Goal: Task Accomplishment & Management: Complete application form

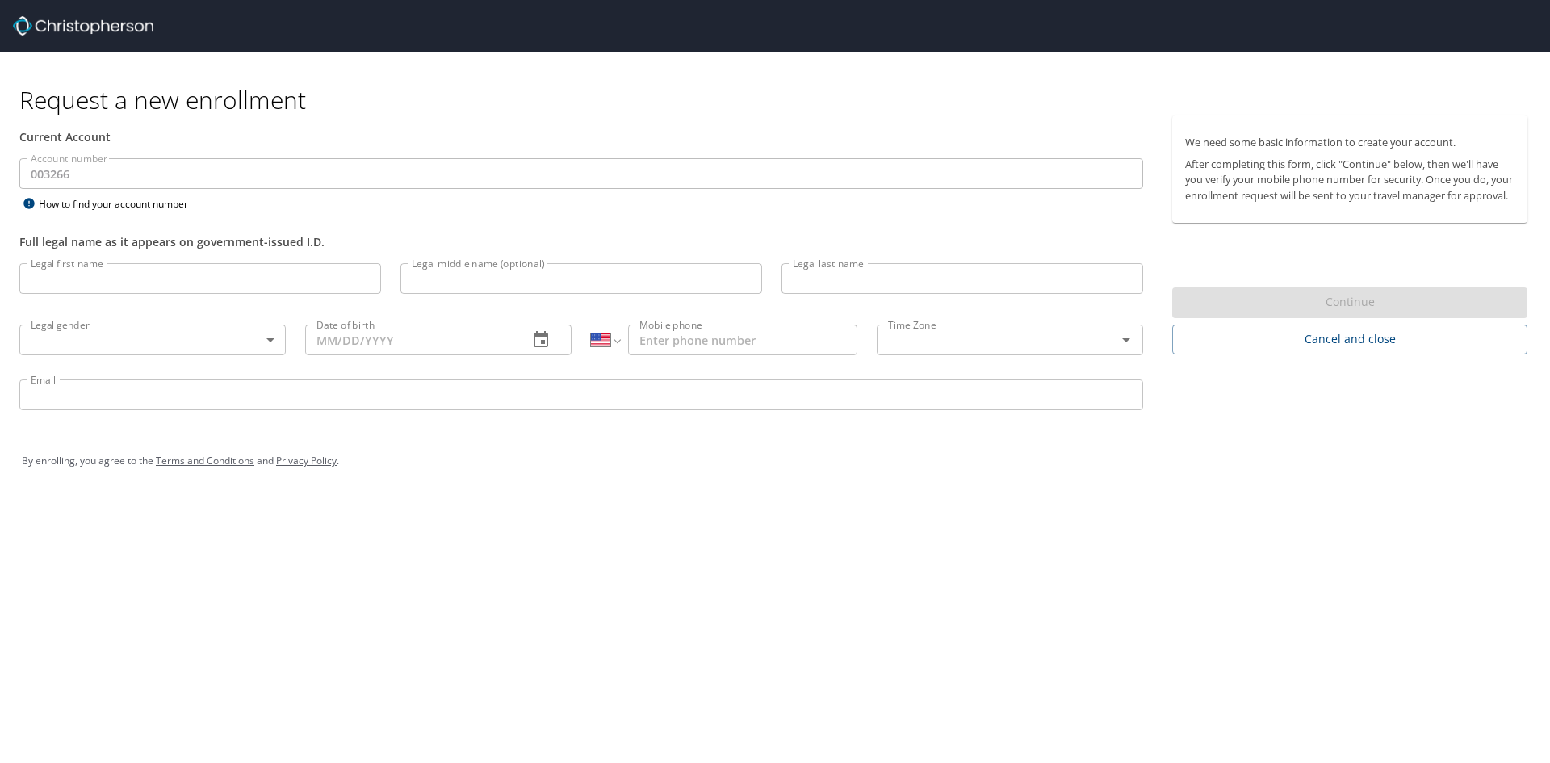
select select "US"
click at [149, 283] on input "Legal first name" at bounding box center [200, 278] width 362 height 31
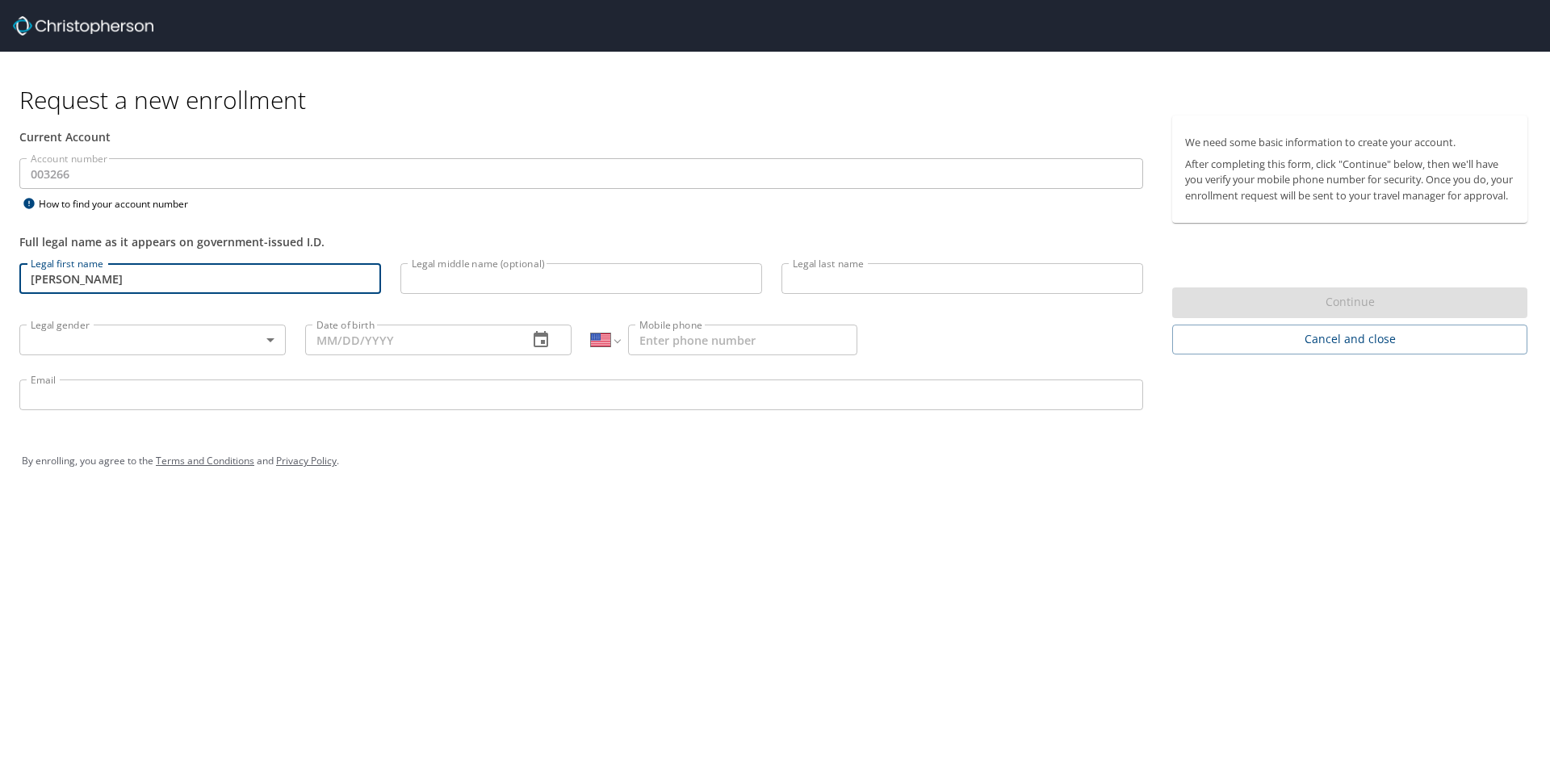
type input "Jacob"
click at [471, 276] on input "Legal middle name (optional)" at bounding box center [581, 278] width 362 height 31
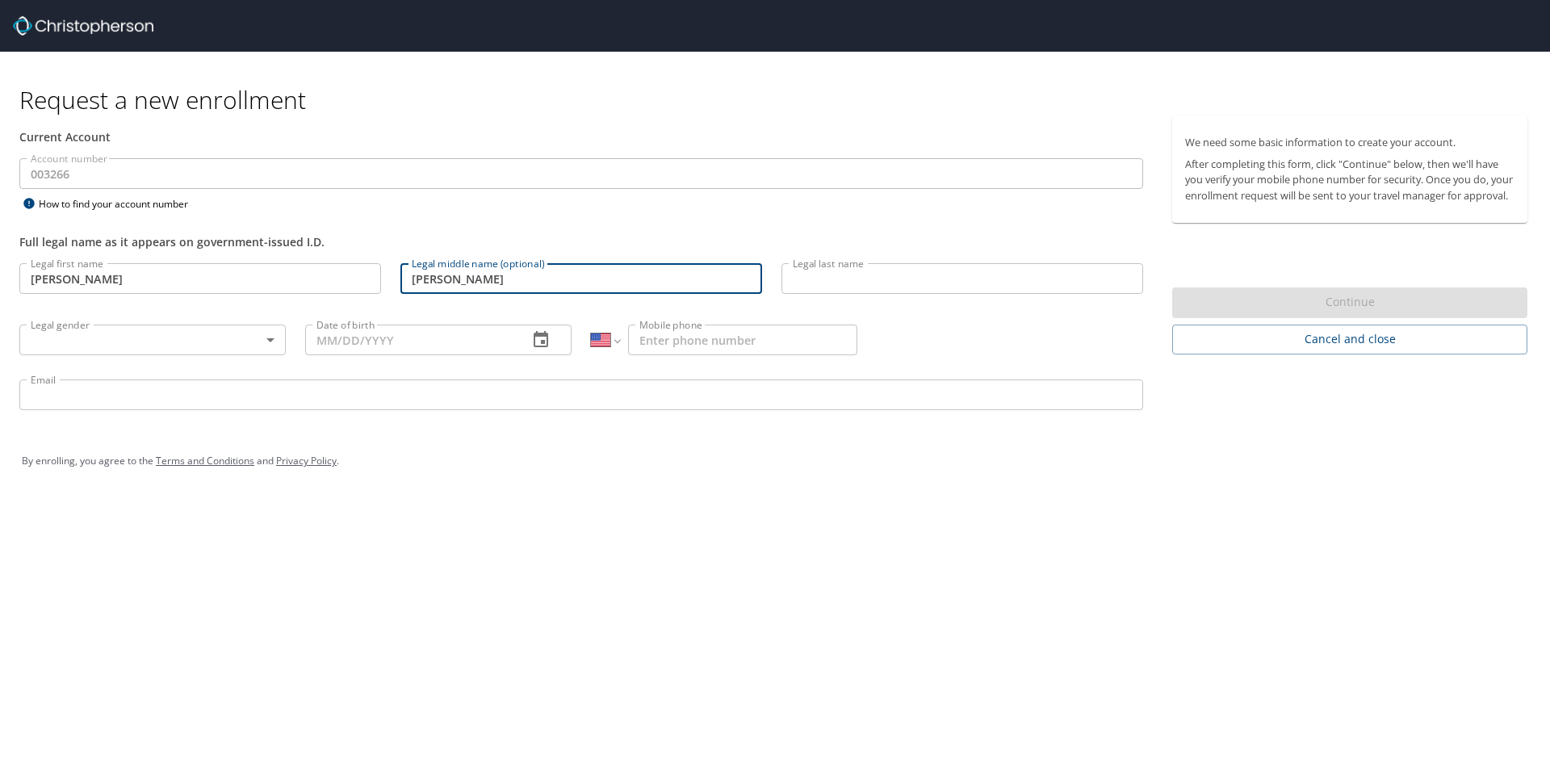
type input "Howard"
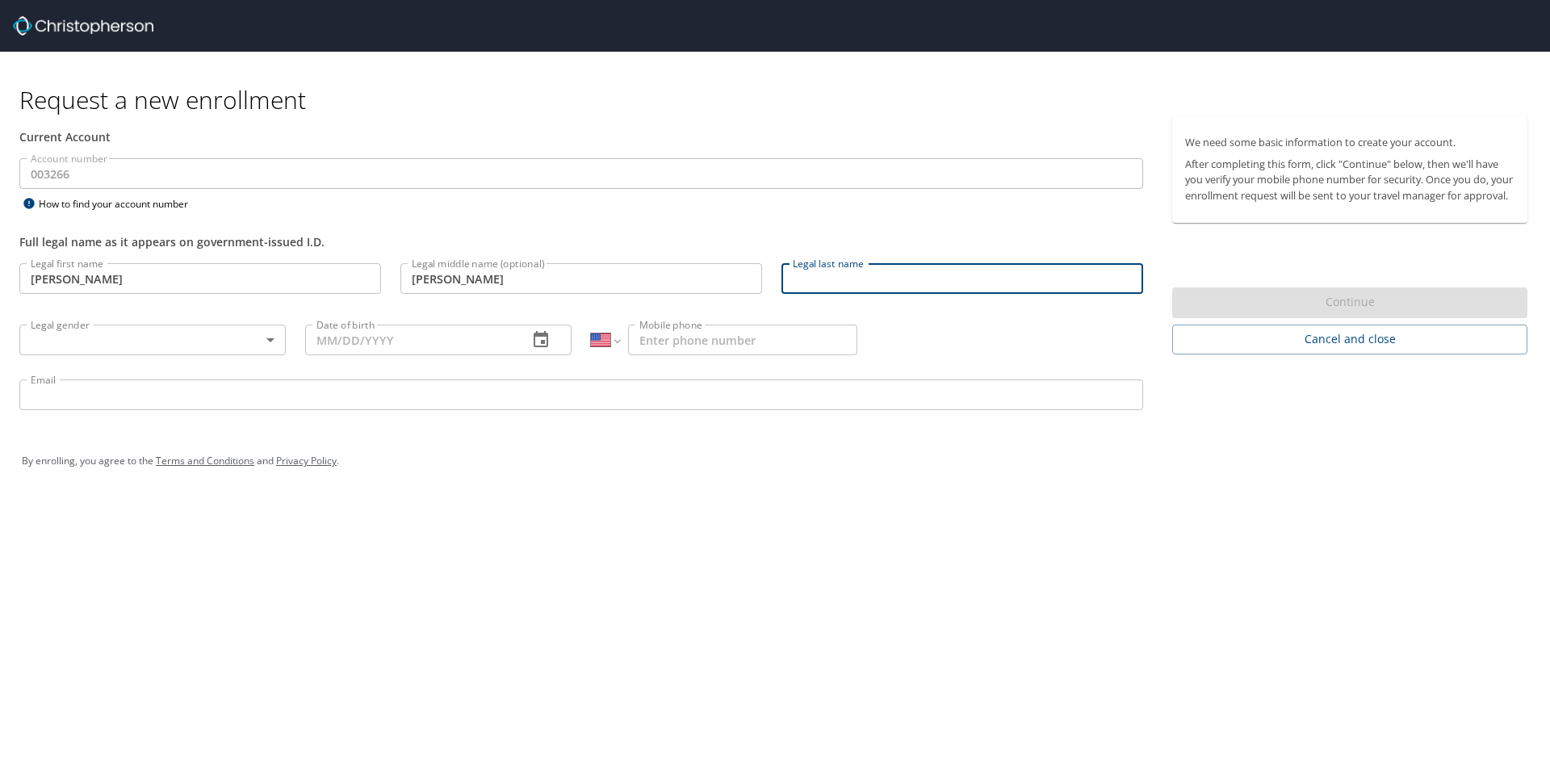
click at [811, 268] on input "Legal last name" at bounding box center [963, 278] width 362 height 31
type input "Cain"
click at [204, 340] on body "Request a new enrollment Current Account Account number 003266 Account number H…" at bounding box center [775, 381] width 1550 height 763
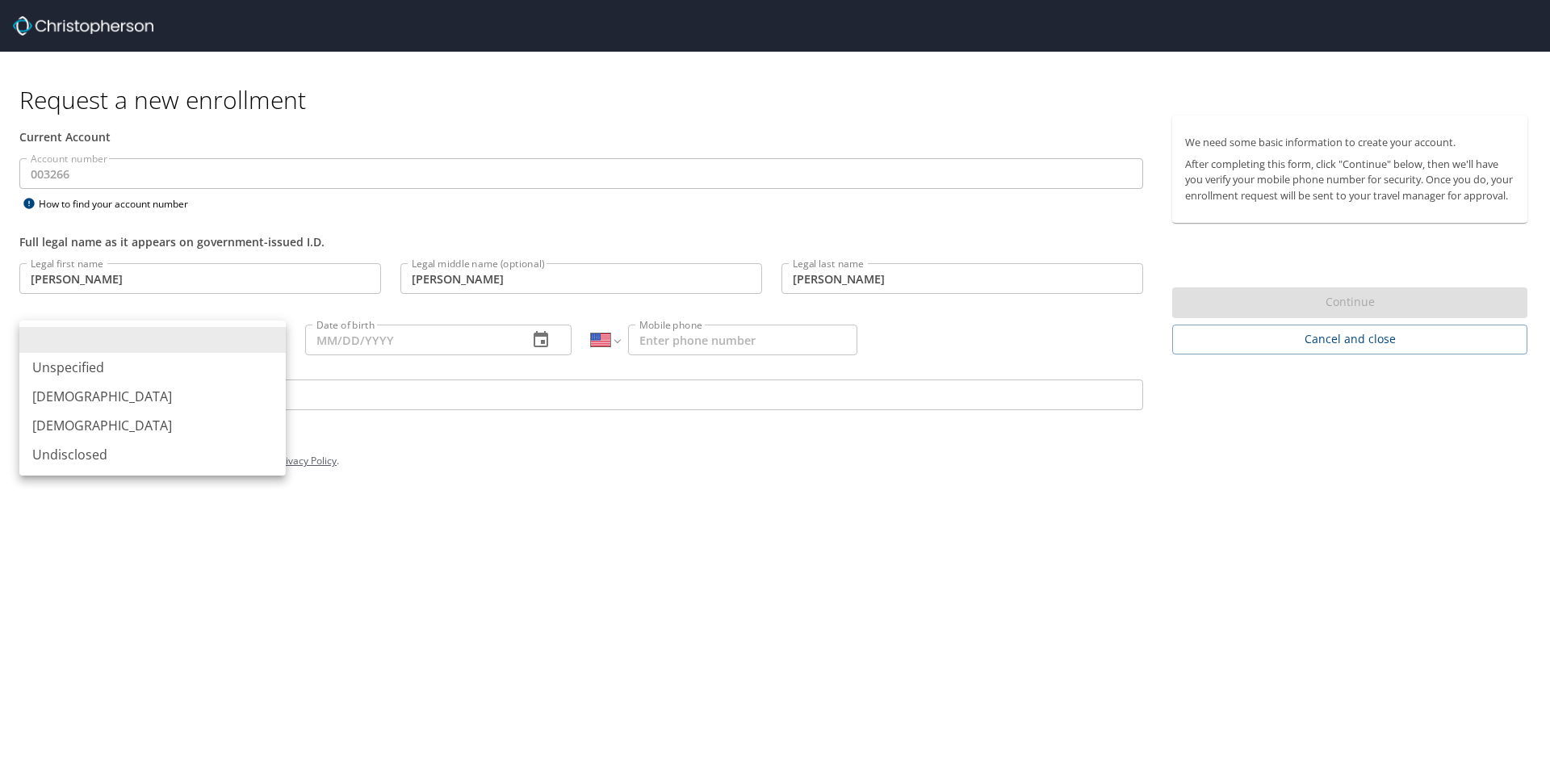
click at [82, 396] on li "Male" at bounding box center [152, 396] width 266 height 29
type input "Male"
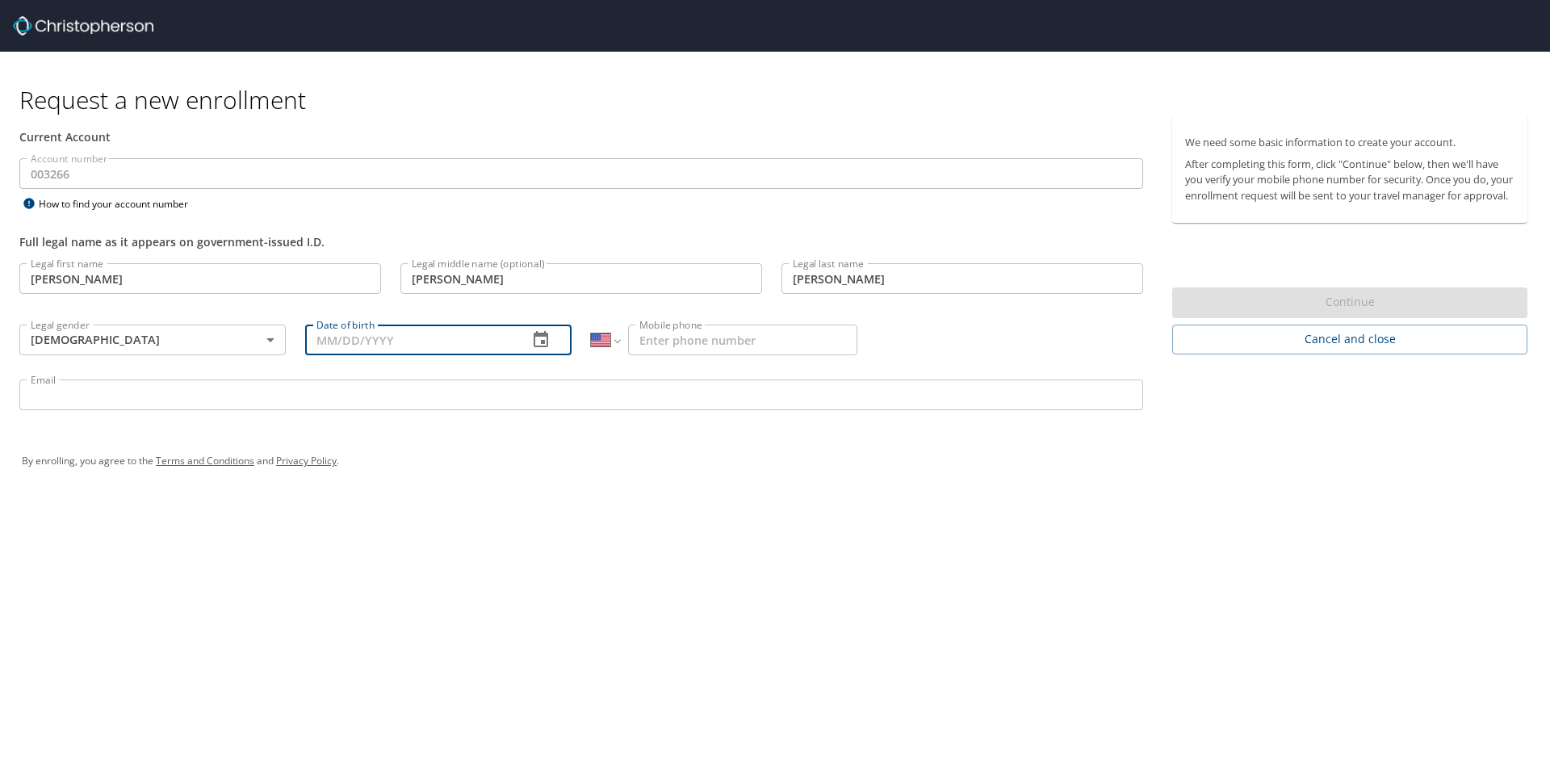
click at [460, 335] on input "Date of birth" at bounding box center [410, 340] width 210 height 31
type input "06/08/1987"
click at [683, 345] on input "Mobile phone" at bounding box center [742, 340] width 229 height 31
type input "(612) 750-4257"
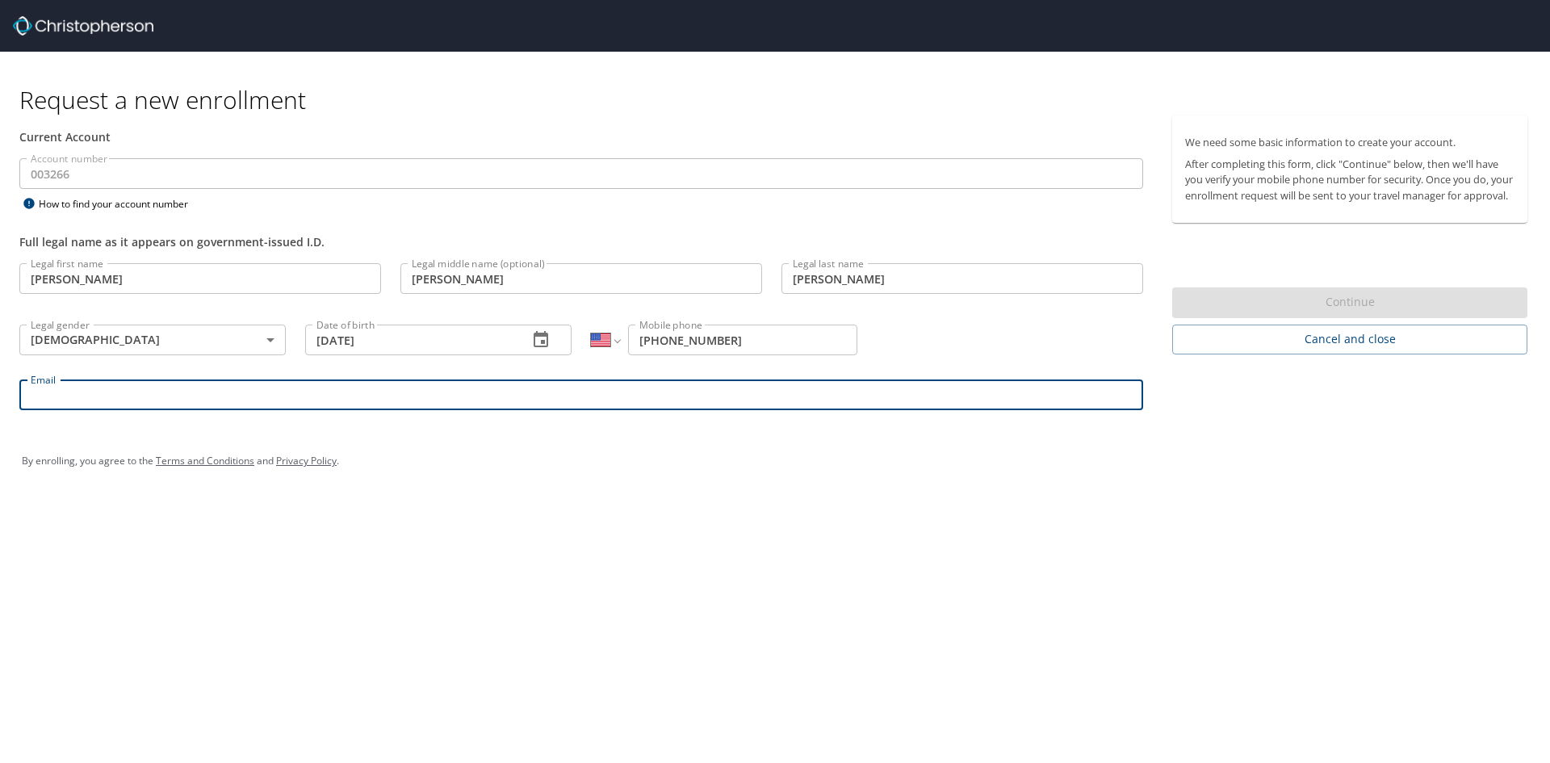
click at [615, 396] on input "Email" at bounding box center [581, 395] width 1124 height 31
type input "jcain@awi-ami.com"
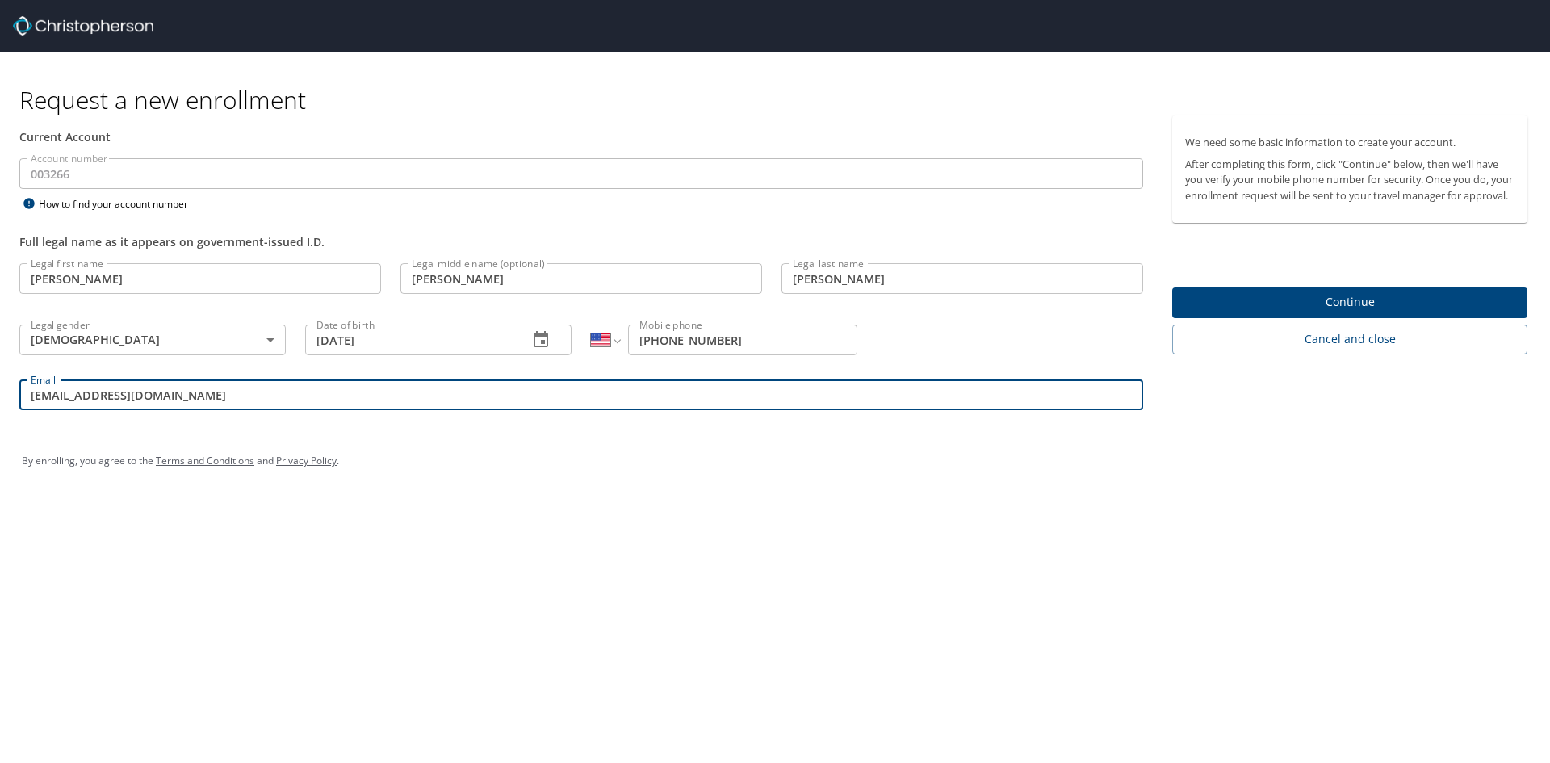
click at [1330, 312] on span "Continue" at bounding box center [1349, 302] width 329 height 20
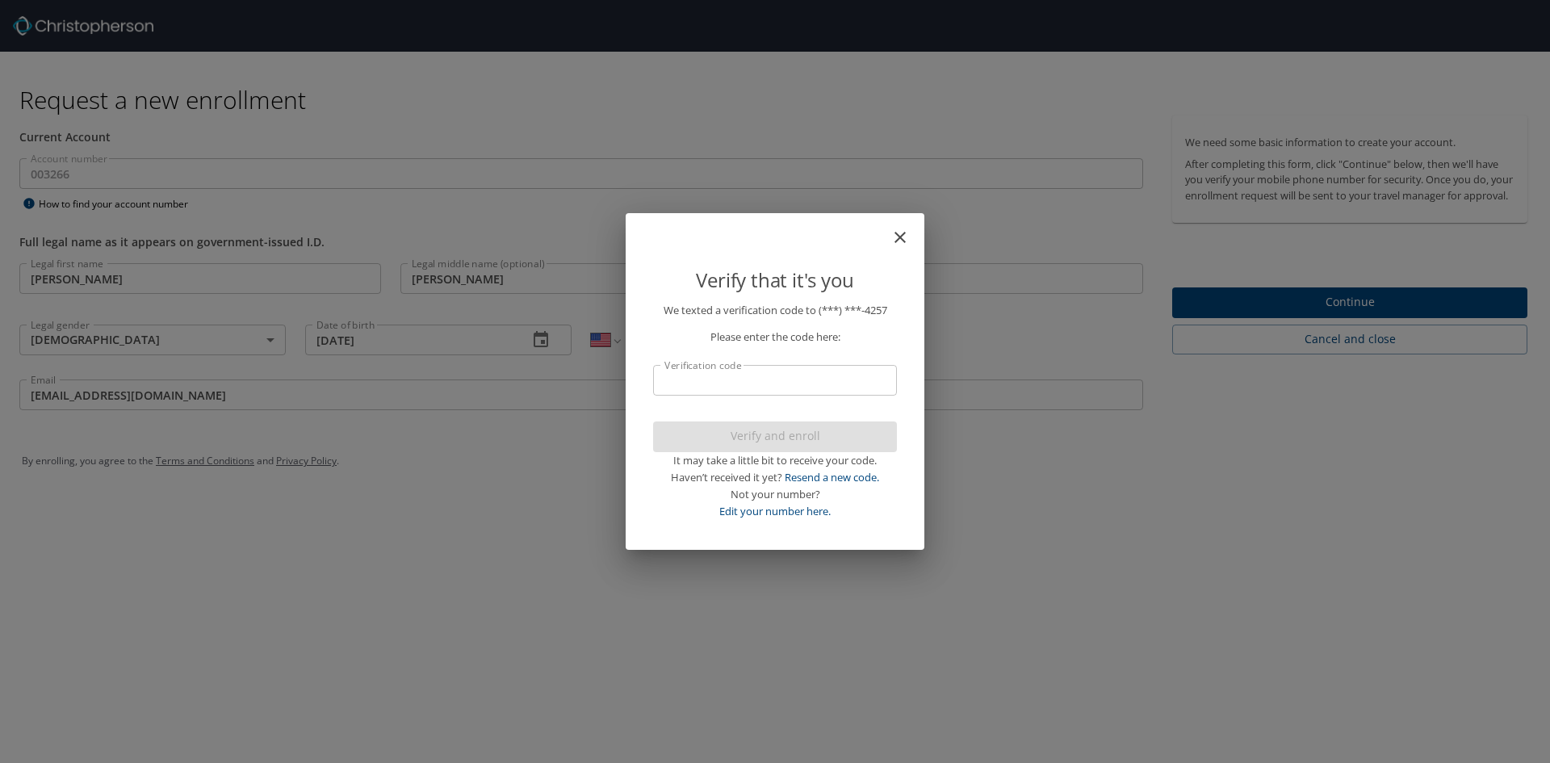
click at [807, 385] on input "Verification code" at bounding box center [775, 380] width 244 height 31
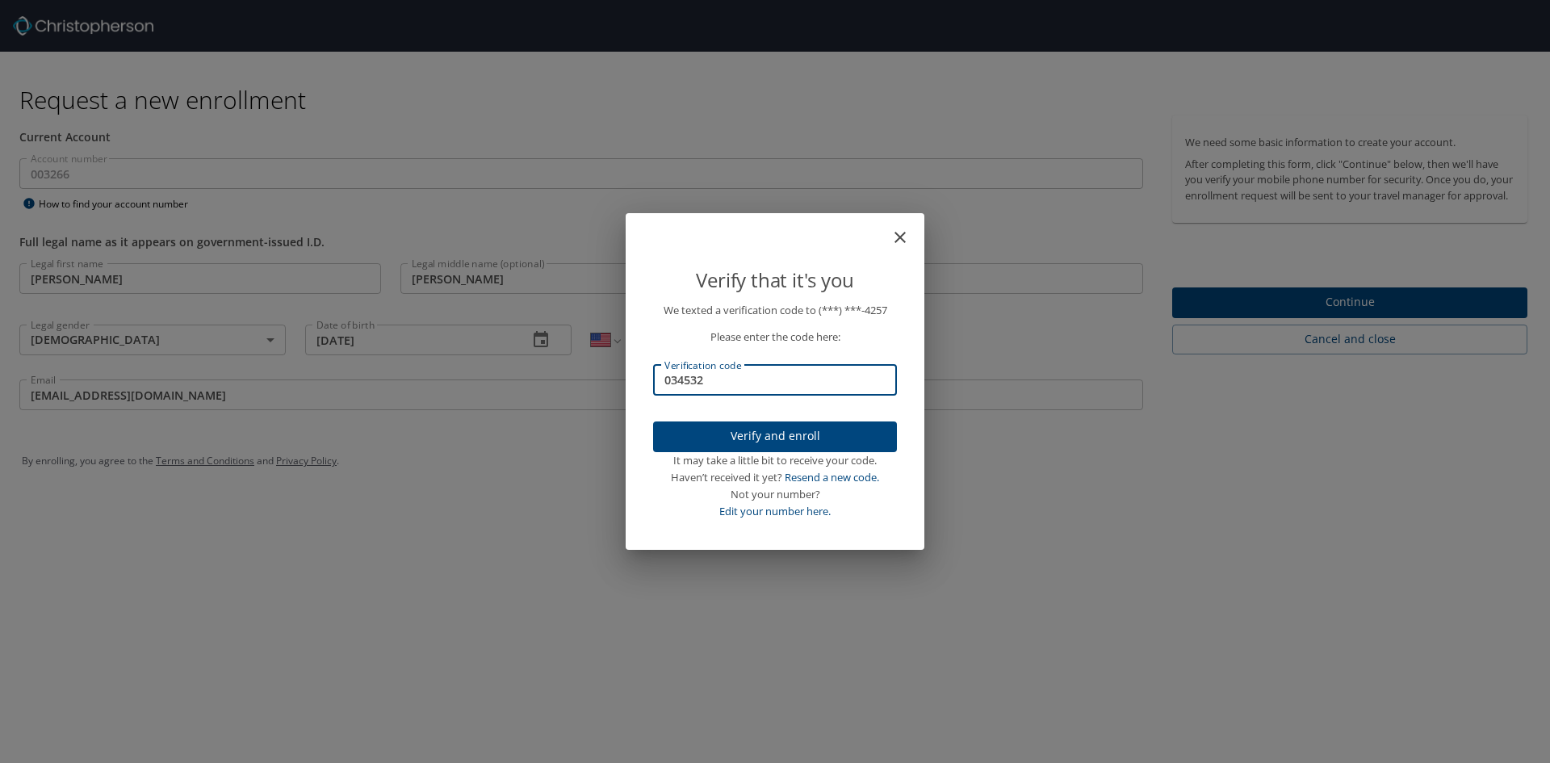
type input "034532"
click at [797, 438] on span "Verify and enroll" at bounding box center [775, 436] width 218 height 20
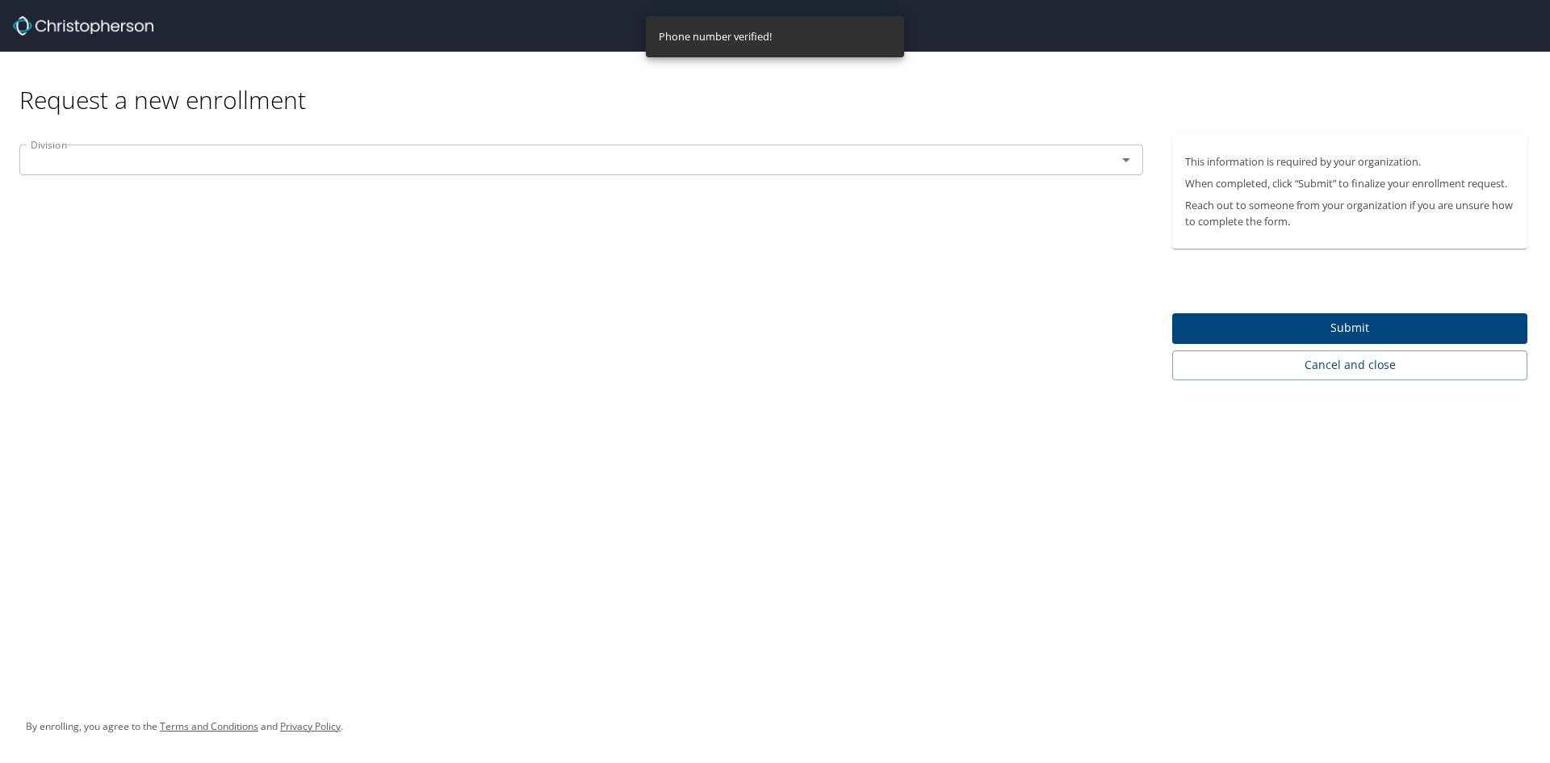
click at [319, 149] on div "Division" at bounding box center [581, 160] width 1124 height 31
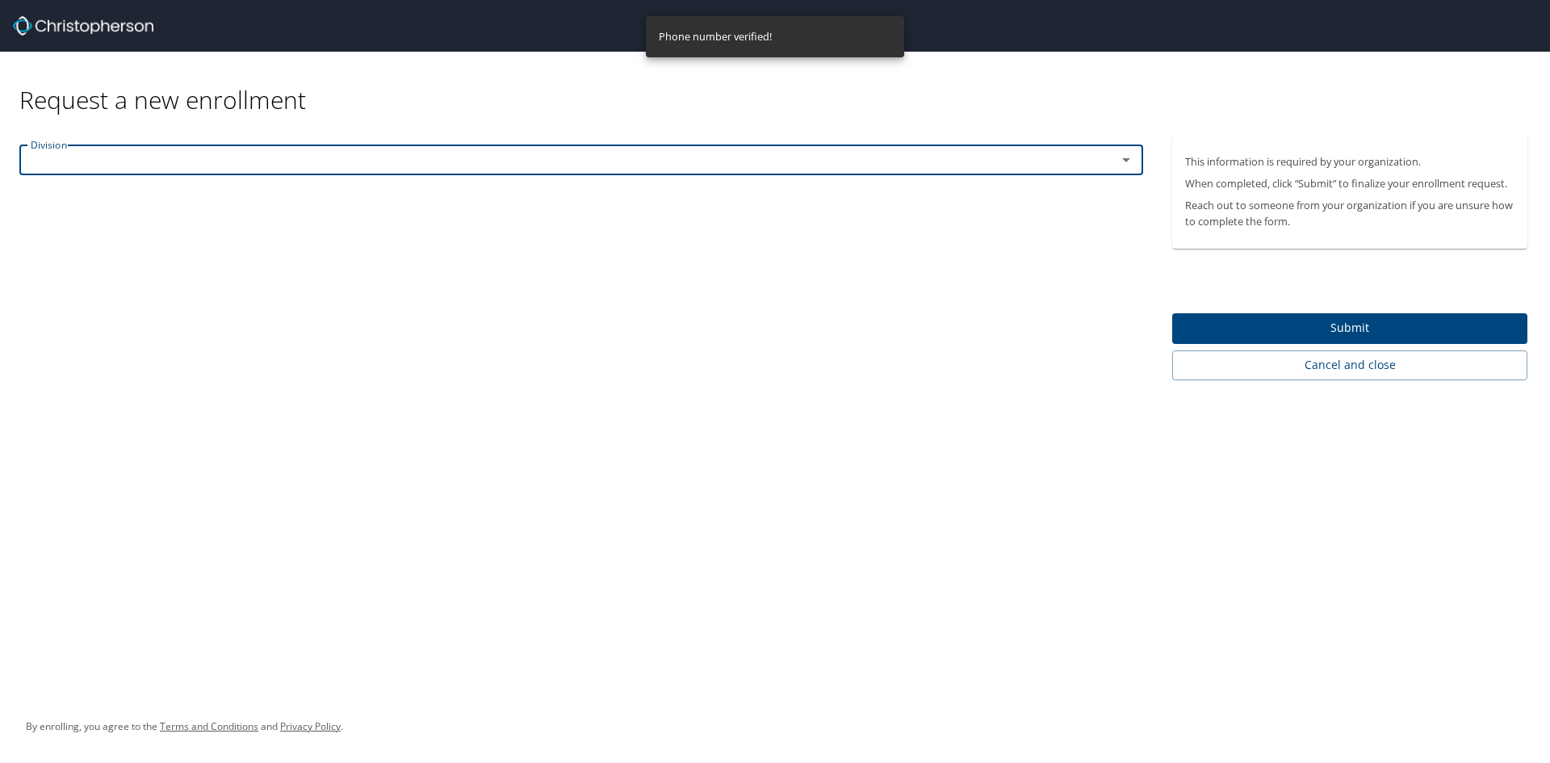
click at [433, 154] on input "text" at bounding box center [557, 159] width 1067 height 21
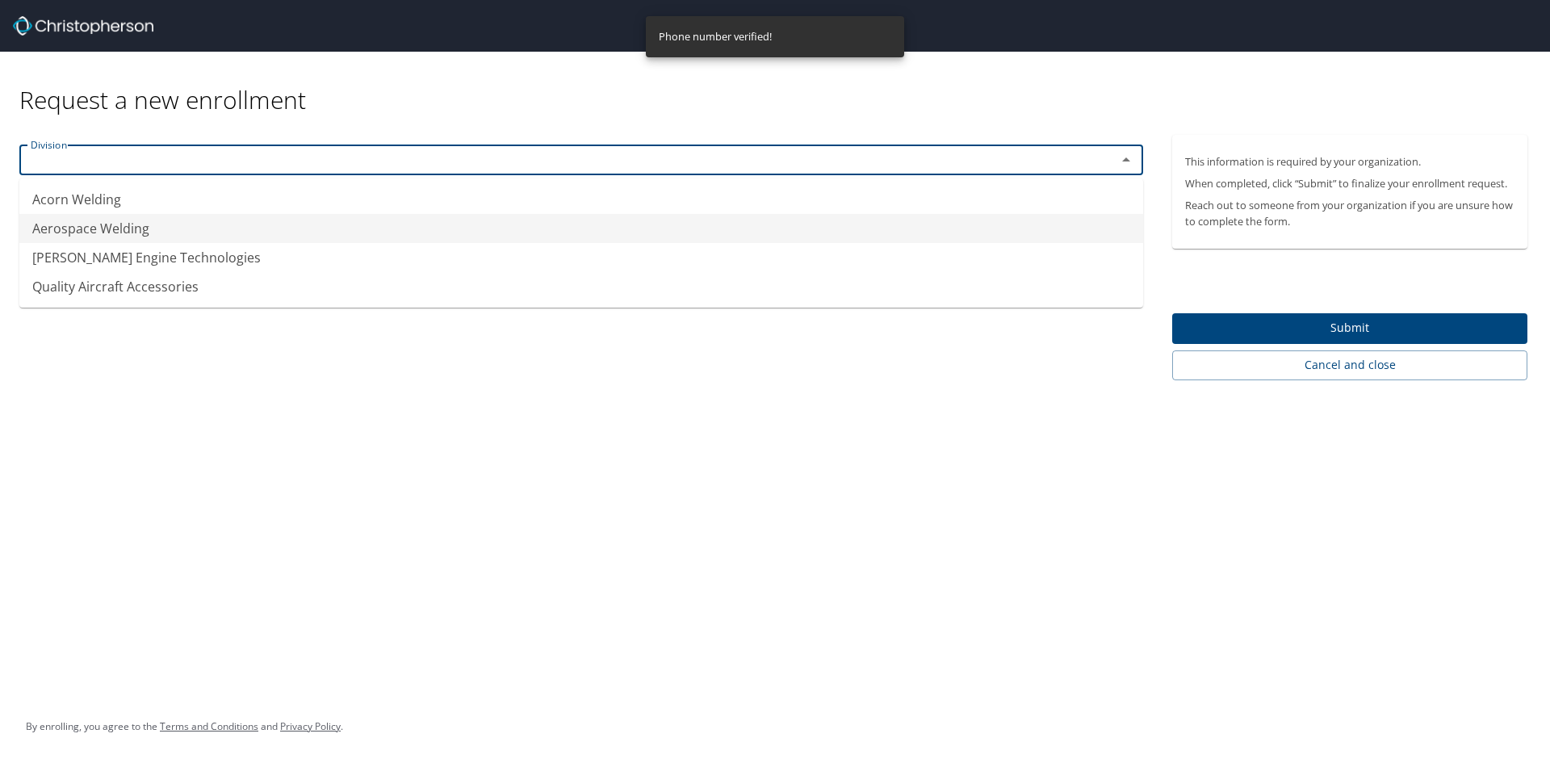
click at [128, 227] on li "Aerospace Welding" at bounding box center [581, 228] width 1124 height 29
type input "Aerospace Welding"
click at [723, 166] on input "Aerospace Welding" at bounding box center [557, 159] width 1067 height 21
click at [131, 233] on li "Aerospace Welding" at bounding box center [581, 228] width 1124 height 29
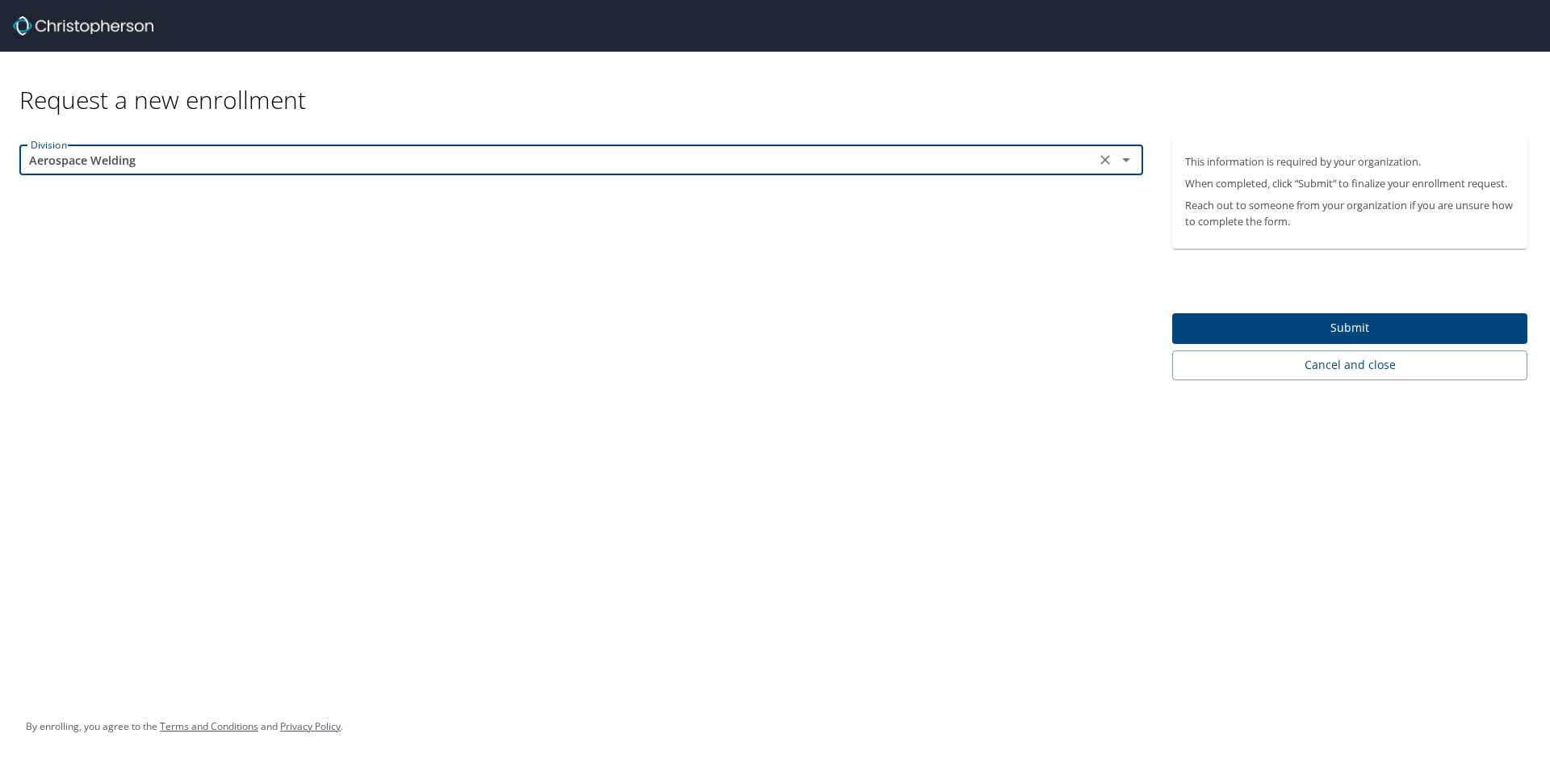
click at [1315, 333] on span "Submit" at bounding box center [1349, 328] width 329 height 20
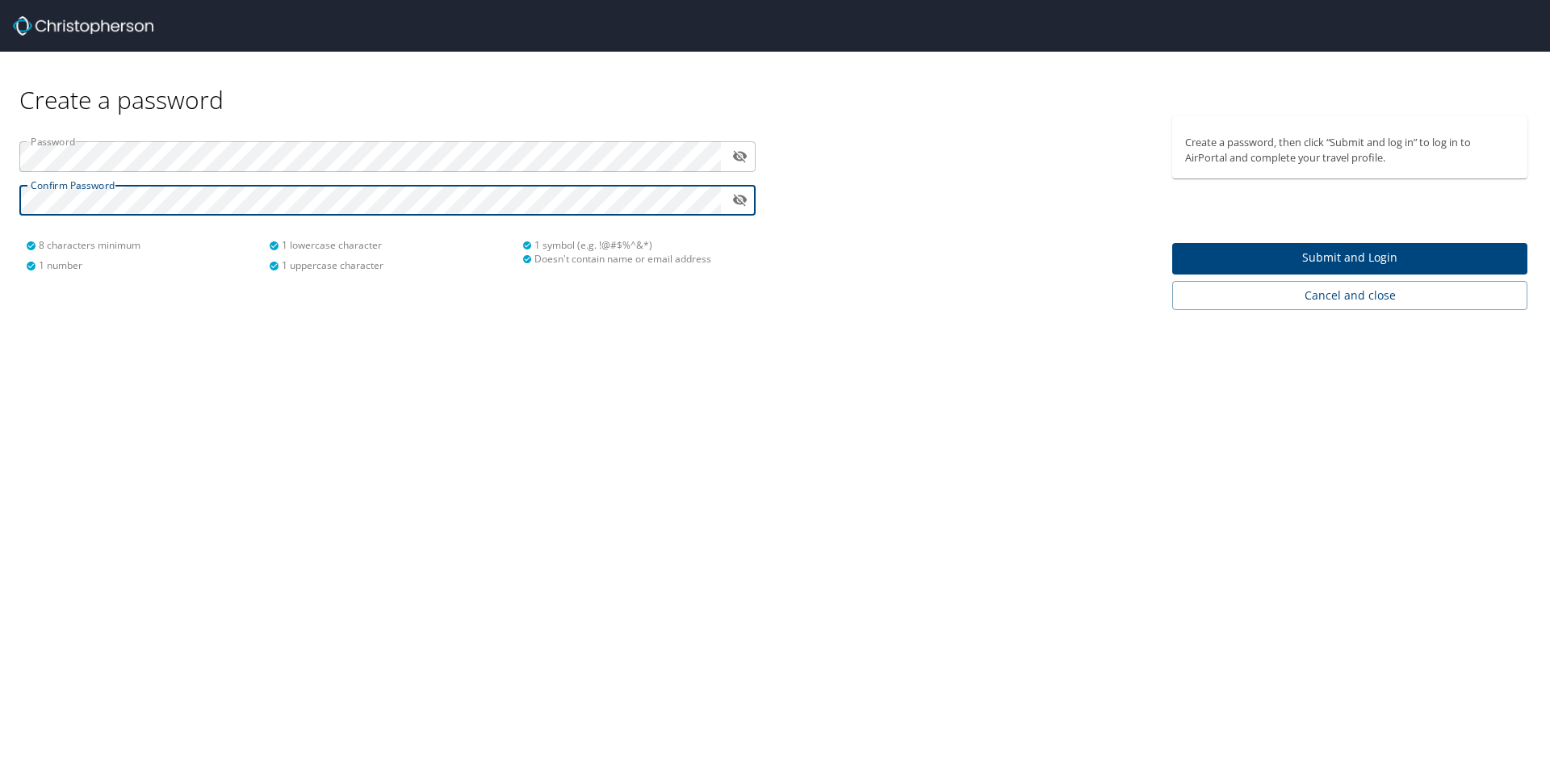
click at [1303, 250] on span "Submit and Login" at bounding box center [1349, 258] width 329 height 20
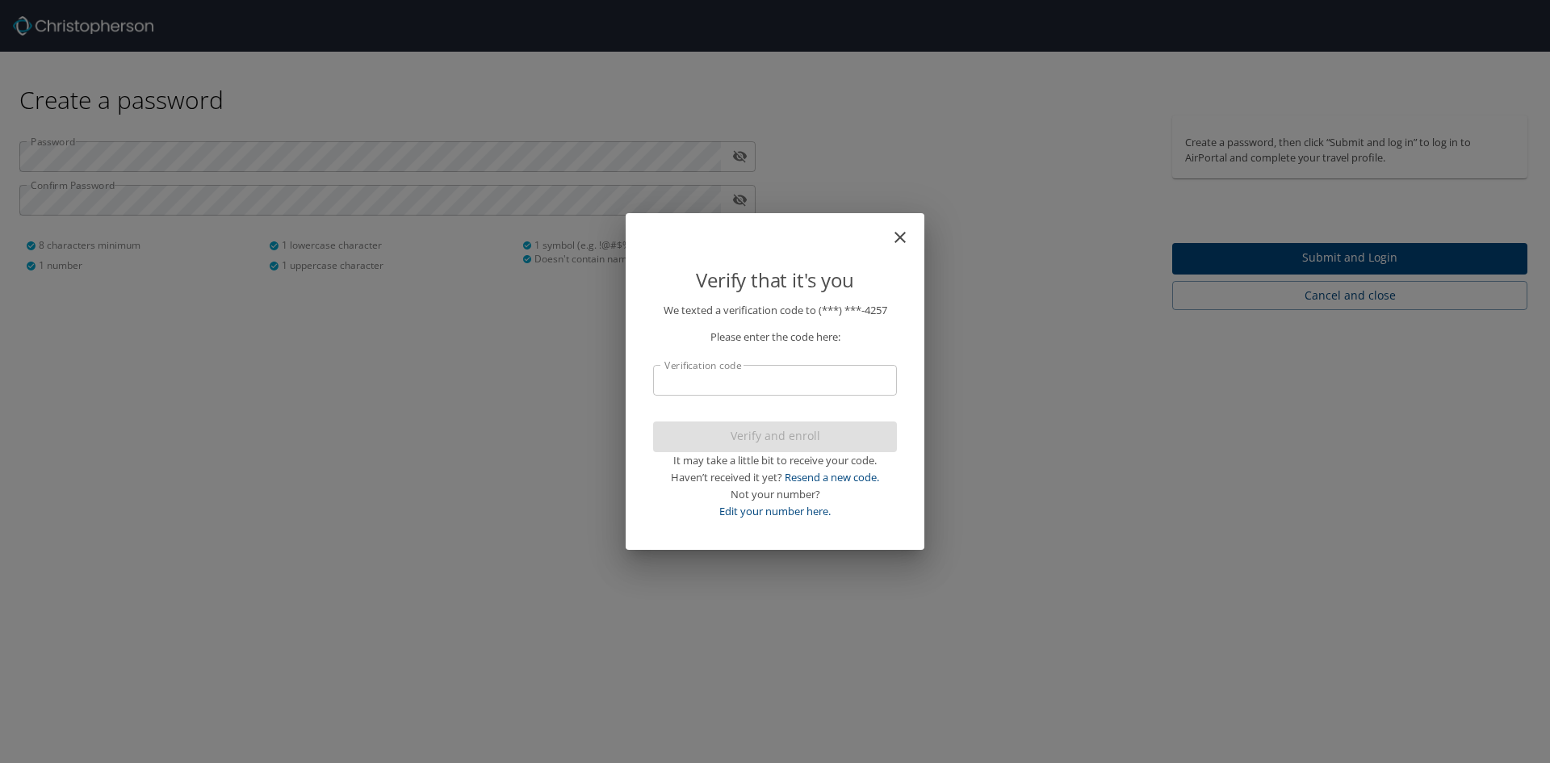
click at [732, 388] on input "Verification code" at bounding box center [775, 380] width 244 height 31
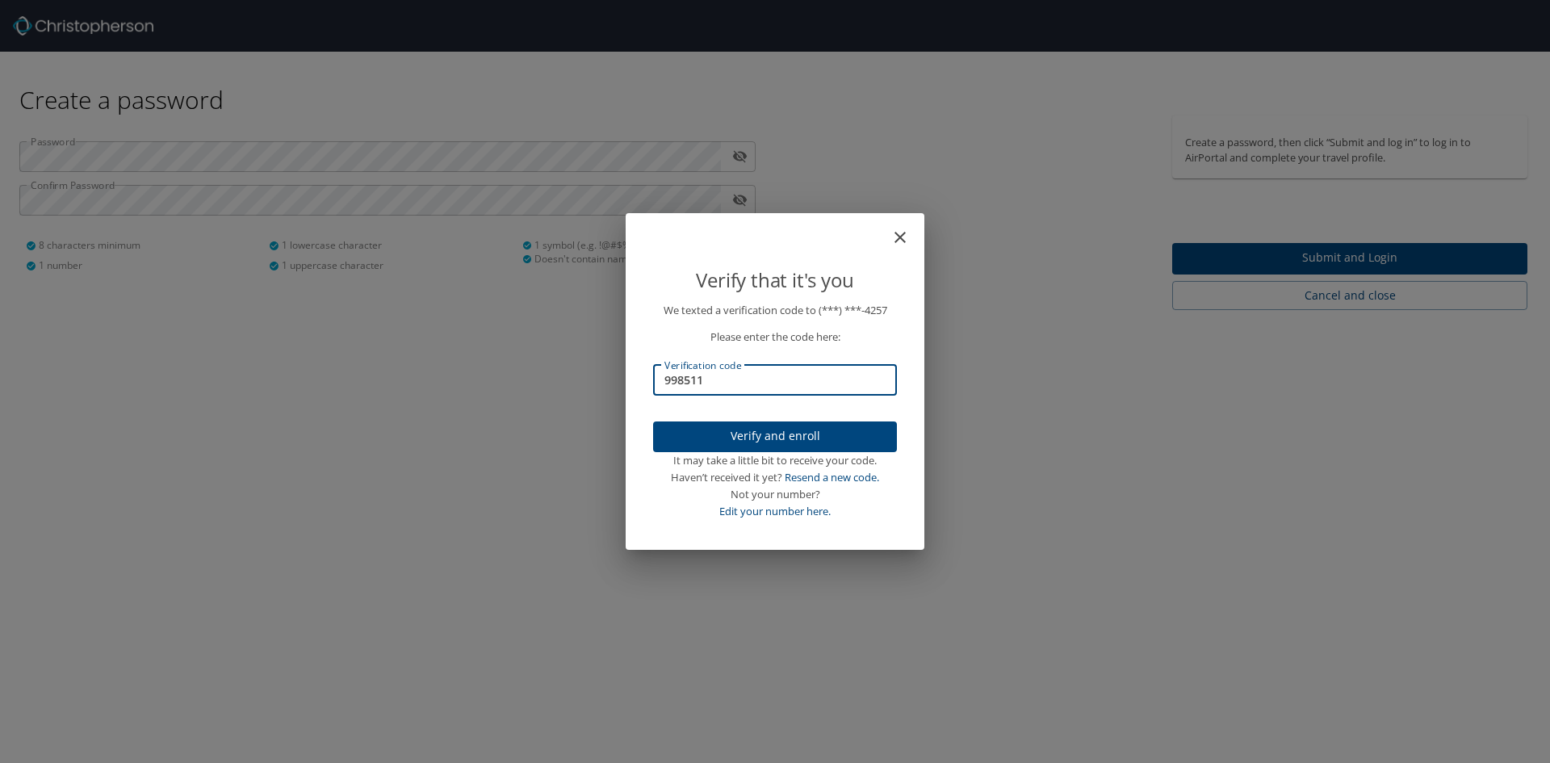
type input "998511"
click at [759, 444] on span "Verify and enroll" at bounding box center [775, 436] width 218 height 20
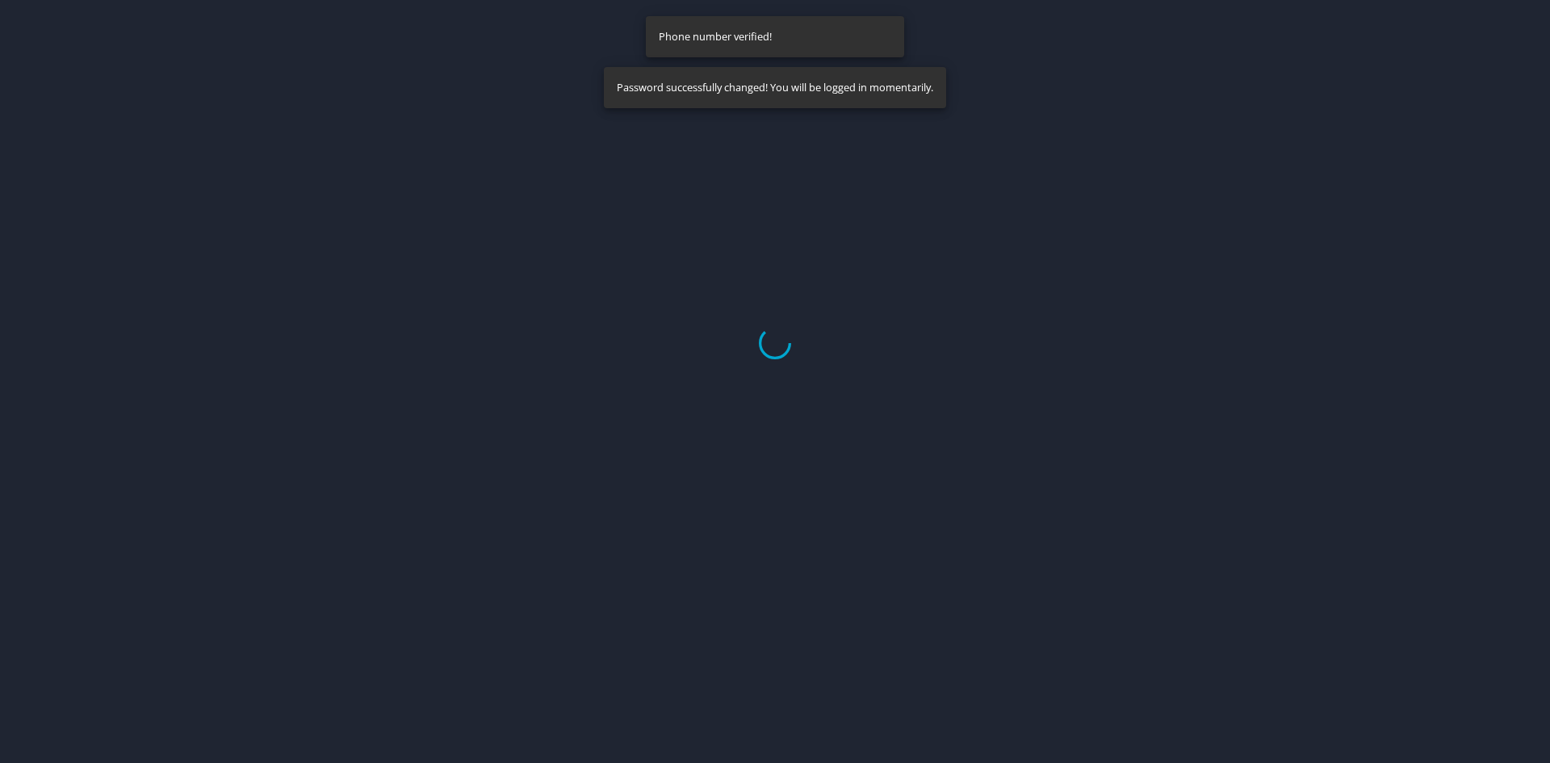
select select "US"
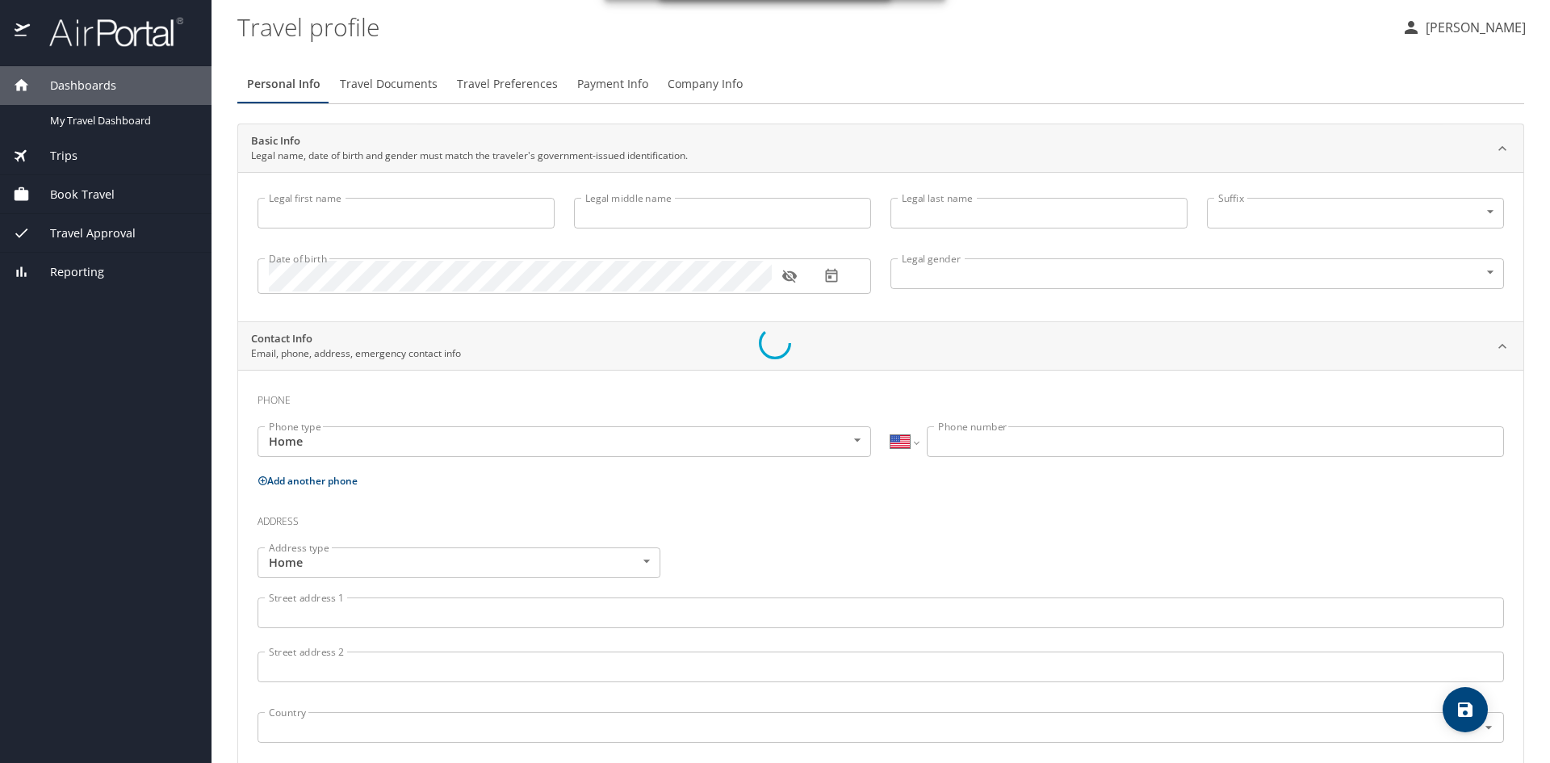
type input "Jacob"
type input "Howard"
type input "Cain"
type input "Male"
select select "US"
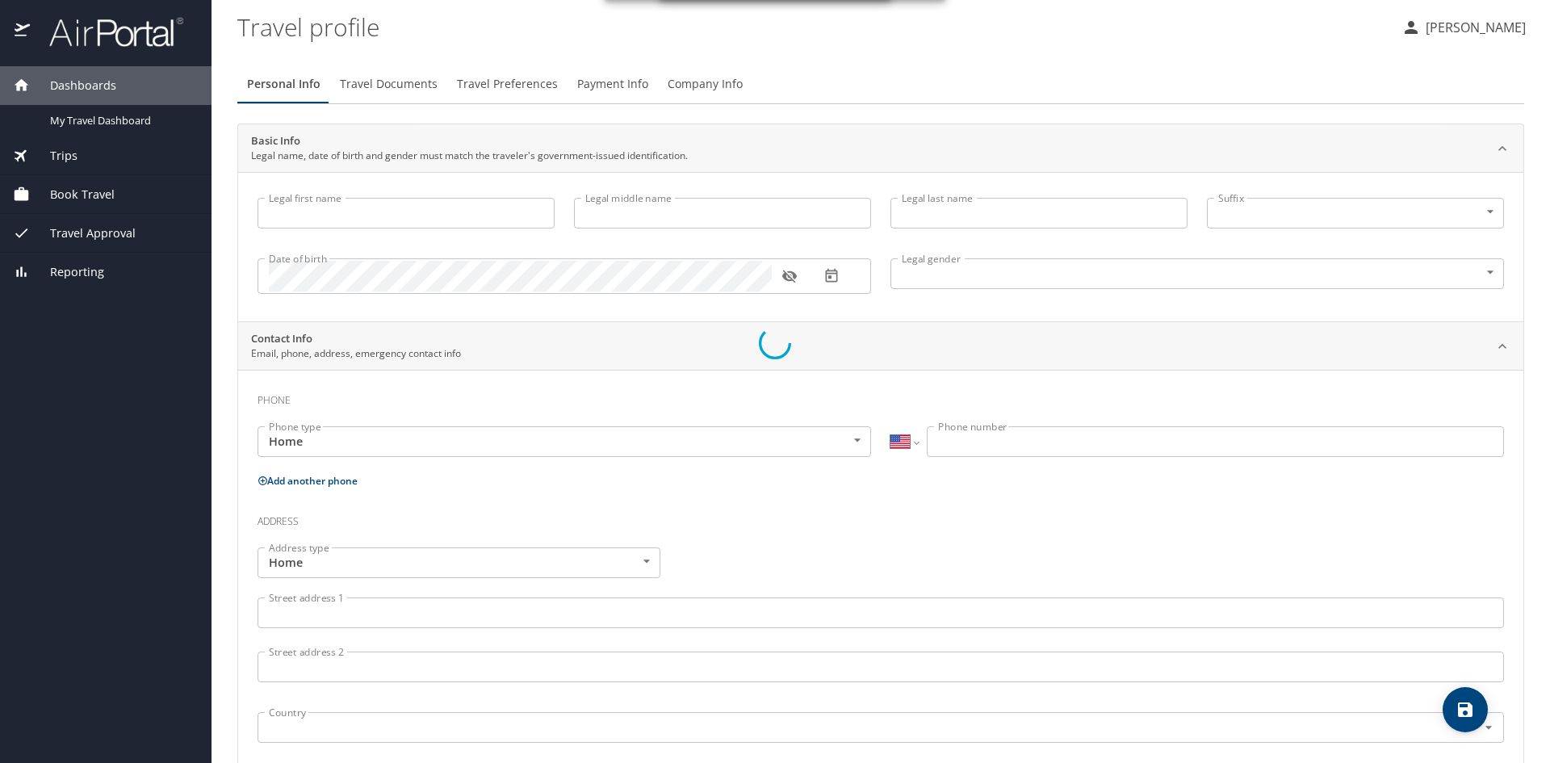
select select "US"
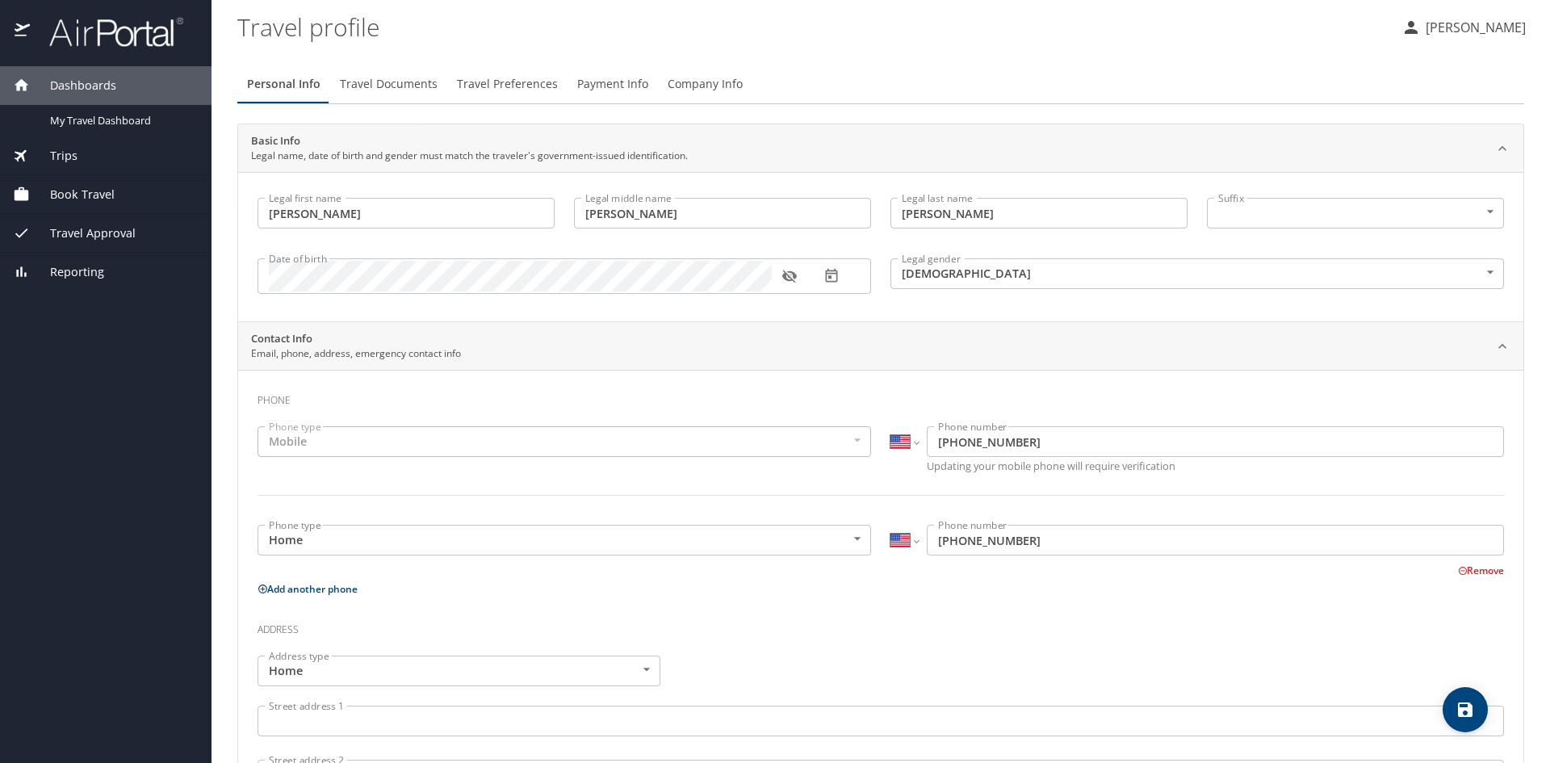
click at [556, 446] on div "Mobile" at bounding box center [565, 441] width 614 height 31
click at [1458, 572] on icon at bounding box center [1463, 571] width 10 height 10
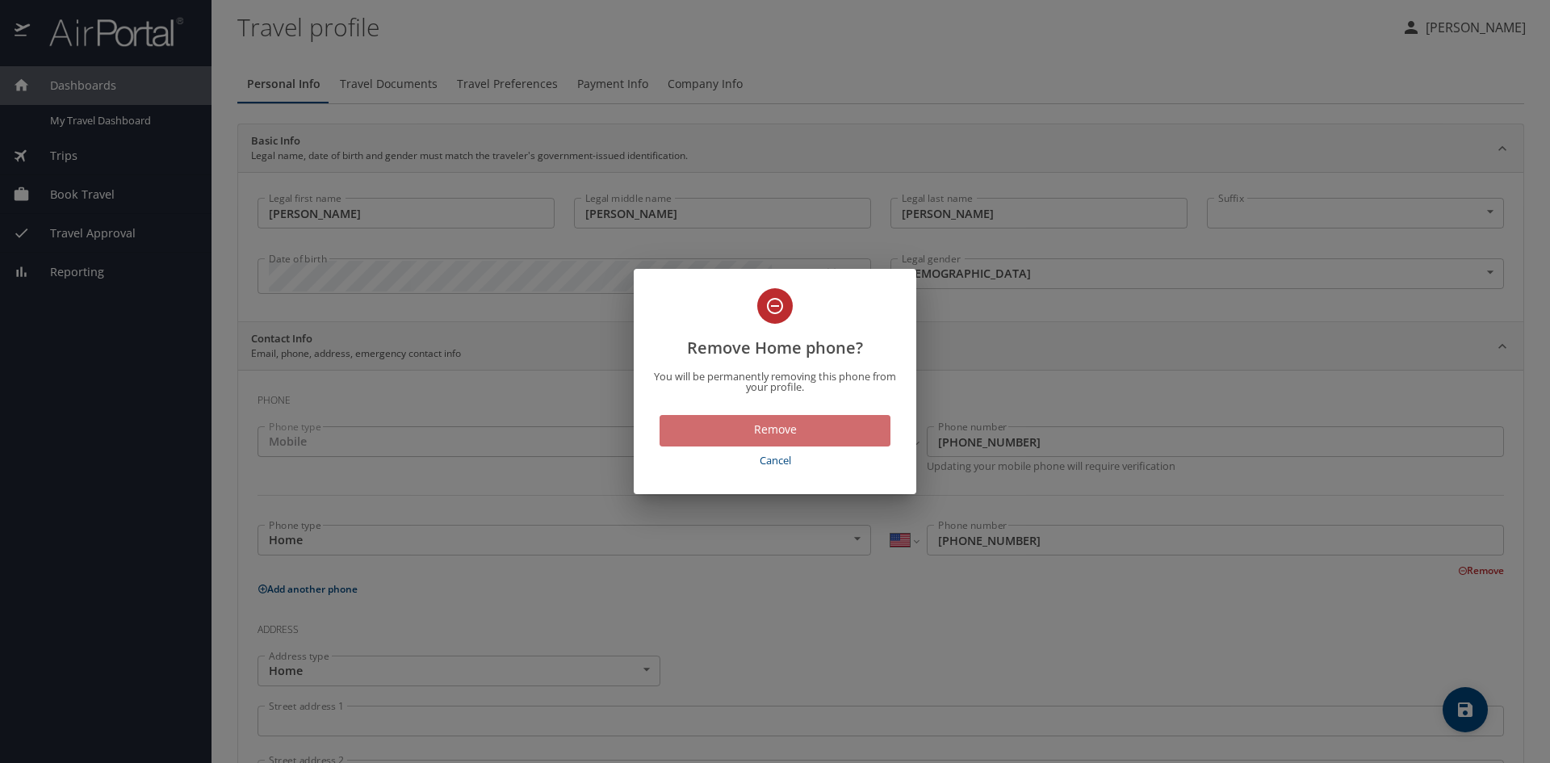
click at [813, 430] on span "Remove" at bounding box center [775, 430] width 205 height 20
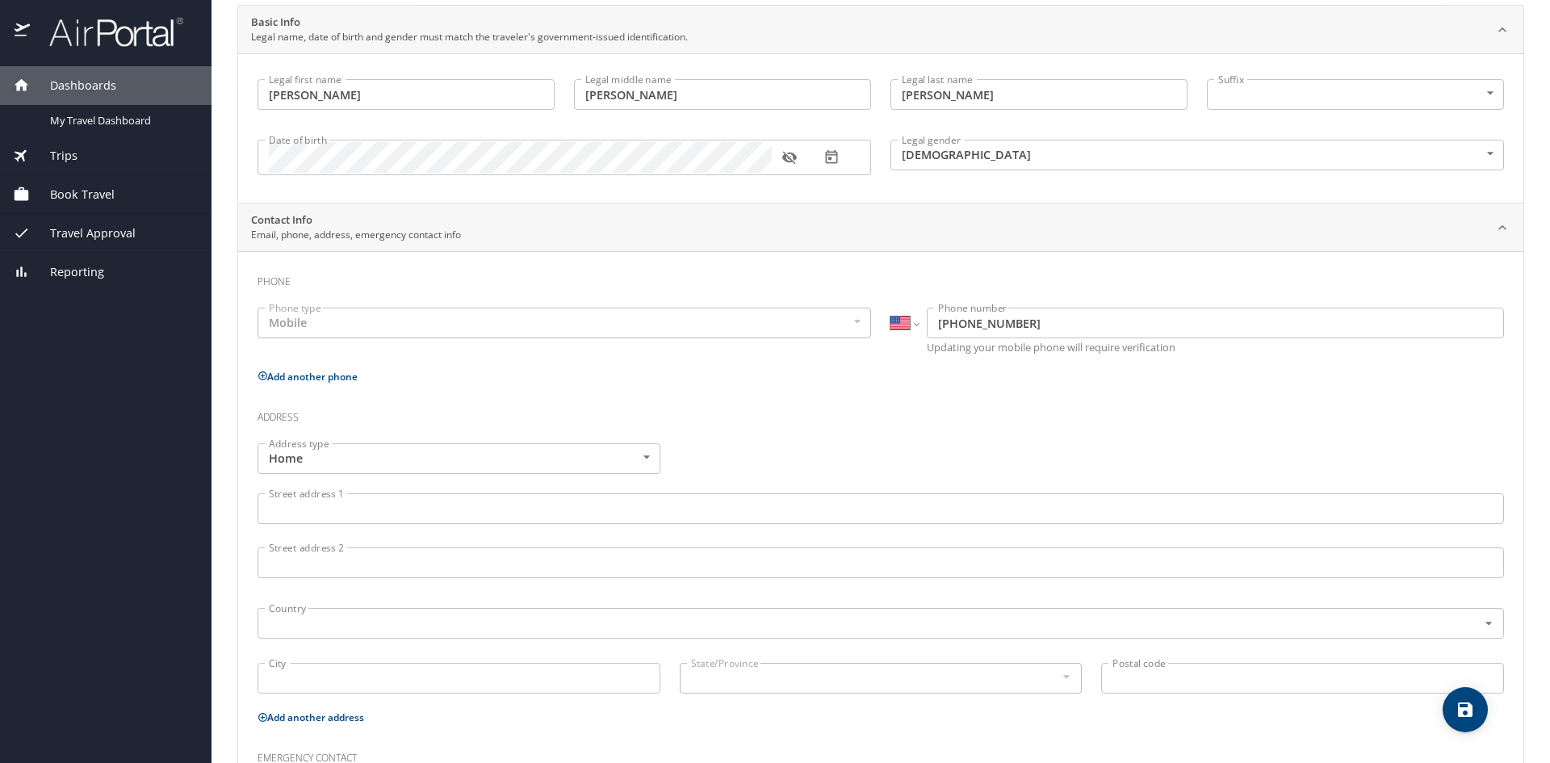
scroll to position [161, 0]
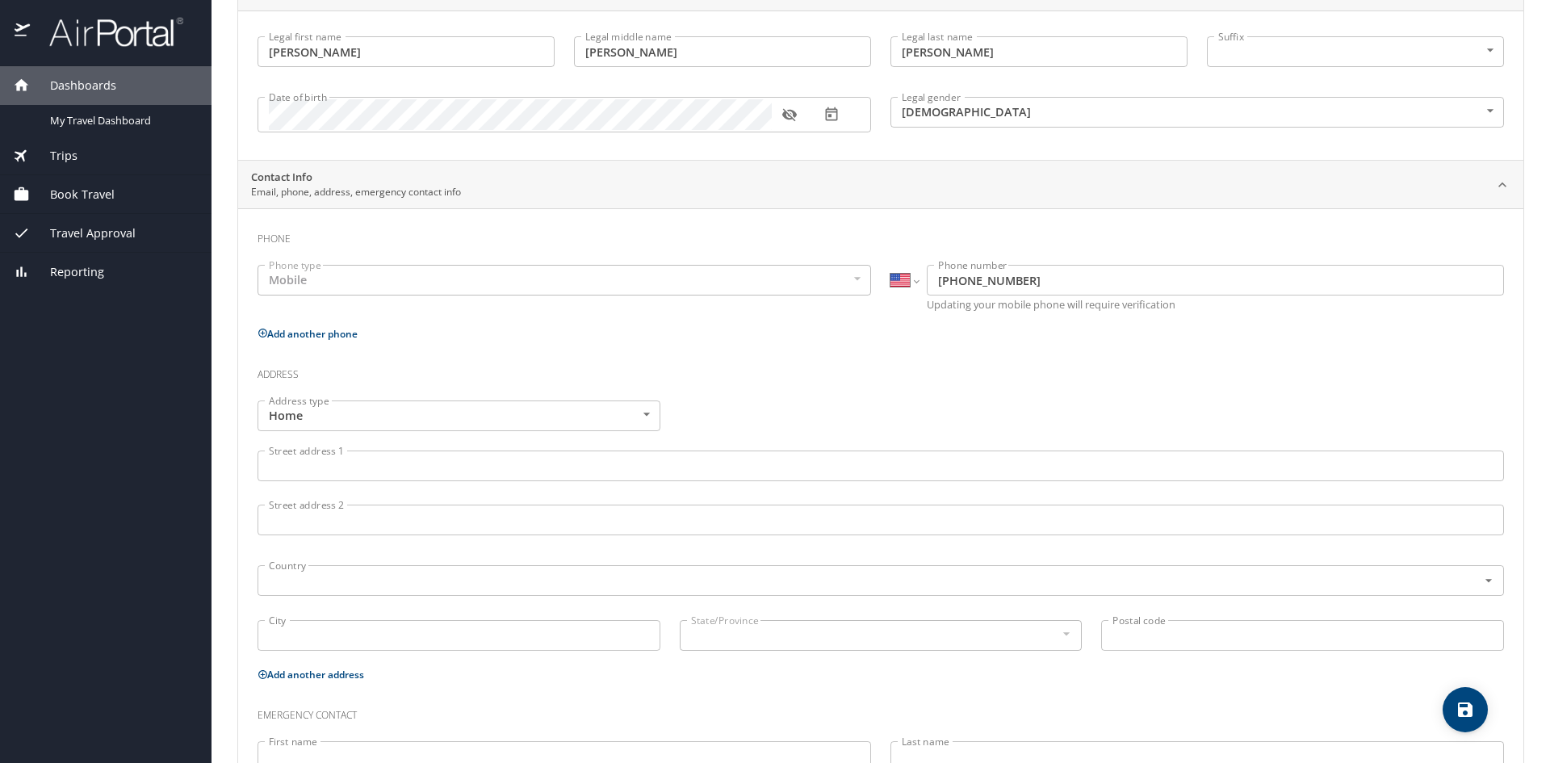
click at [499, 455] on input "Street address 1" at bounding box center [881, 466] width 1247 height 31
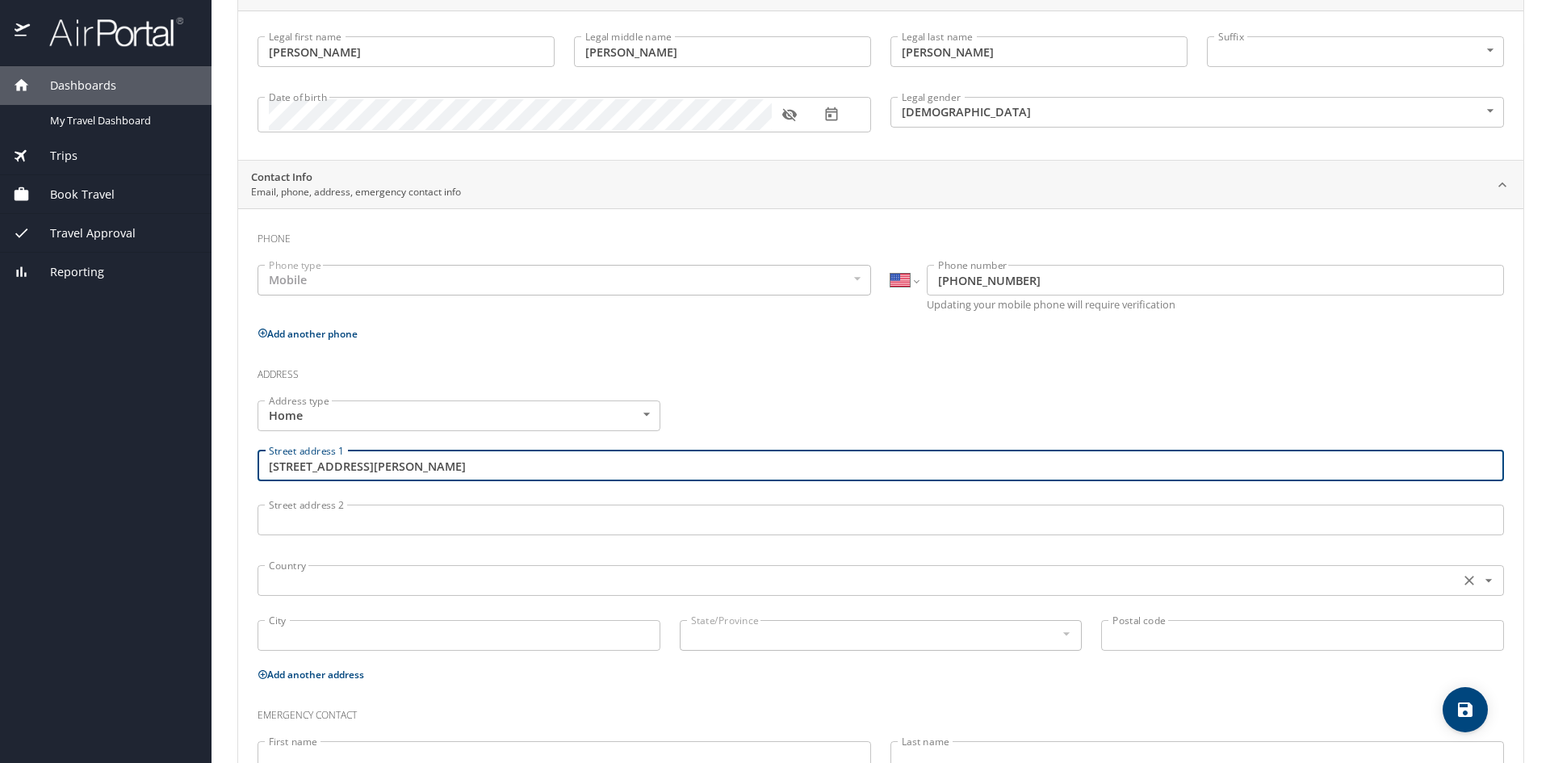
type input "4405 Abbott Ave N"
click at [342, 584] on input "text" at bounding box center [856, 580] width 1189 height 21
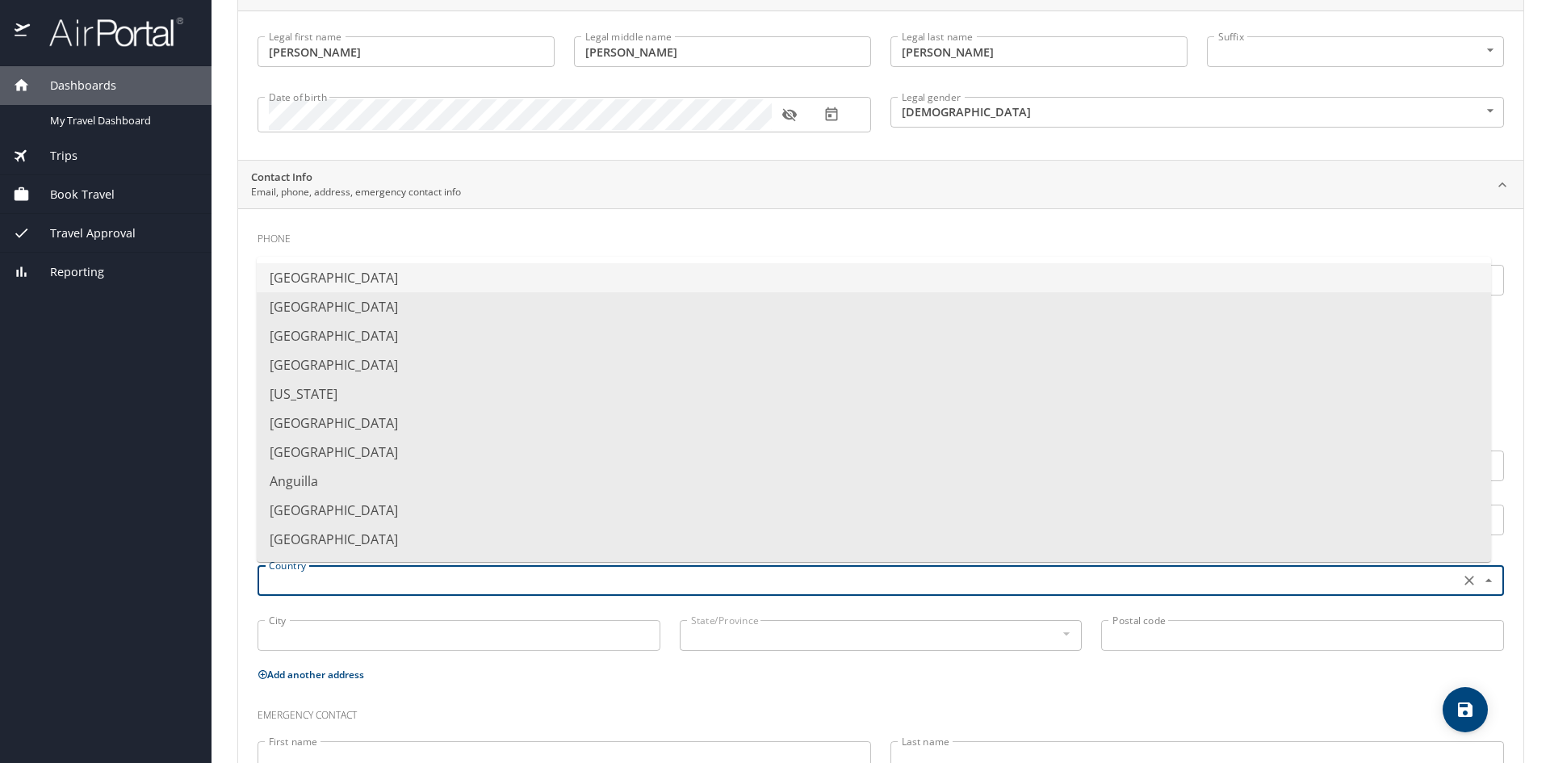
click at [391, 285] on li "United States of America" at bounding box center [874, 277] width 1235 height 29
type input "United States of America"
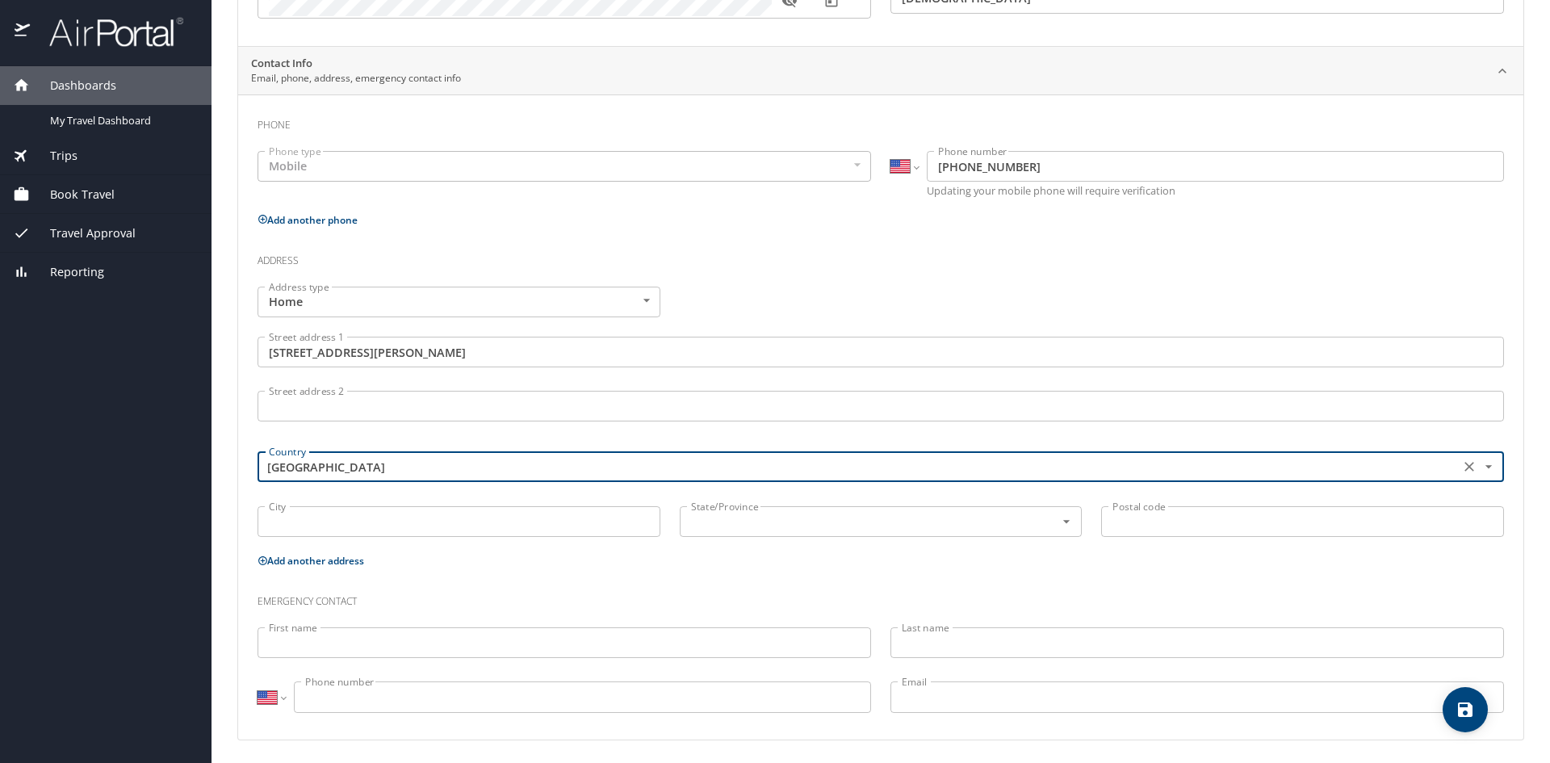
scroll to position [279, 0]
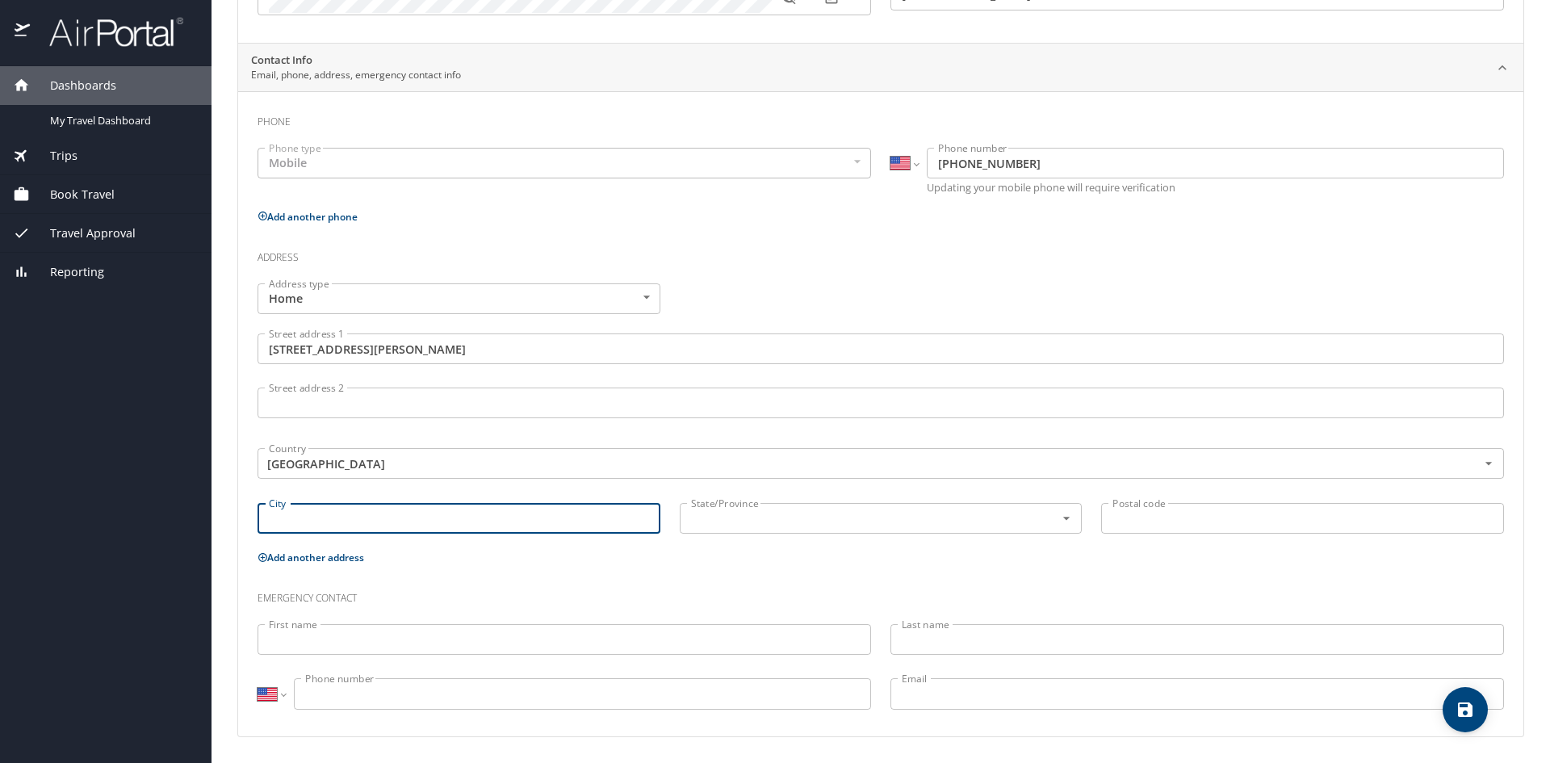
click at [418, 516] on input "City" at bounding box center [459, 518] width 403 height 31
type input "Robbinsdale"
click at [809, 524] on input "text" at bounding box center [858, 518] width 346 height 21
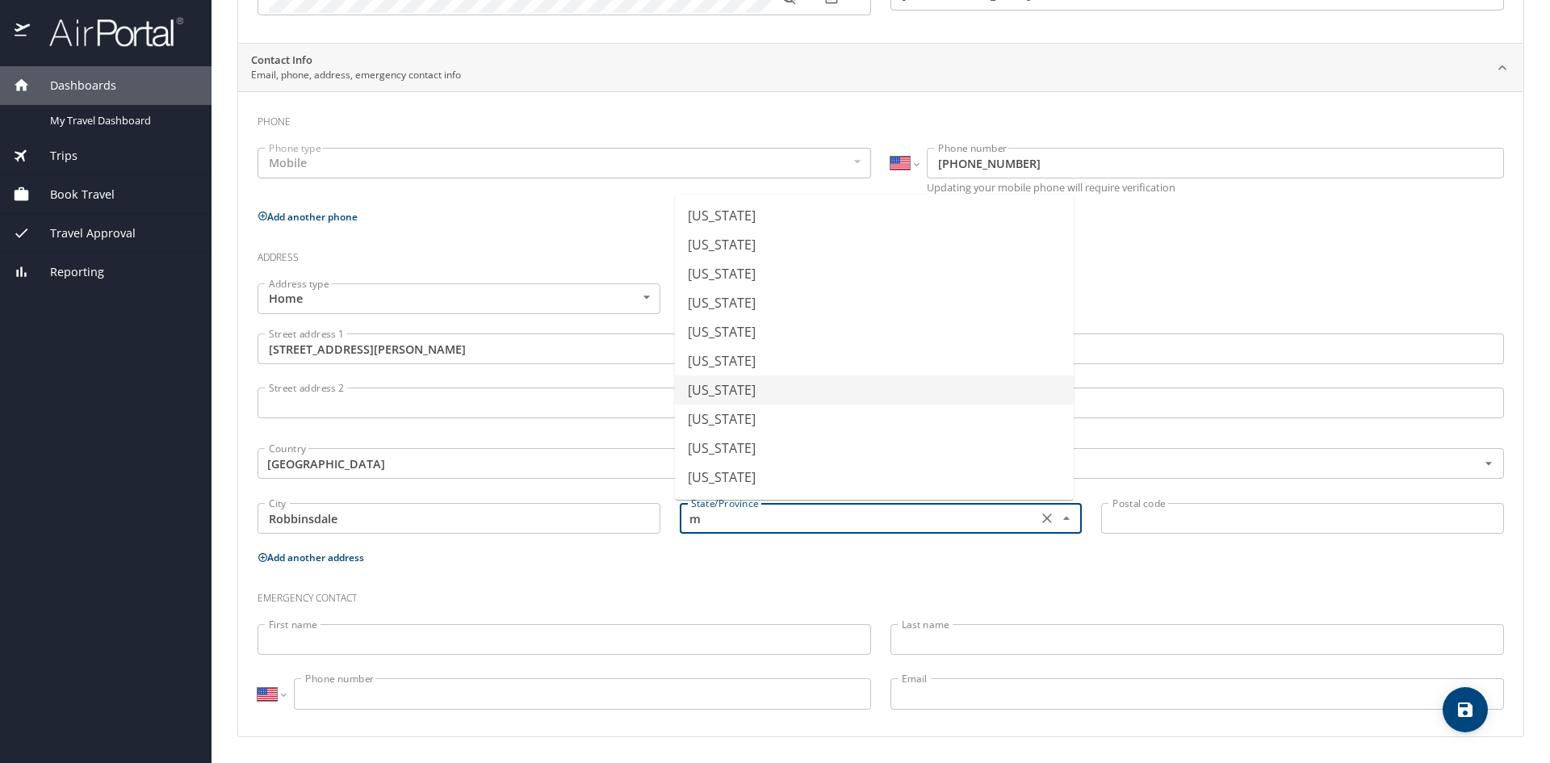
click at [752, 390] on li "Minnesota" at bounding box center [874, 389] width 399 height 29
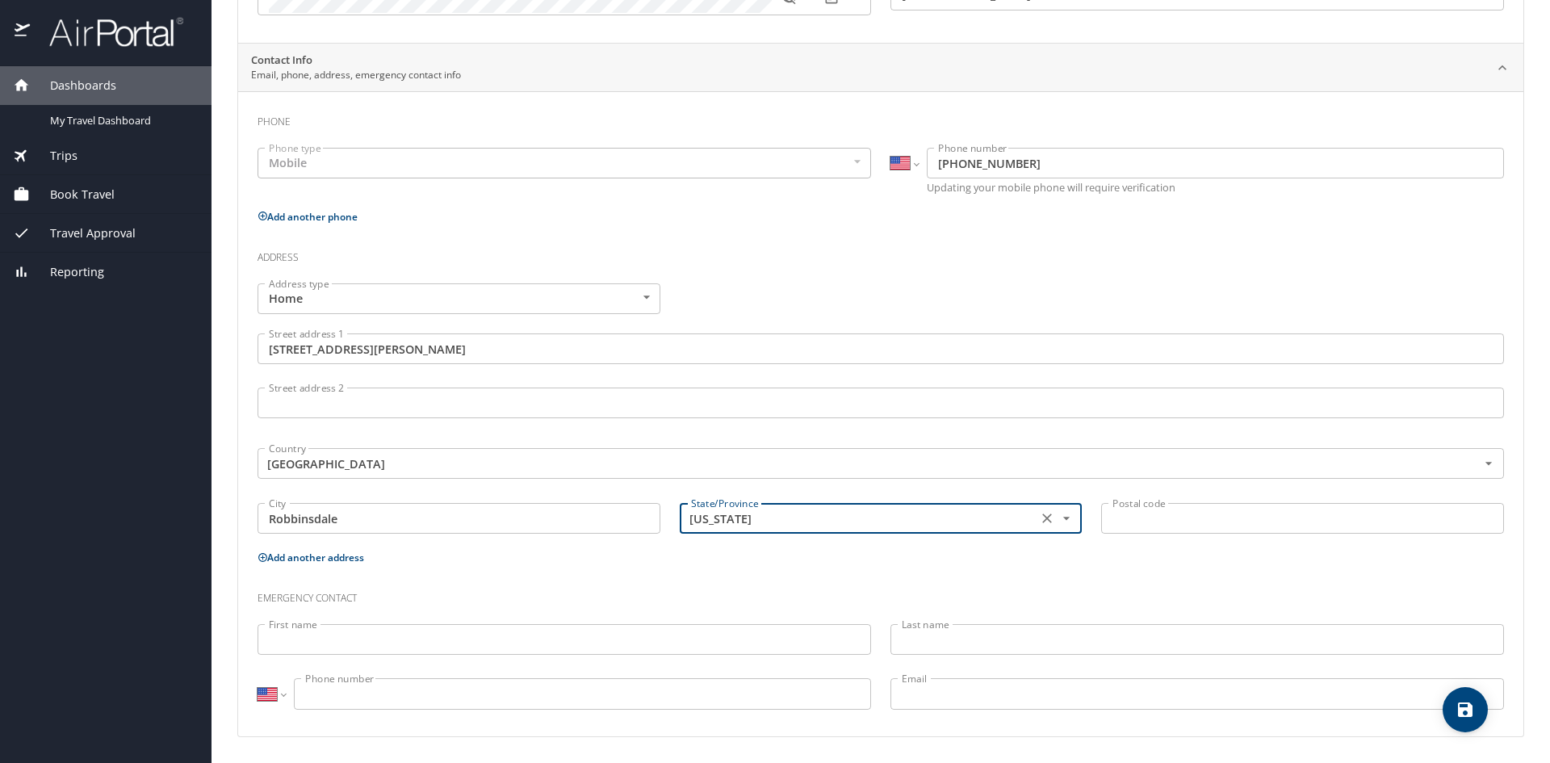
type input "Minnesota"
click at [1216, 527] on input "Postal code" at bounding box center [1302, 518] width 403 height 31
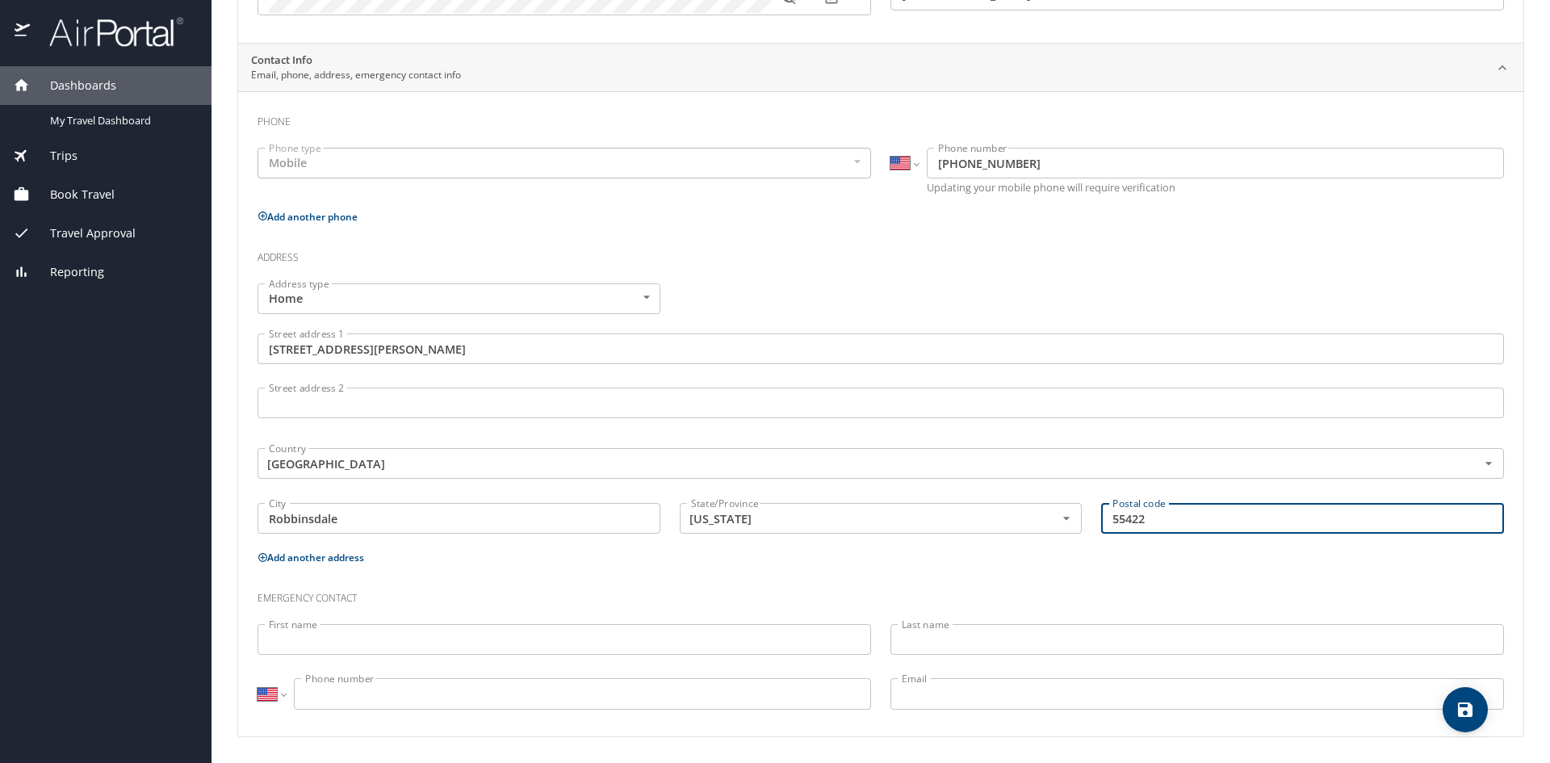
type input "55422"
click at [371, 632] on input "First name" at bounding box center [565, 639] width 614 height 31
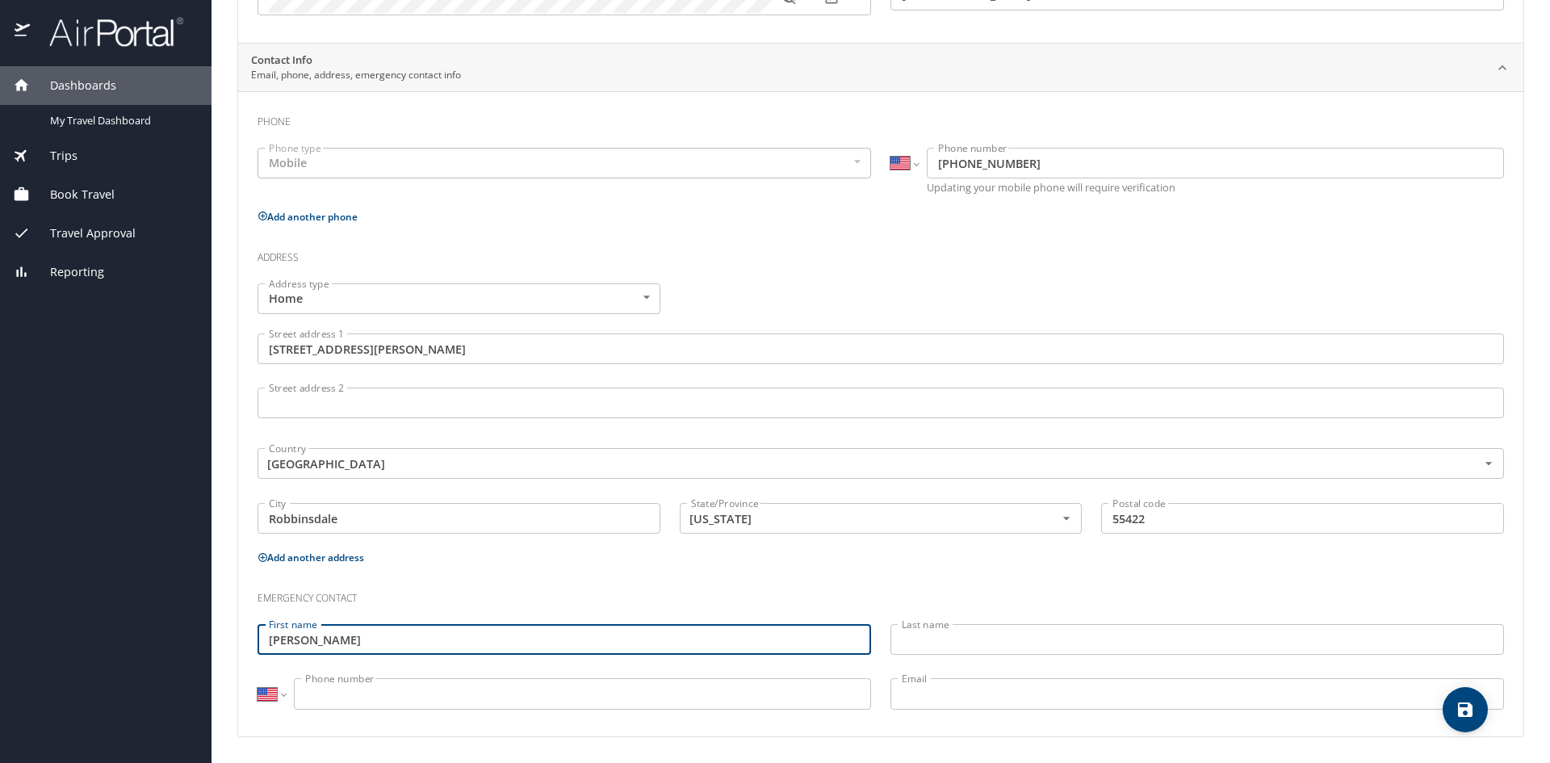
type input "James"
click at [954, 635] on input "Last name" at bounding box center [1198, 639] width 614 height 31
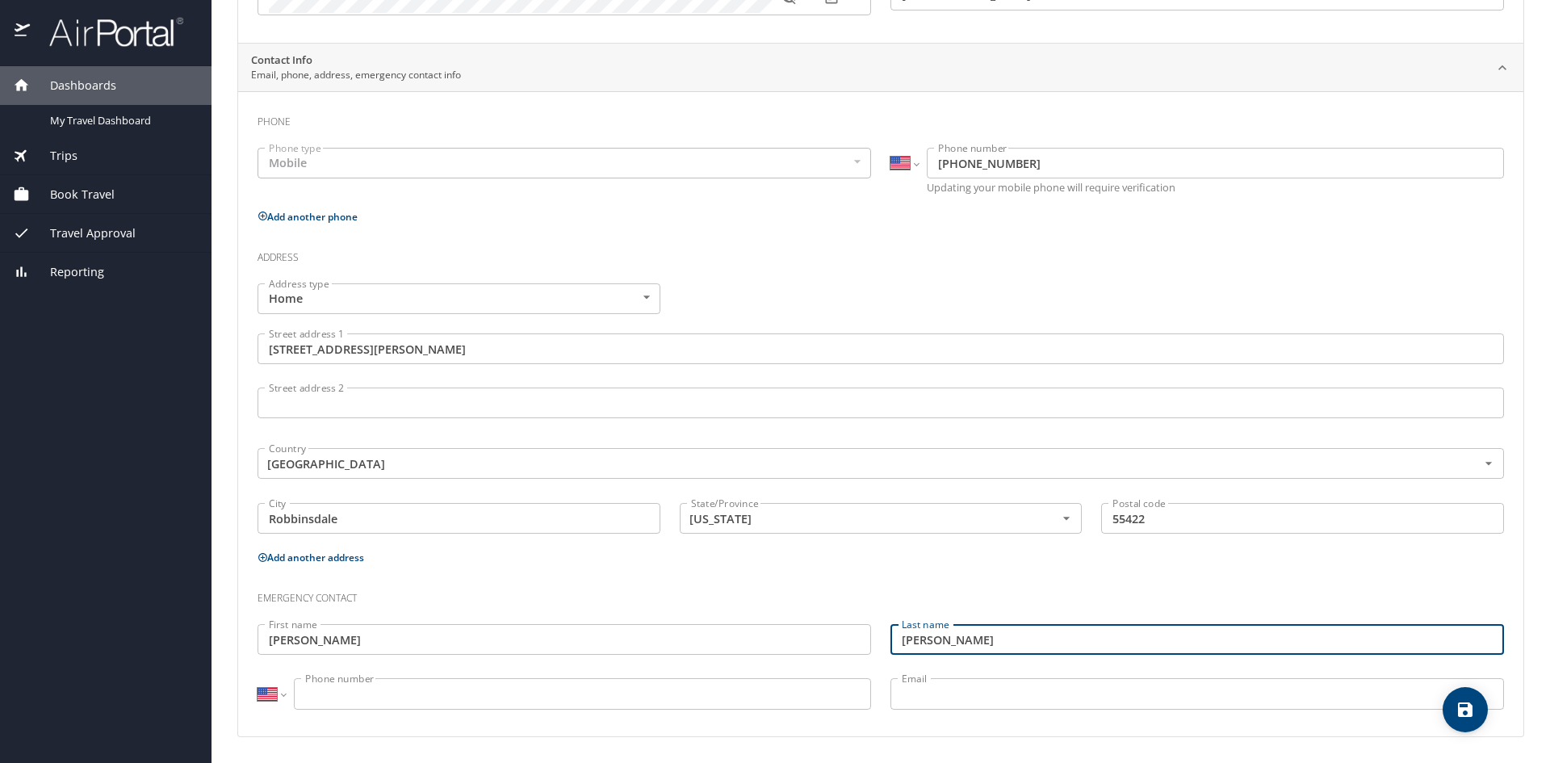
type input "Cain"
click at [477, 698] on input "Phone number" at bounding box center [582, 693] width 577 height 31
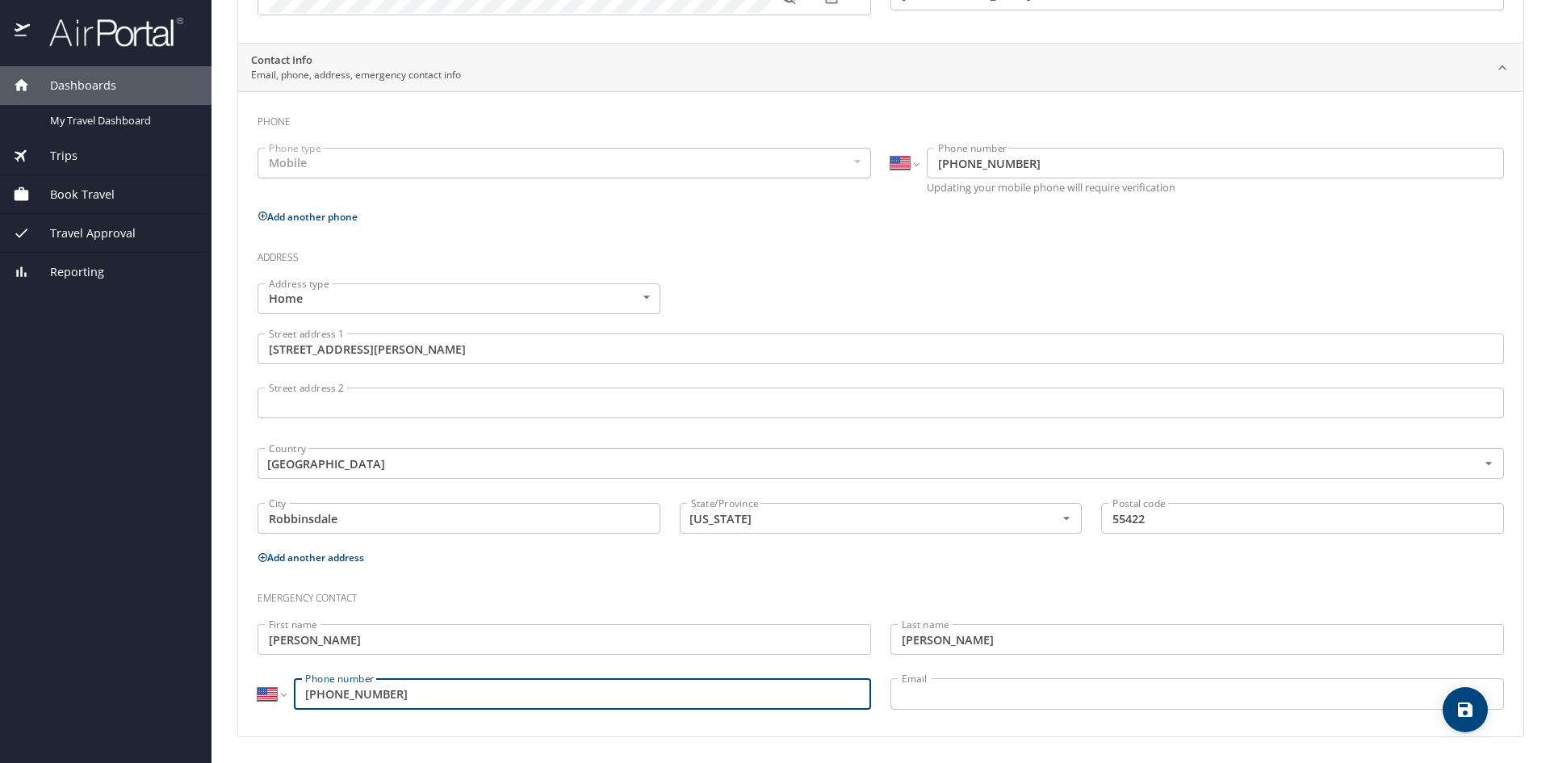
type input "(763) 232-0790"
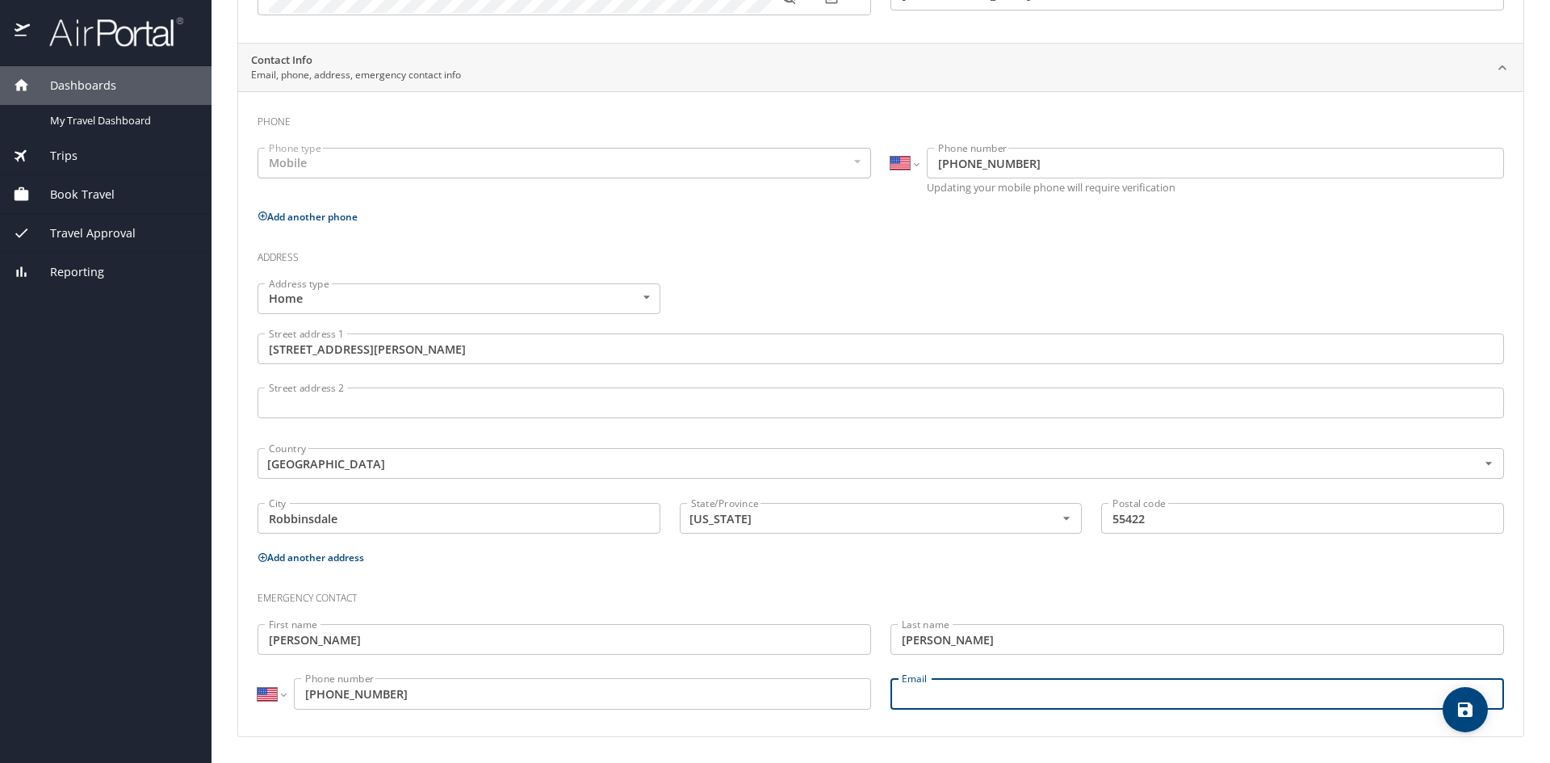
click at [948, 701] on input "Email" at bounding box center [1198, 693] width 614 height 31
click at [941, 694] on input "Email" at bounding box center [1198, 693] width 614 height 31
type input "jhcain2@gmail.com"
click at [1469, 708] on icon "save" at bounding box center [1465, 709] width 15 height 15
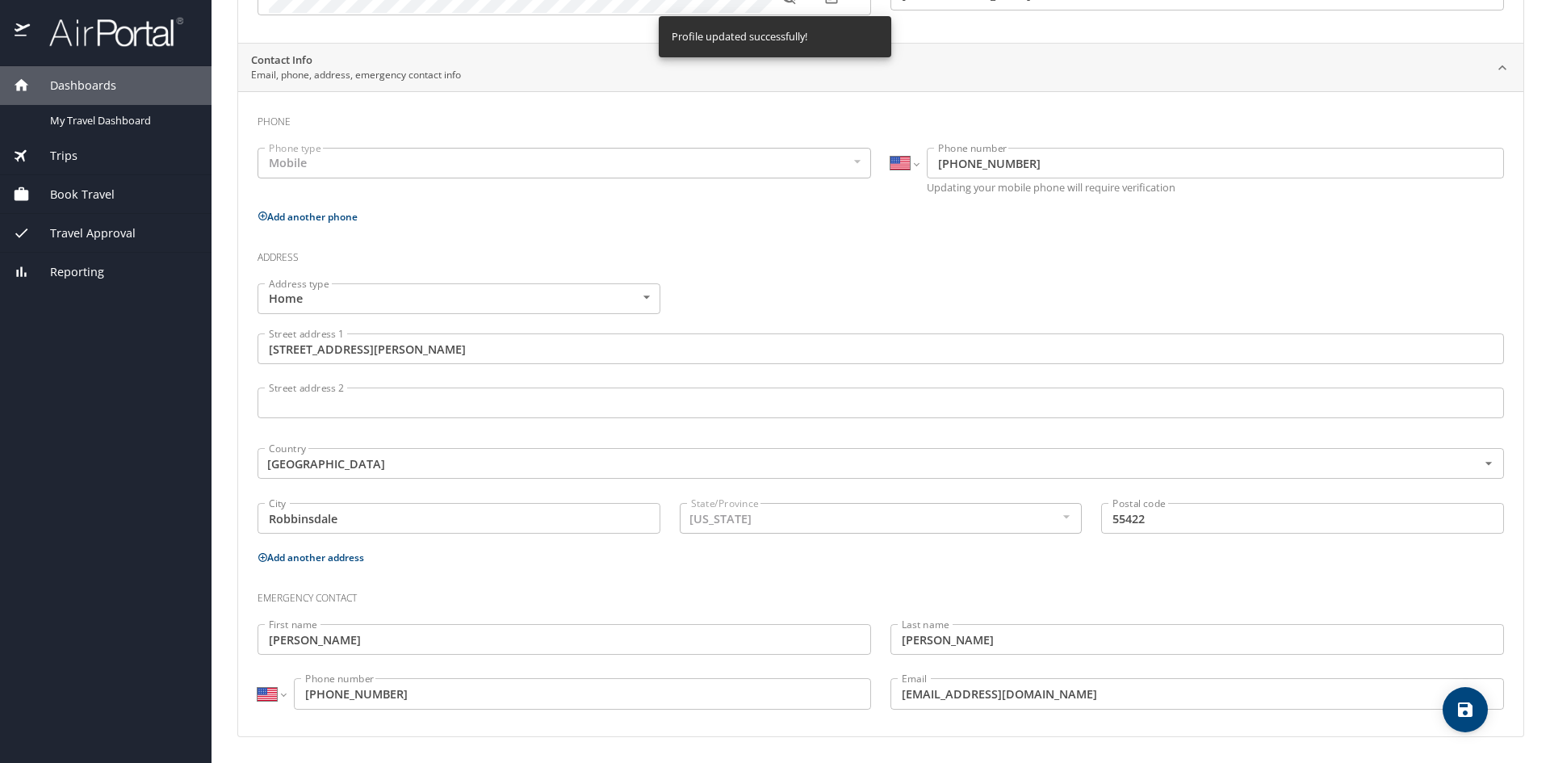
select select "US"
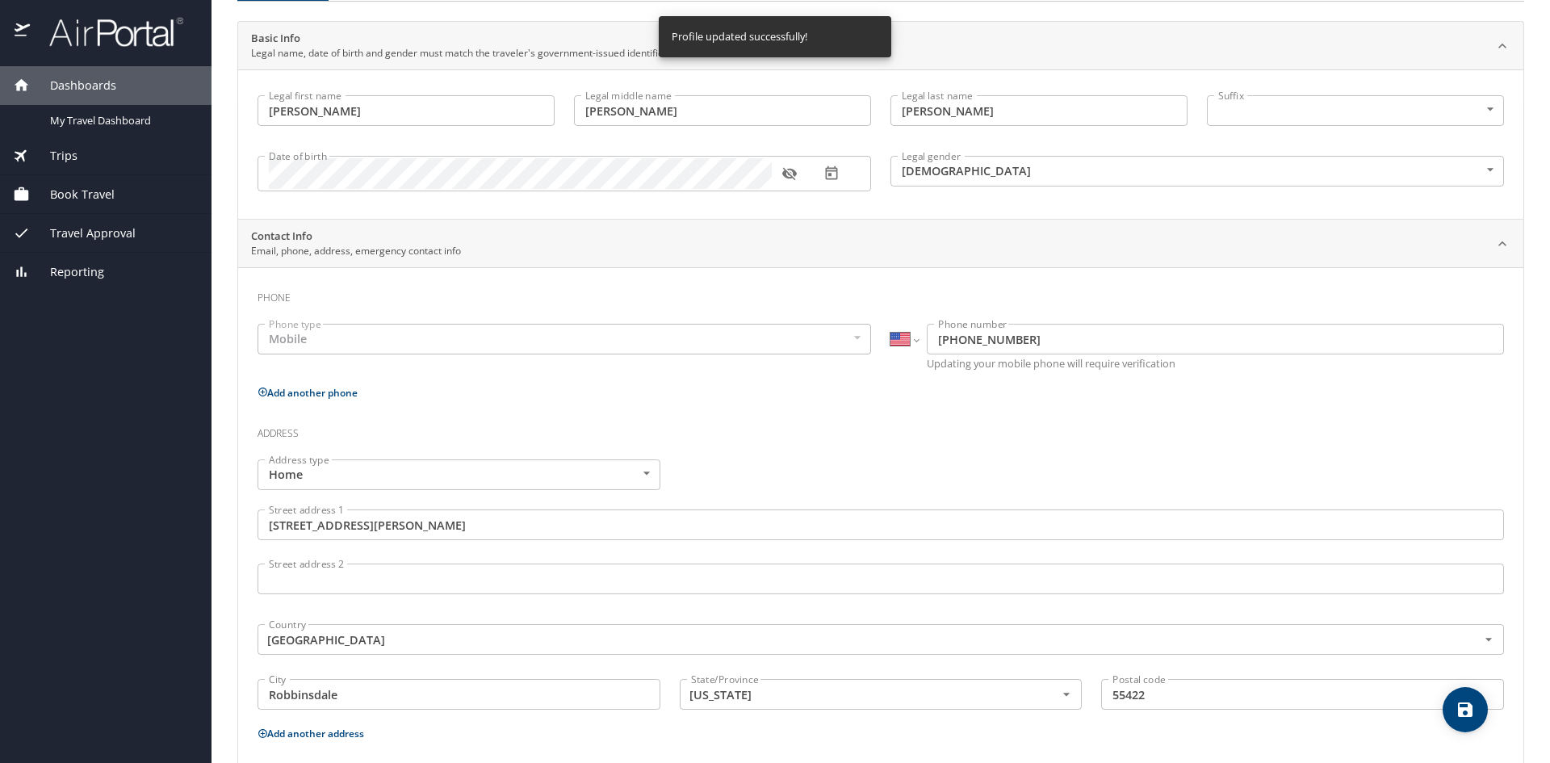
scroll to position [0, 0]
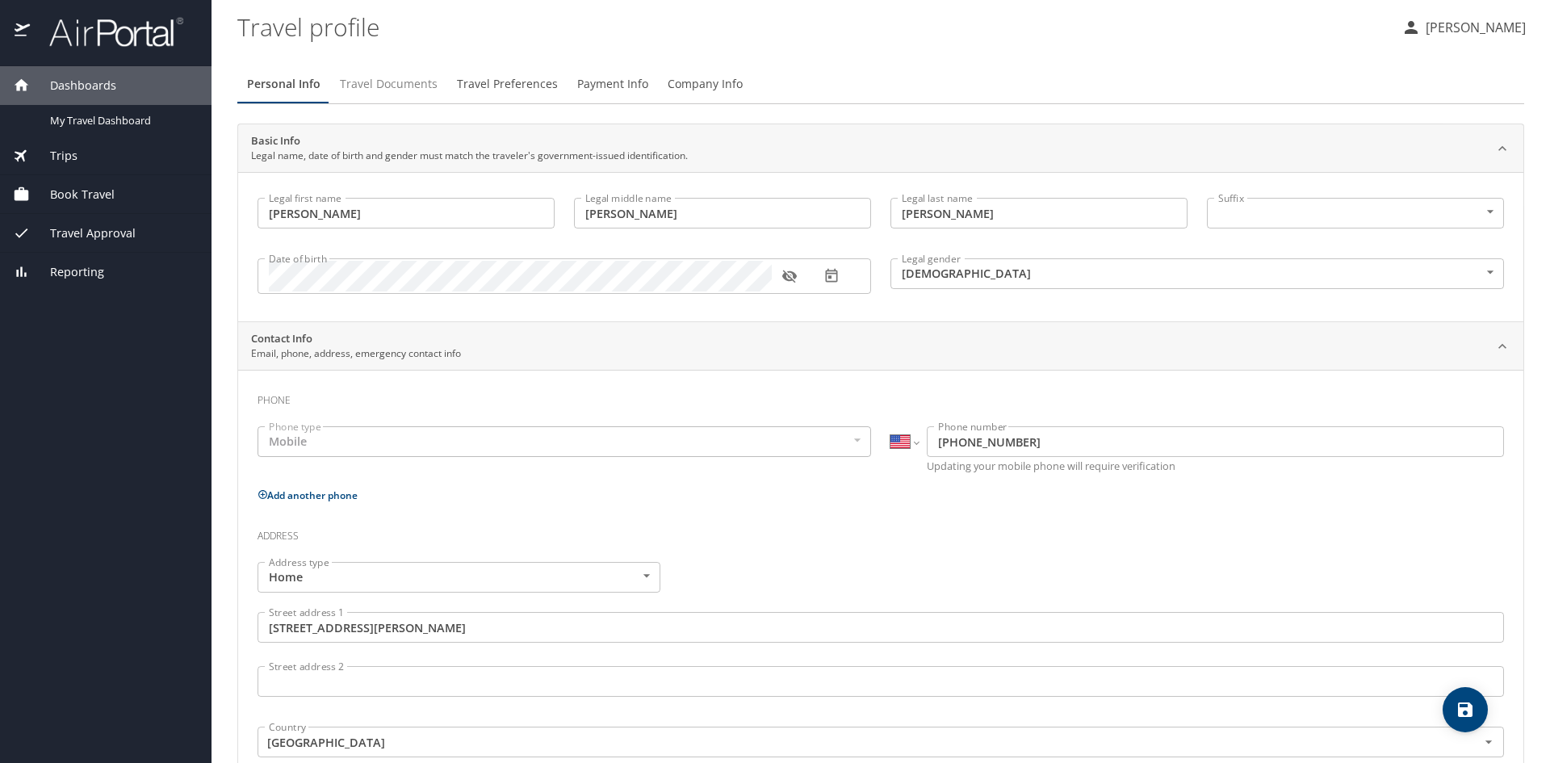
click at [410, 80] on span "Travel Documents" at bounding box center [389, 84] width 98 height 20
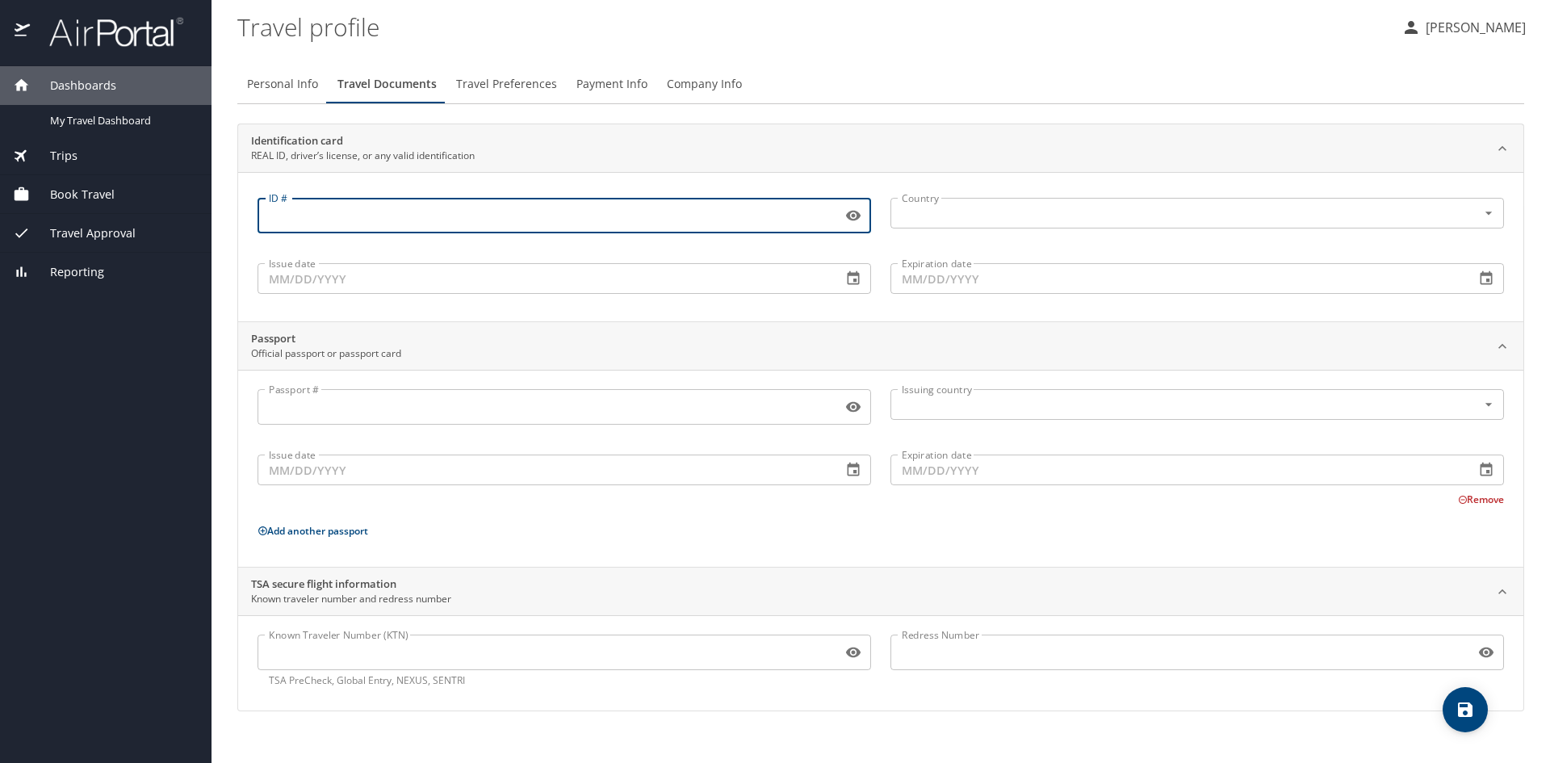
click at [332, 213] on input "ID #" at bounding box center [547, 215] width 578 height 31
type input "Y355-266-451-113"
click at [953, 204] on input "text" at bounding box center [1173, 213] width 556 height 21
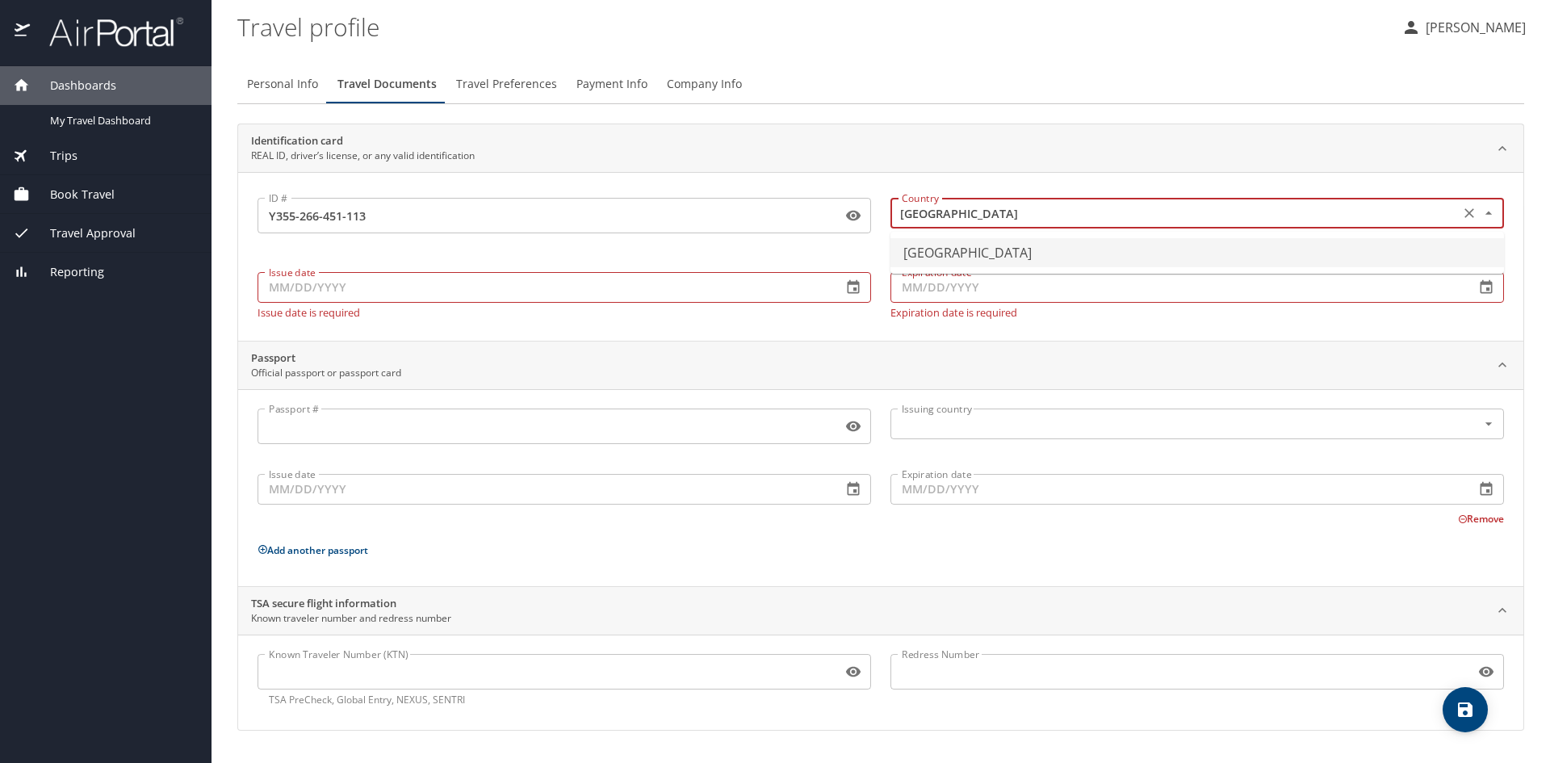
type input "United States of America"
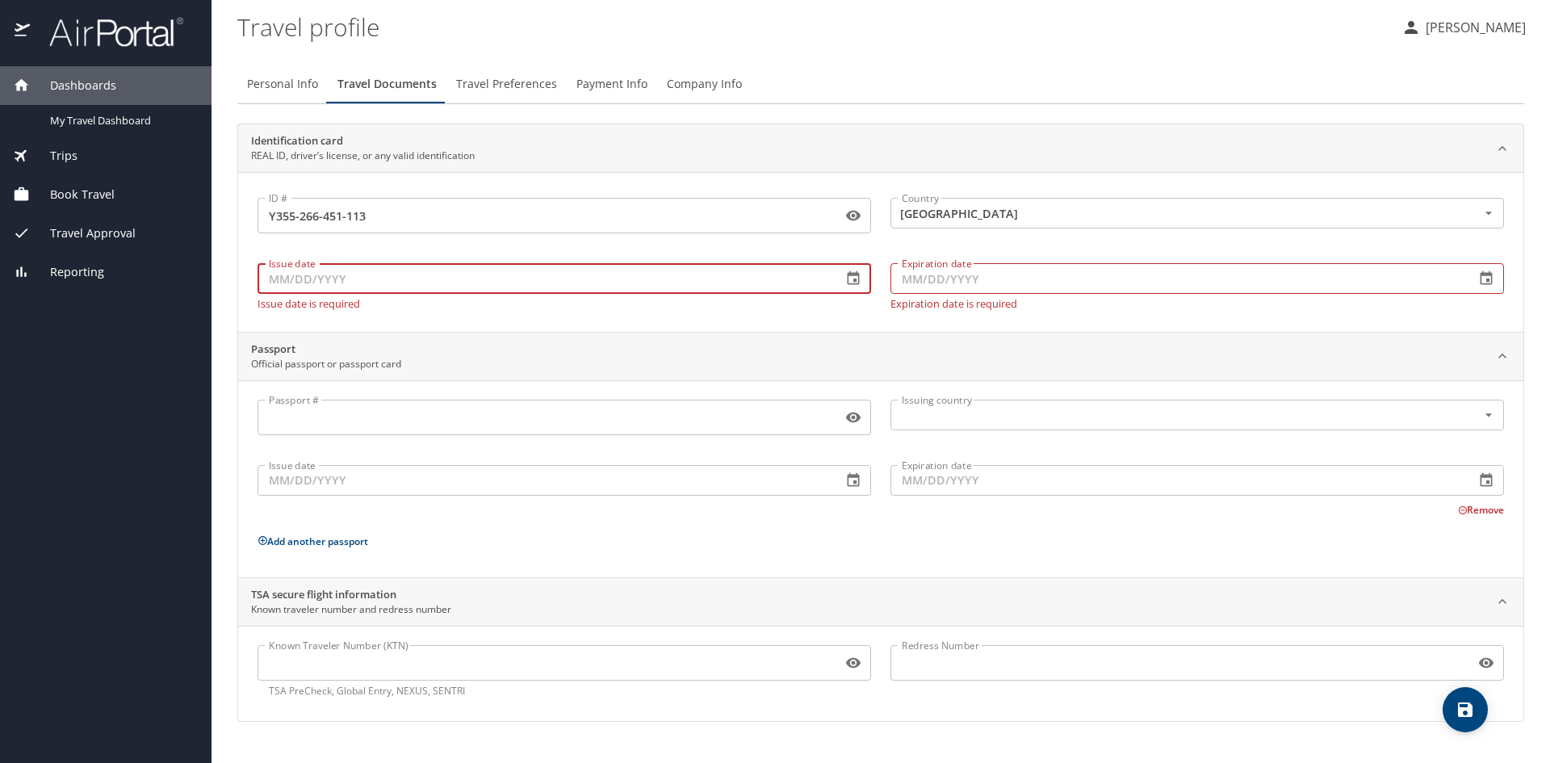
click at [432, 291] on input "Issue date" at bounding box center [544, 278] width 572 height 31
type input "06/03/2022"
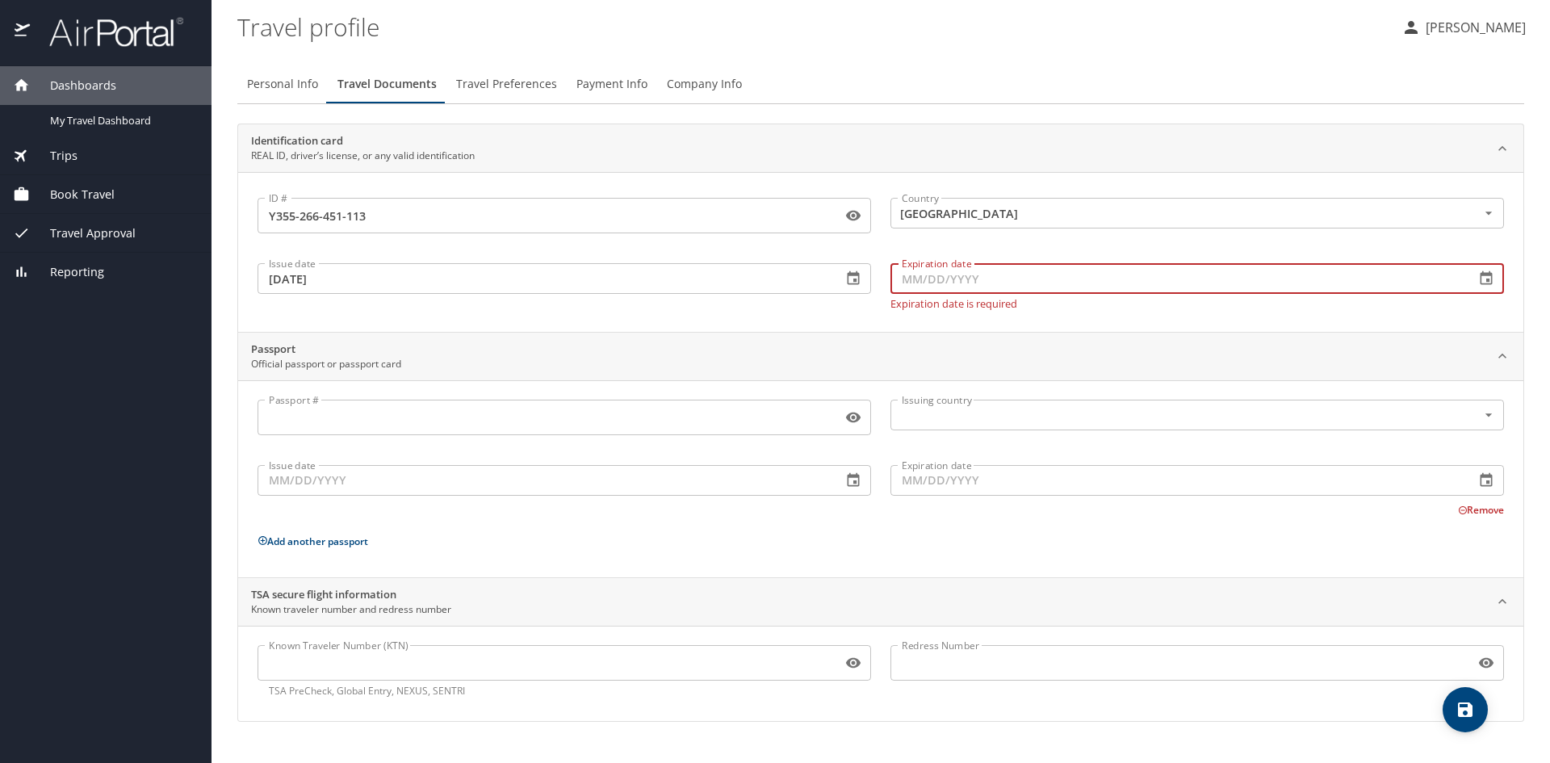
click at [932, 278] on input "Expiration date" at bounding box center [1177, 278] width 572 height 31
type input "06/08/2026"
click at [451, 417] on input "Passport #" at bounding box center [547, 417] width 578 height 31
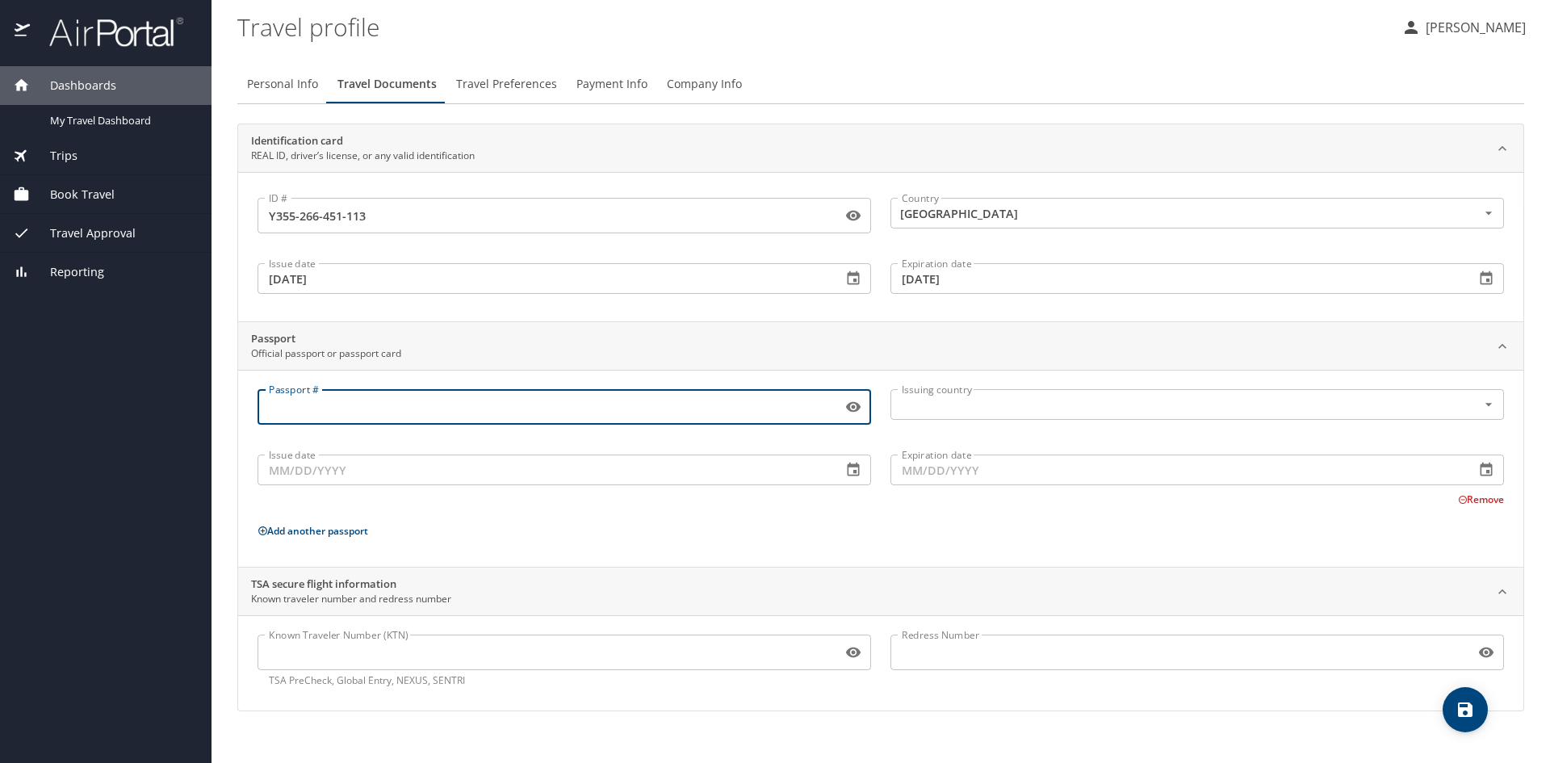
click at [1476, 707] on span "save" at bounding box center [1465, 709] width 45 height 19
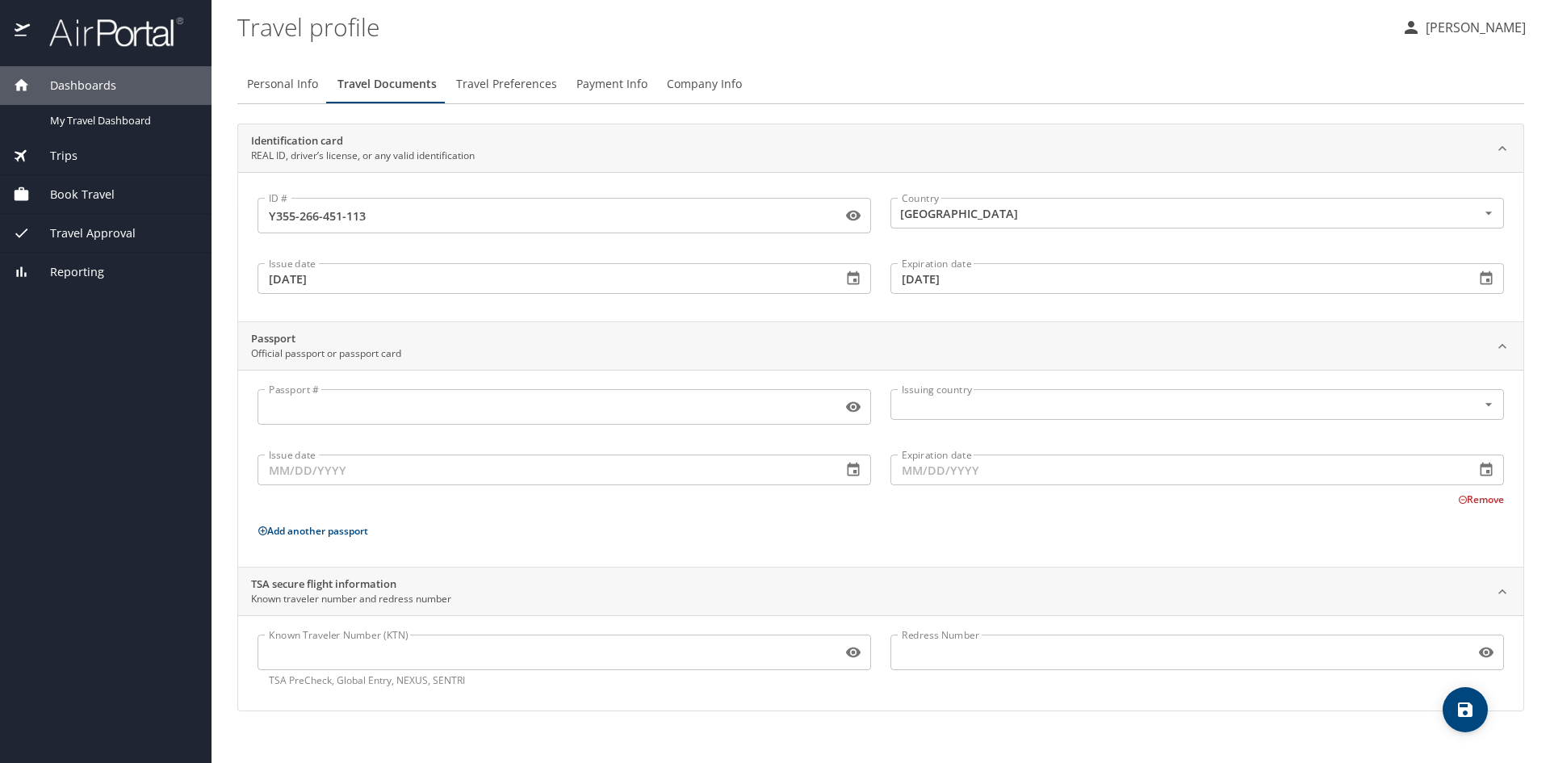
click at [496, 85] on span "Travel Preferences" at bounding box center [506, 84] width 101 height 20
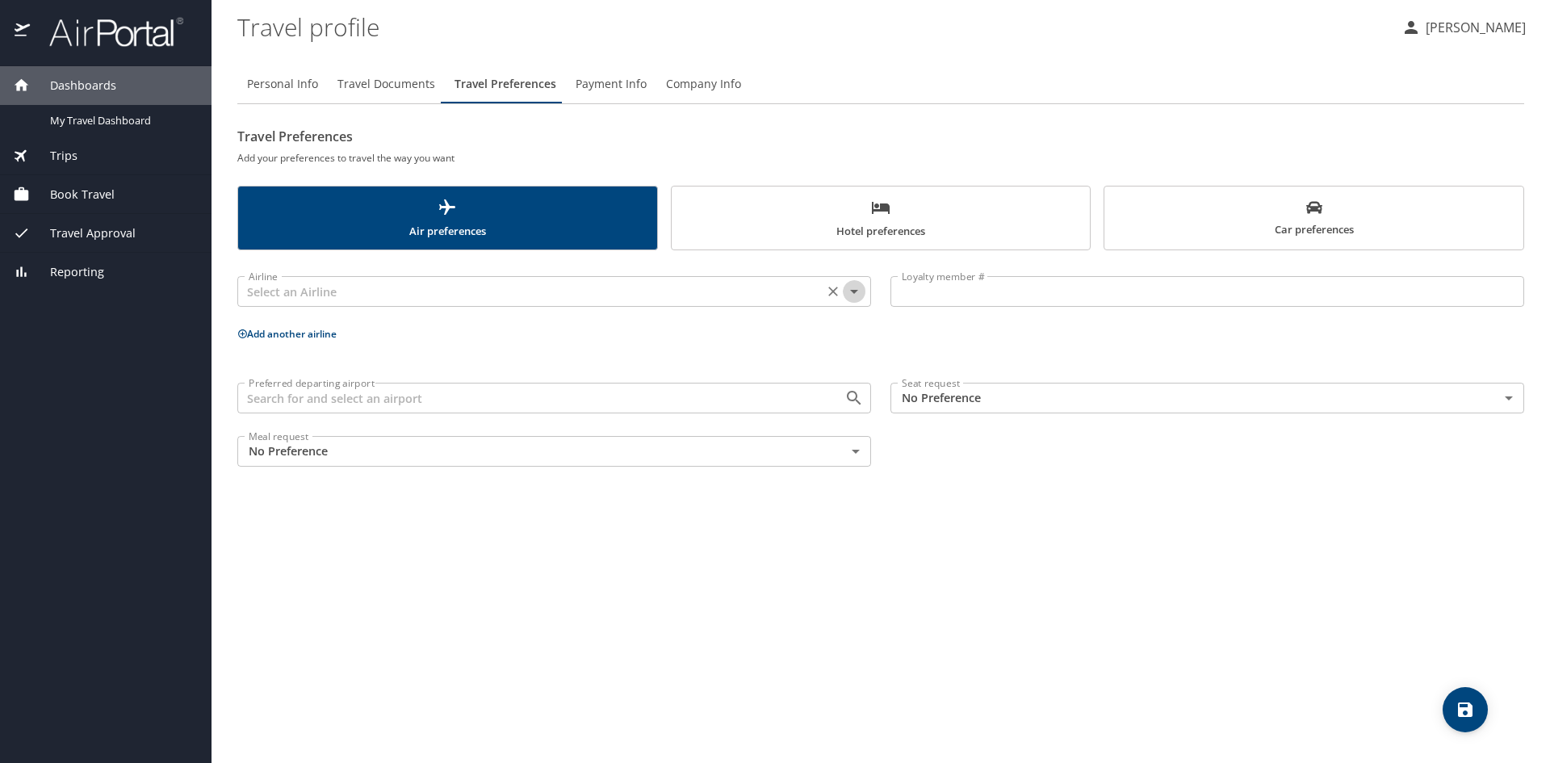
click at [851, 293] on icon "Open" at bounding box center [854, 291] width 19 height 19
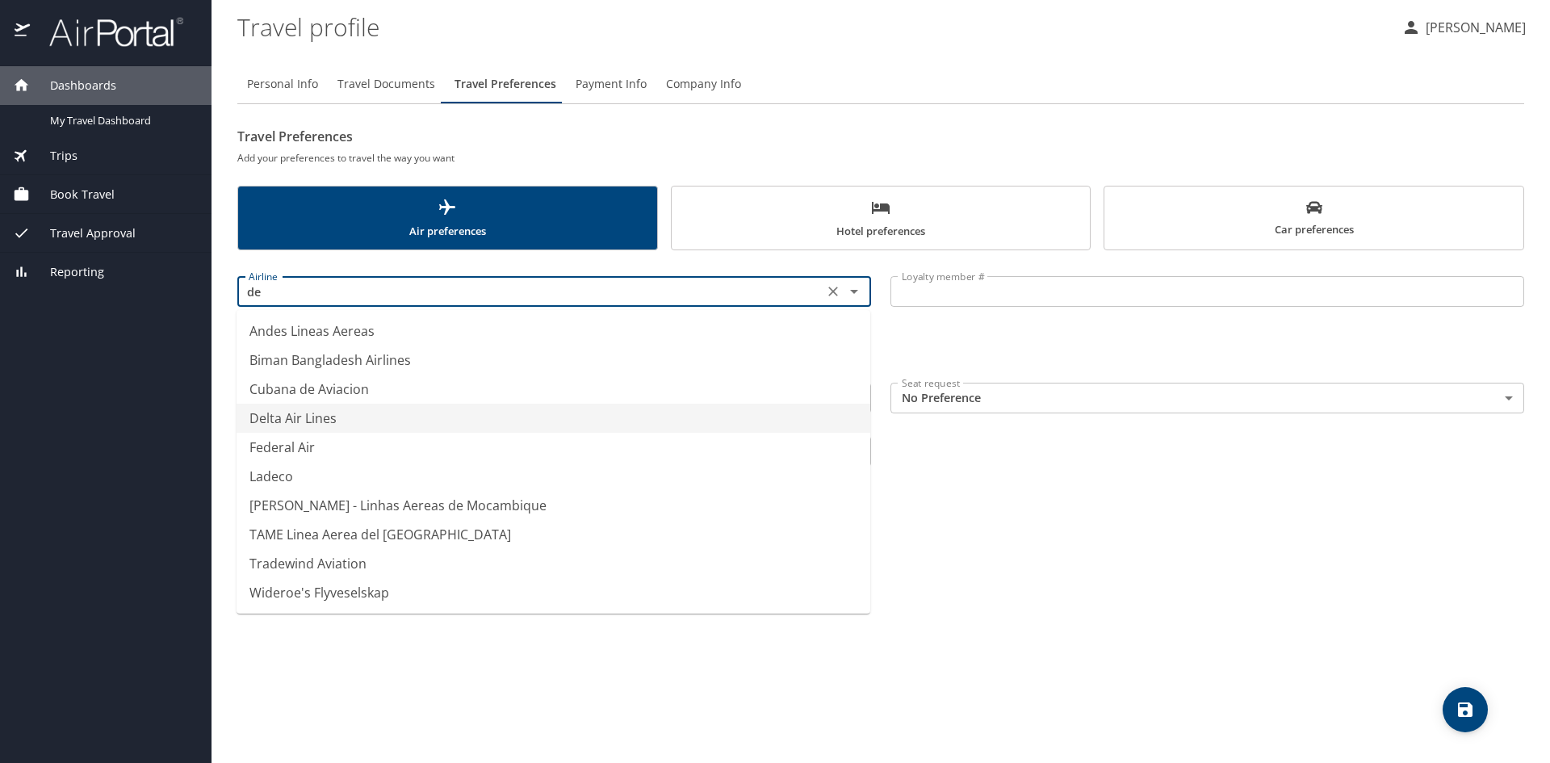
click at [296, 417] on li "Delta Air Lines" at bounding box center [554, 418] width 634 height 29
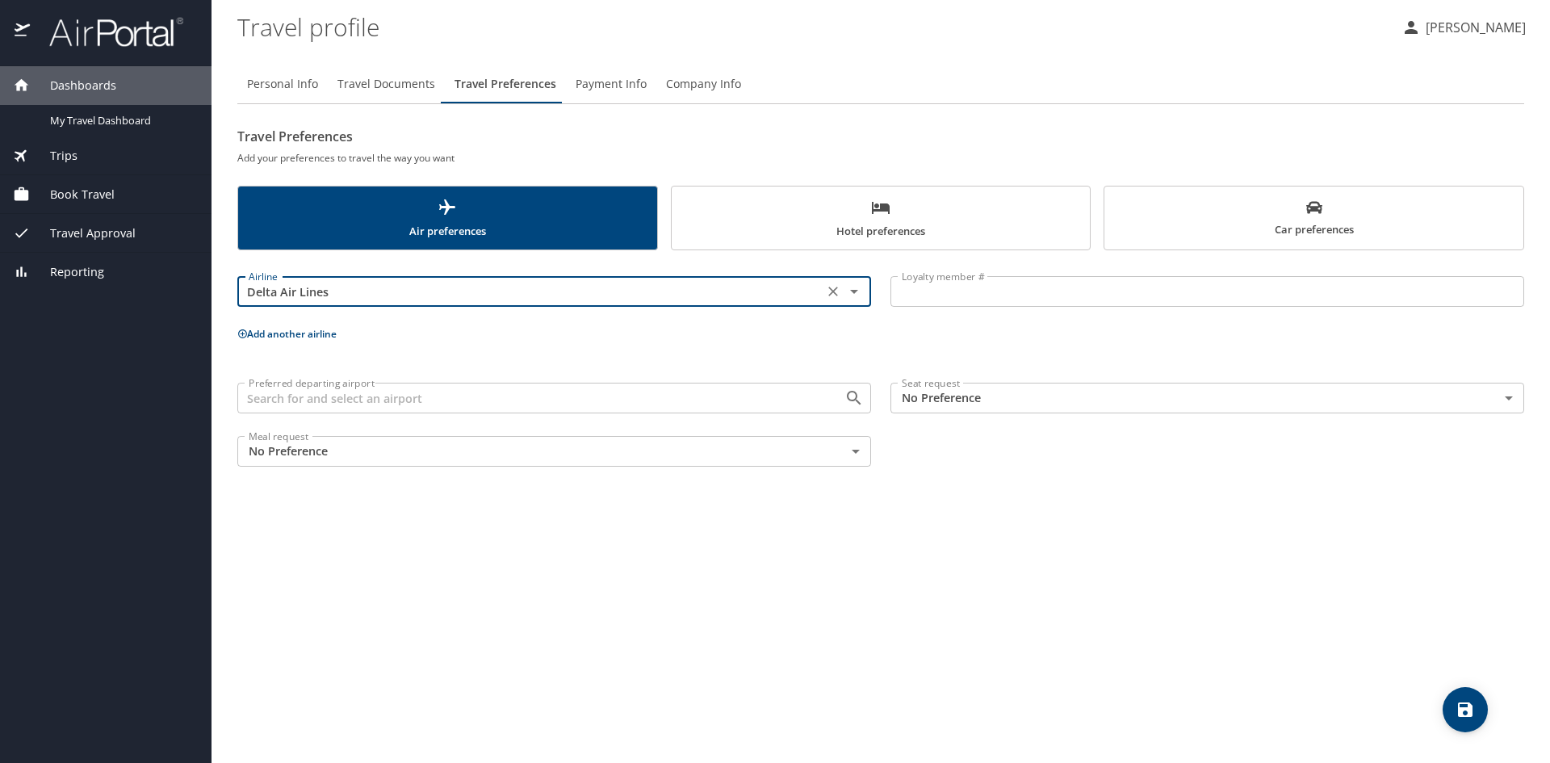
type input "Delta Air Lines"
click at [935, 292] on input "Loyalty member #" at bounding box center [1208, 291] width 634 height 31
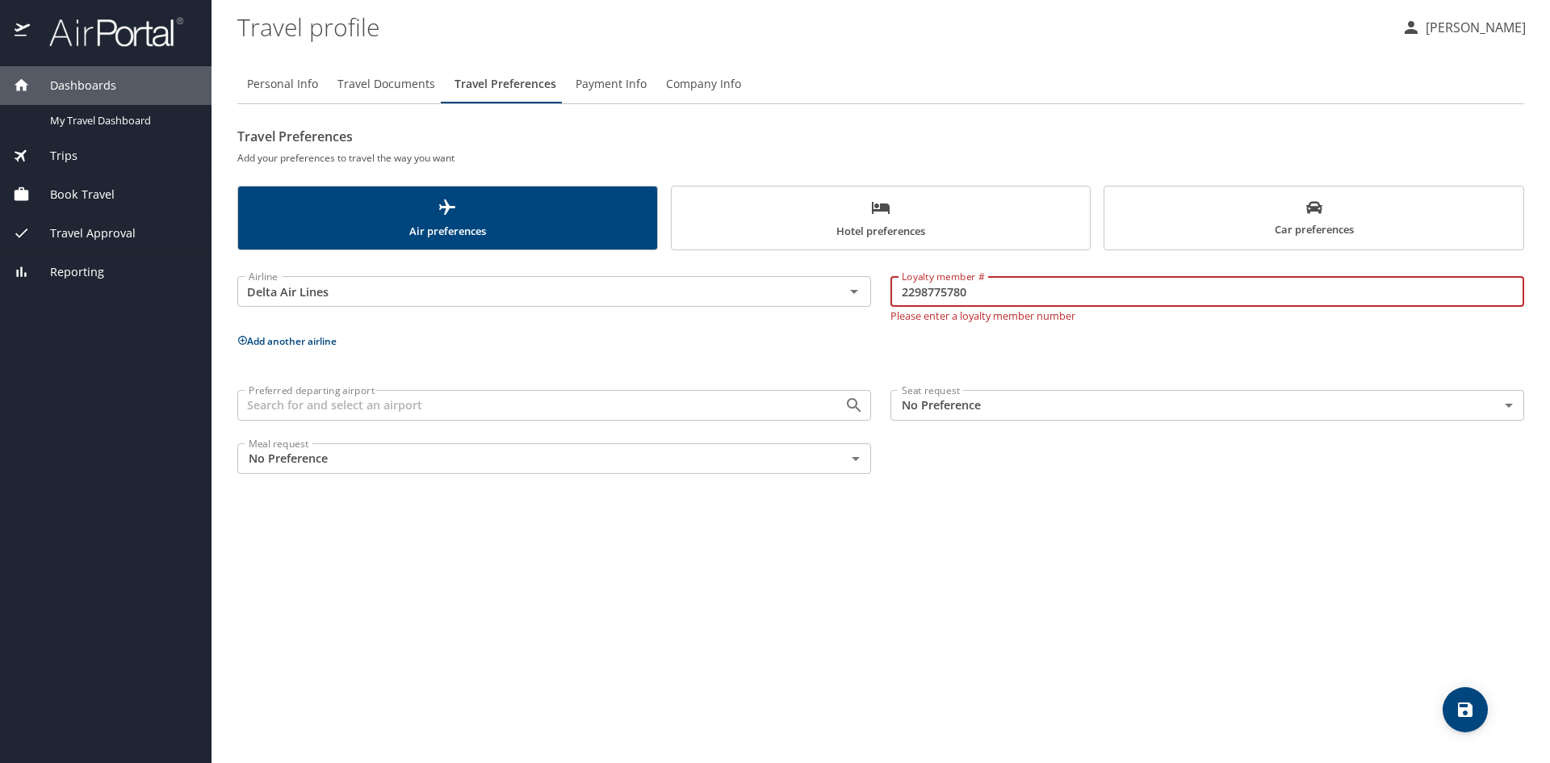
click at [1010, 291] on input "2298775780" at bounding box center [1208, 291] width 634 height 31
type input "2298775780"
click at [565, 403] on input "Preferred departing airport" at bounding box center [530, 405] width 577 height 21
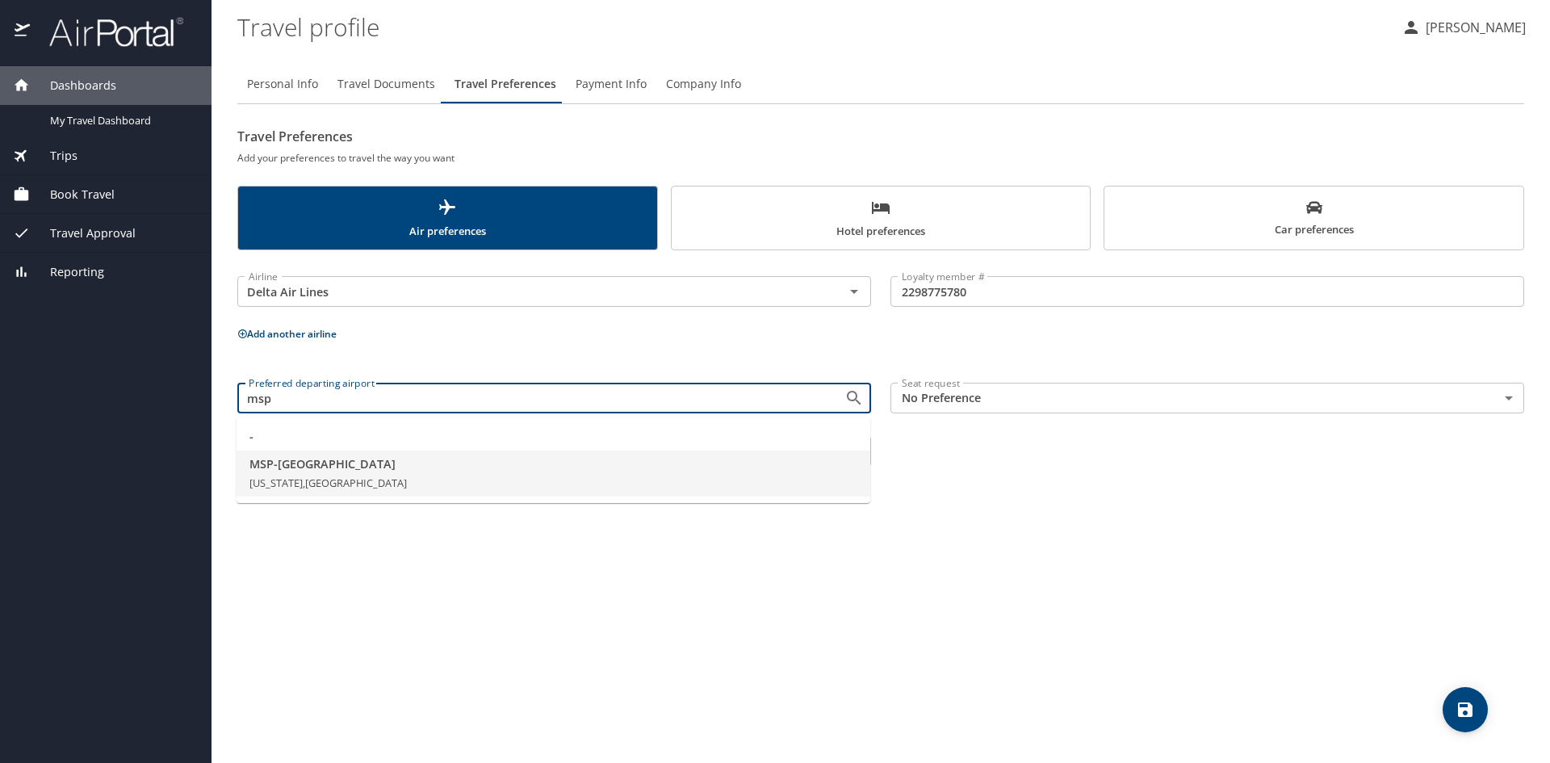
click at [300, 486] on span "Minnesota, United States of America" at bounding box center [328, 483] width 157 height 15
type input "MSP - Minneapolis"
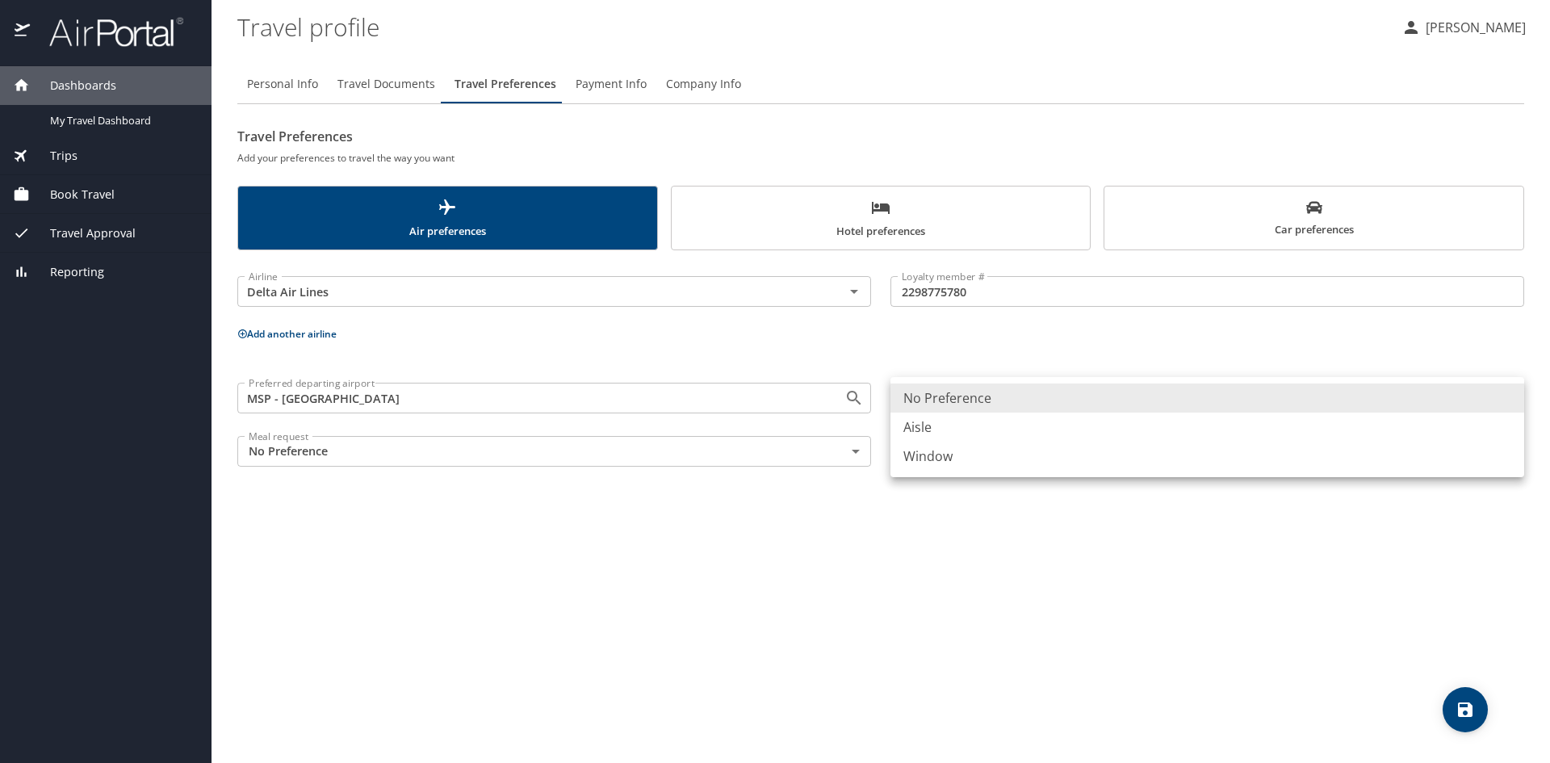
click at [1000, 399] on body "Dashboards My Travel Dashboard Trips Current / Future Trips Past Trips Trips Mi…" at bounding box center [775, 381] width 1550 height 763
click at [955, 463] on li "Window" at bounding box center [1208, 456] width 634 height 29
type input "Window"
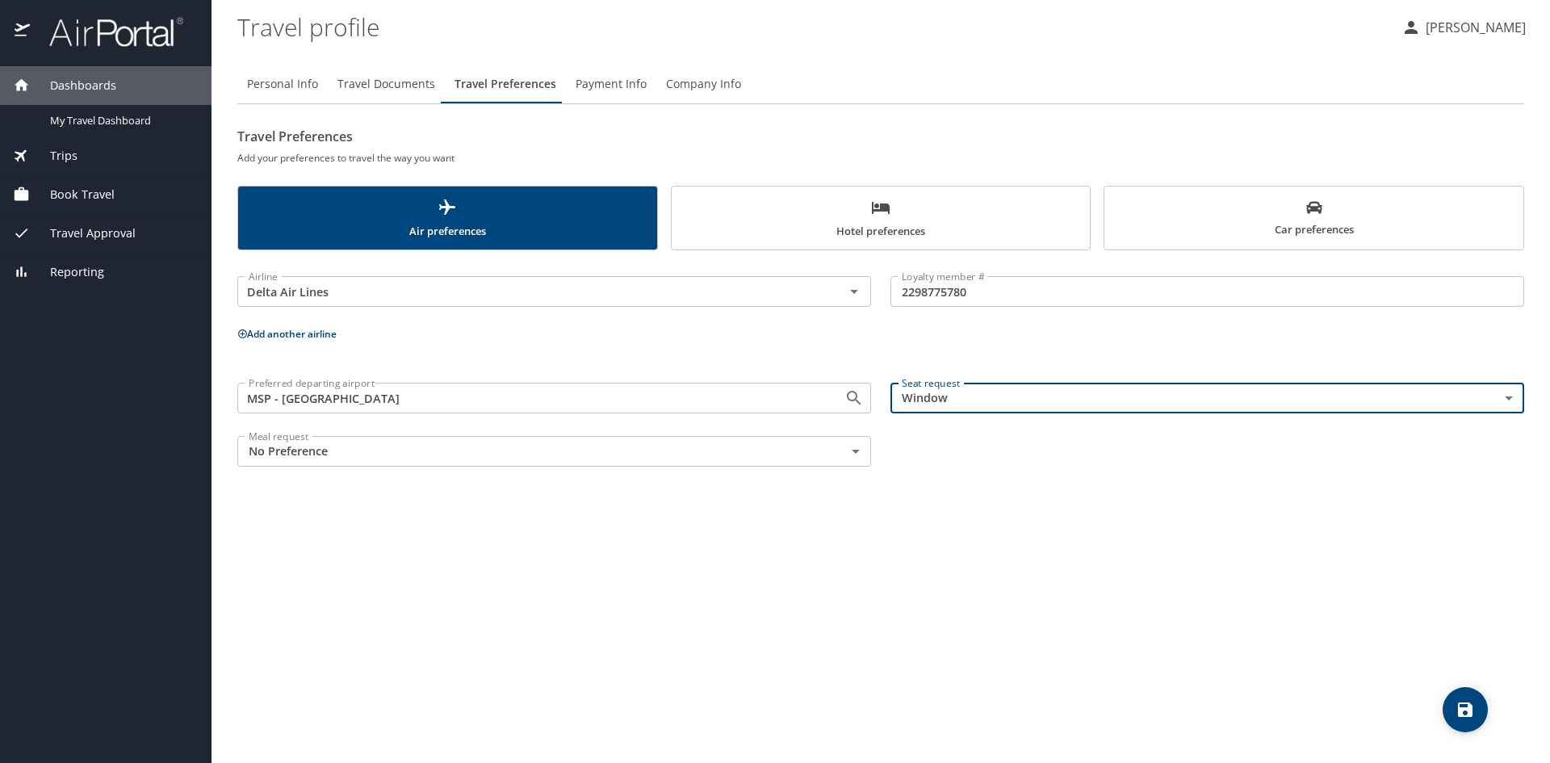
click at [789, 454] on body "Dashboards My Travel Dashboard Trips Current / Future Trips Past Trips Trips Mi…" at bounding box center [775, 381] width 1550 height 763
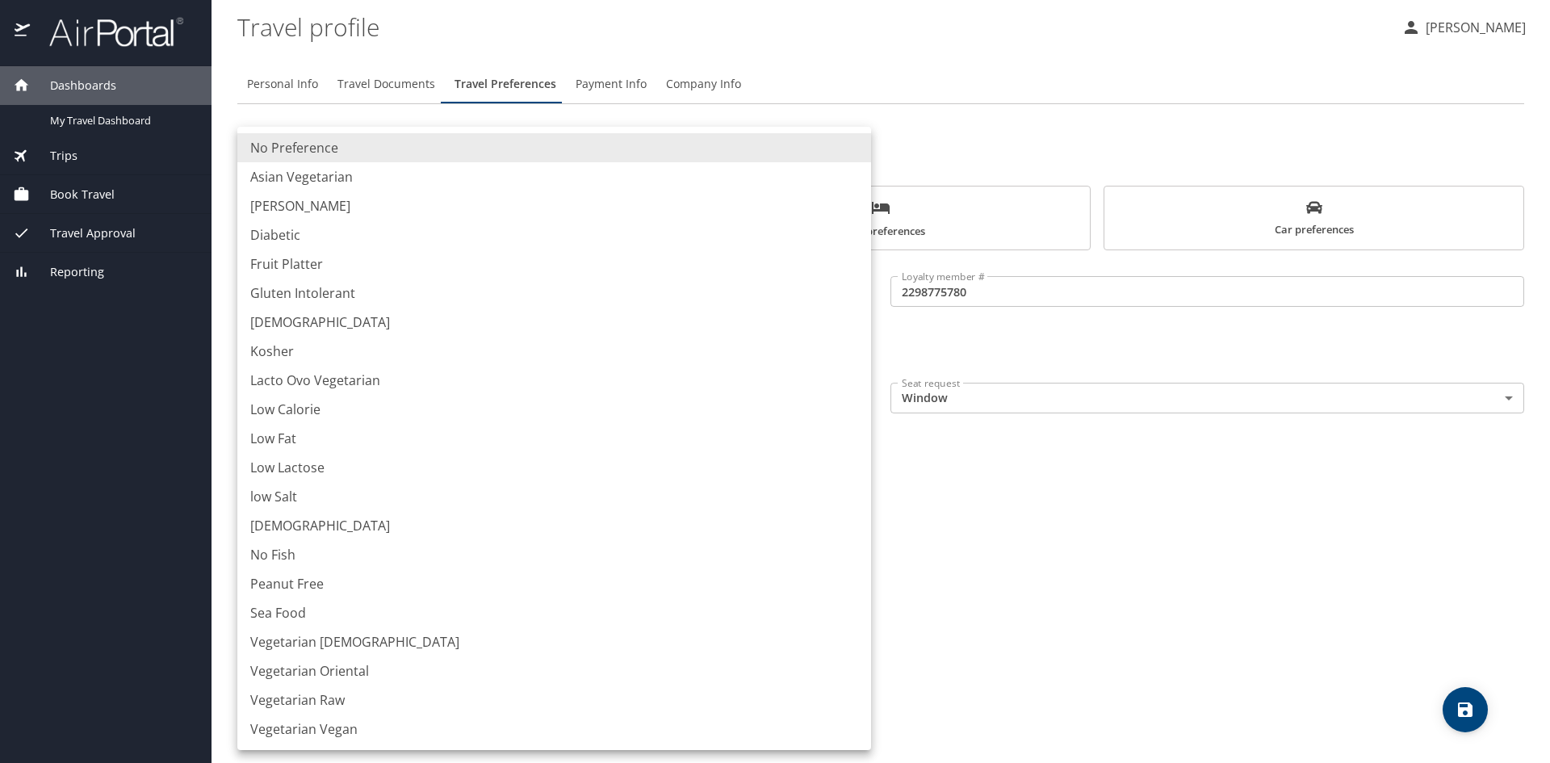
click at [269, 153] on li "No Preference" at bounding box center [554, 147] width 634 height 29
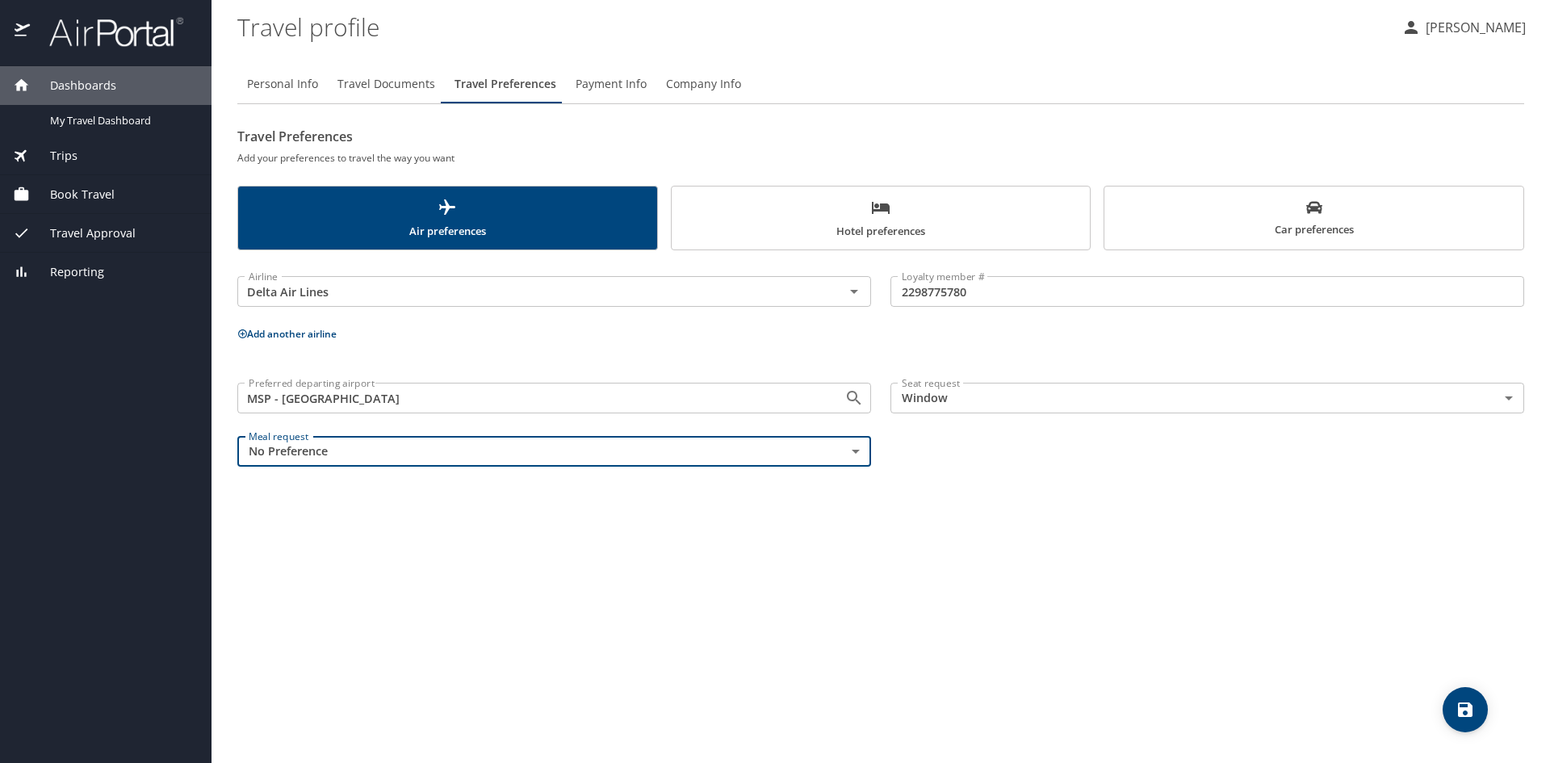
click at [975, 616] on div "Personal Info Travel Documents Travel Preferences Payment Info Company Info Tra…" at bounding box center [880, 407] width 1287 height 711
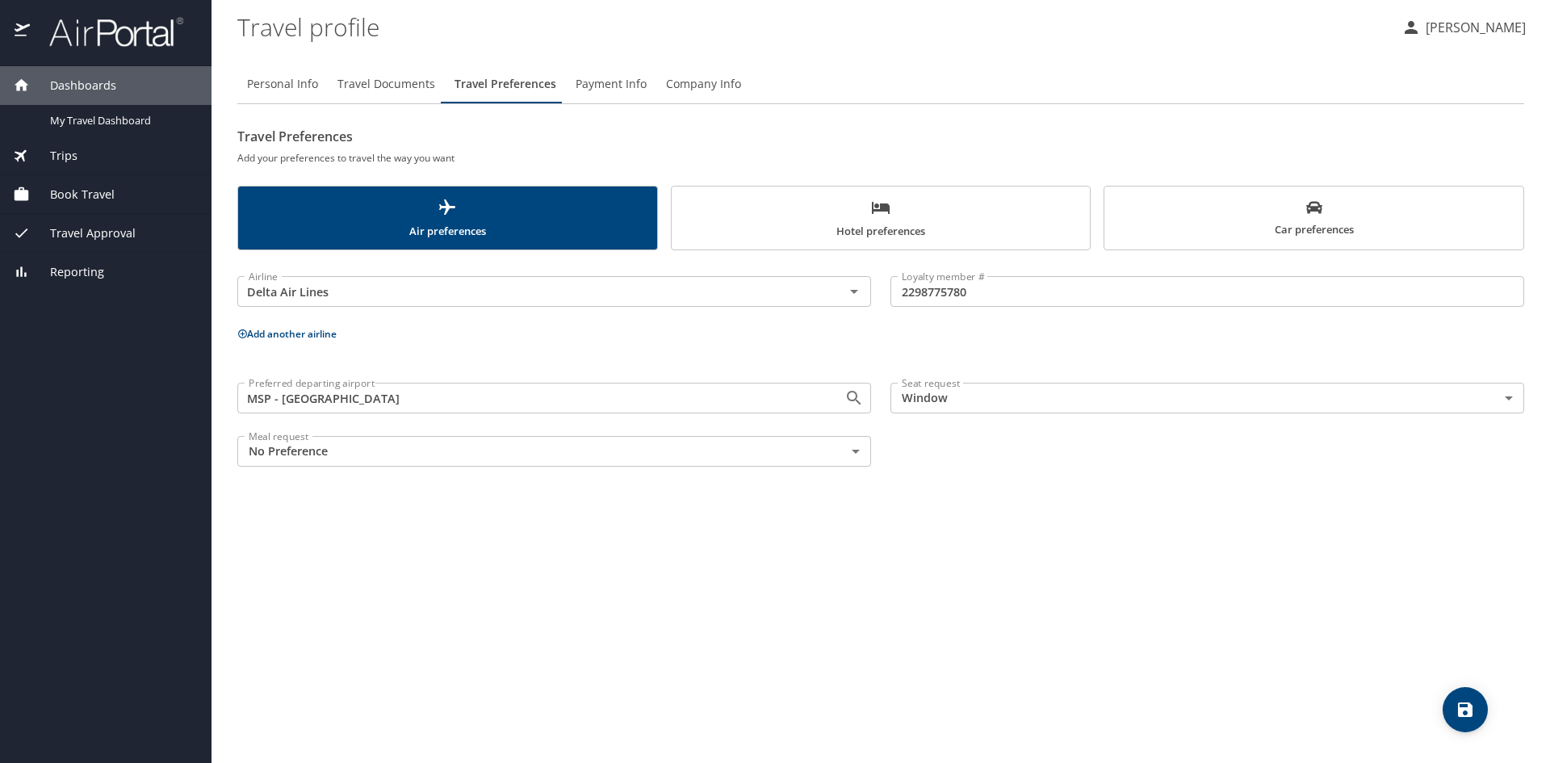
click at [1466, 707] on icon "save" at bounding box center [1465, 709] width 19 height 19
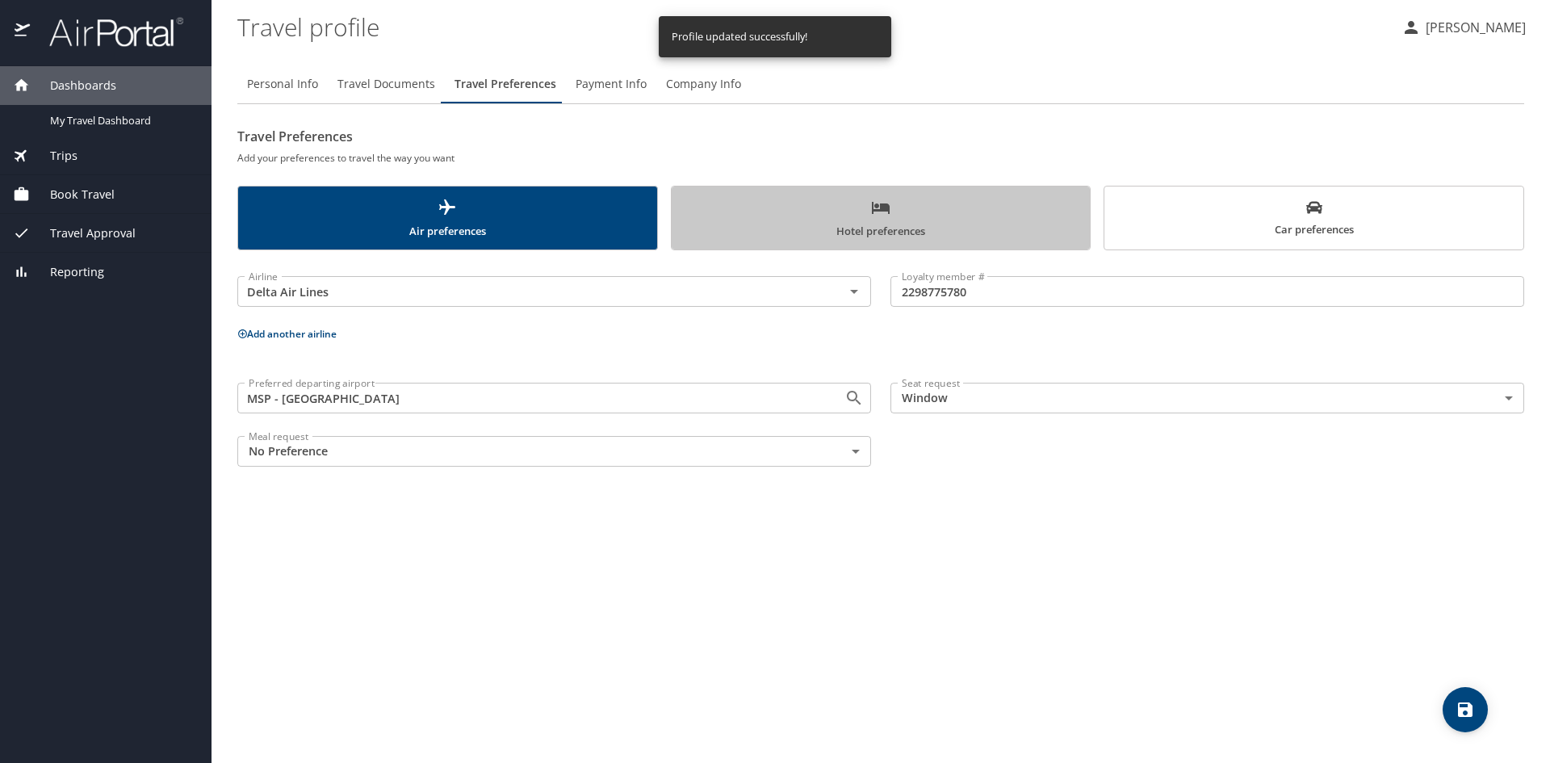
click at [893, 208] on span "Hotel preferences" at bounding box center [881, 219] width 400 height 43
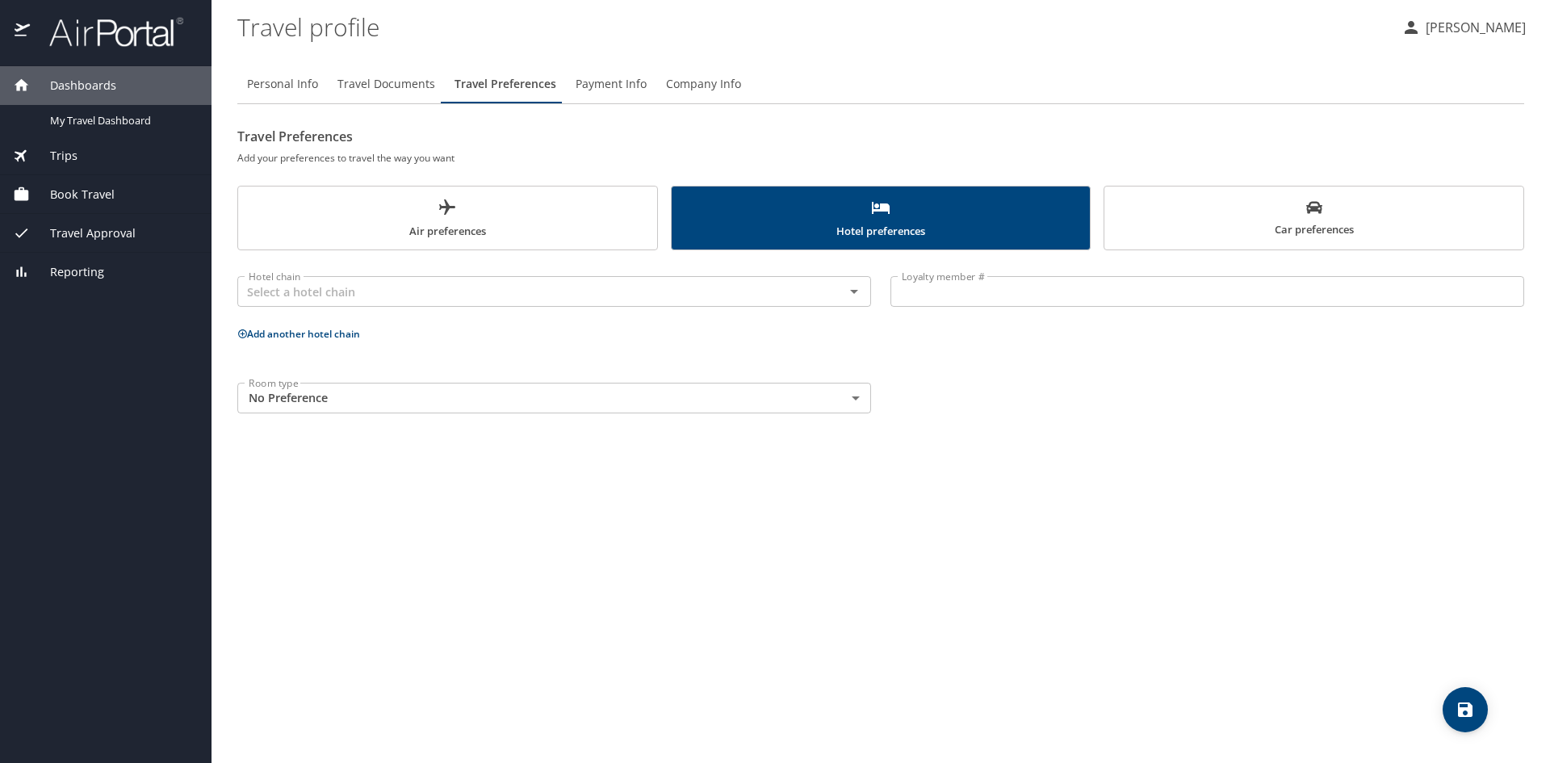
click at [849, 399] on body "Dashboards My Travel Dashboard Trips Current / Future Trips Past Trips Trips Mi…" at bounding box center [775, 381] width 1550 height 763
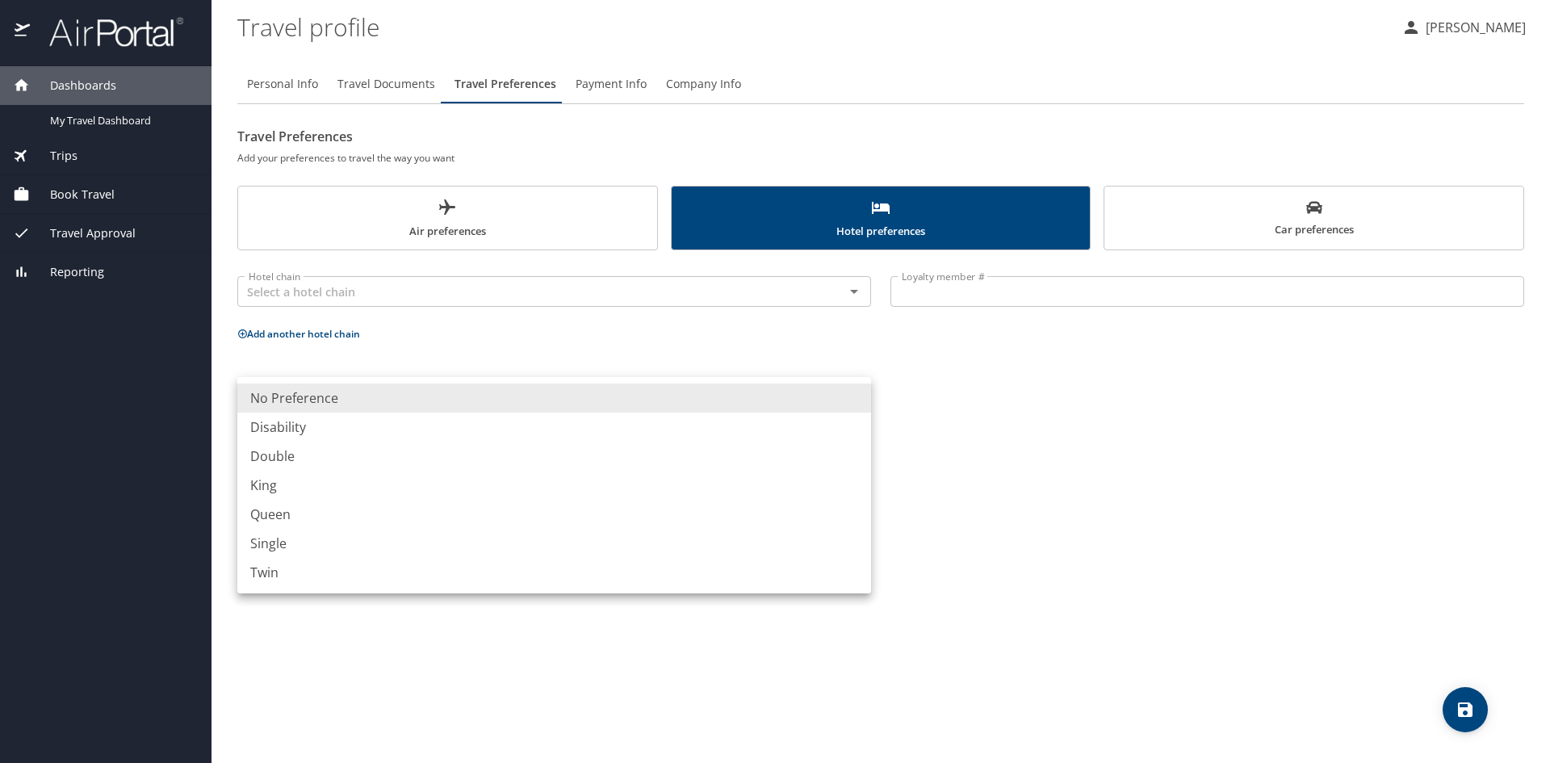
click at [959, 393] on div at bounding box center [775, 381] width 1550 height 763
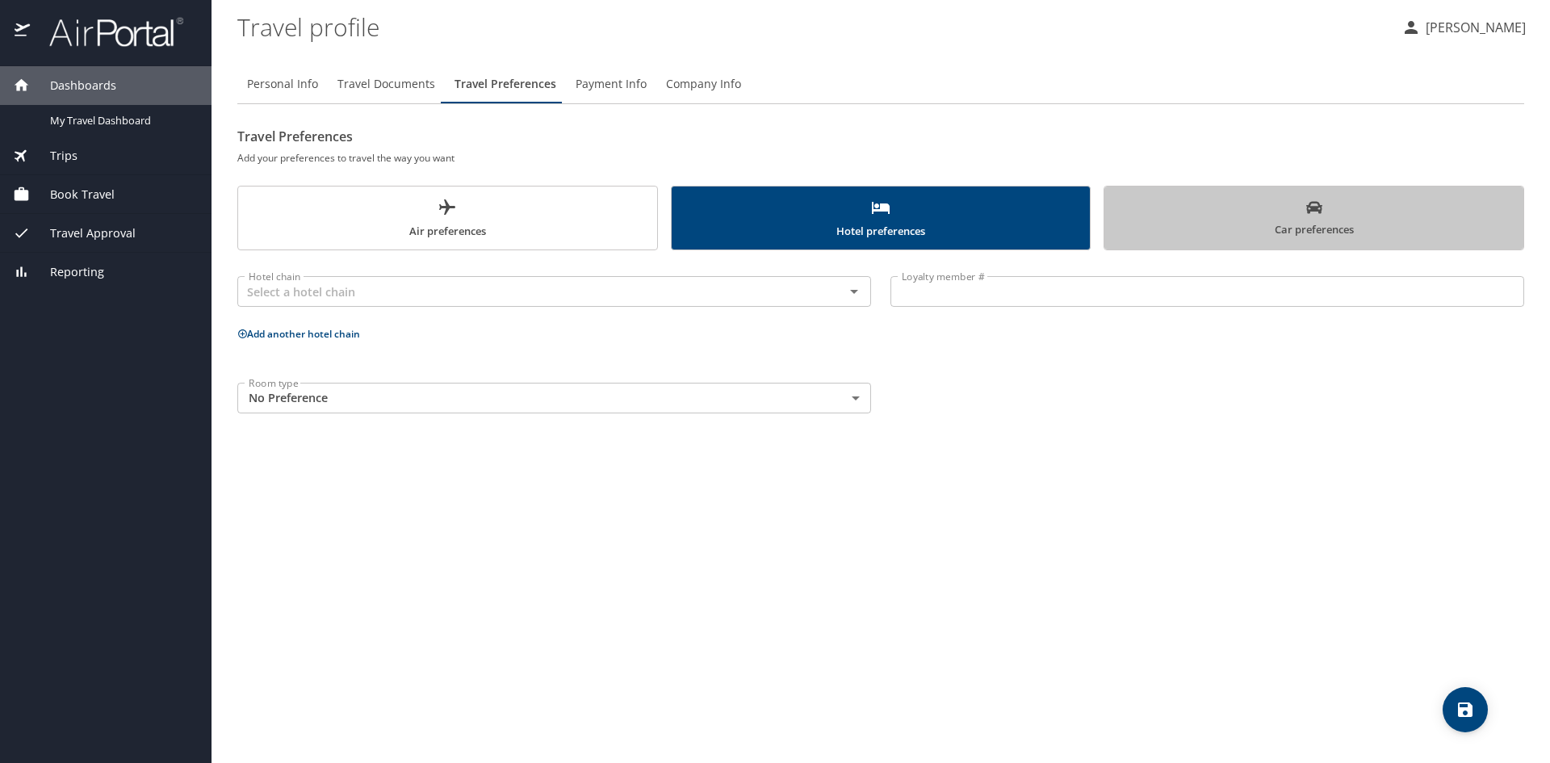
click at [1261, 205] on span "Car preferences" at bounding box center [1314, 219] width 400 height 40
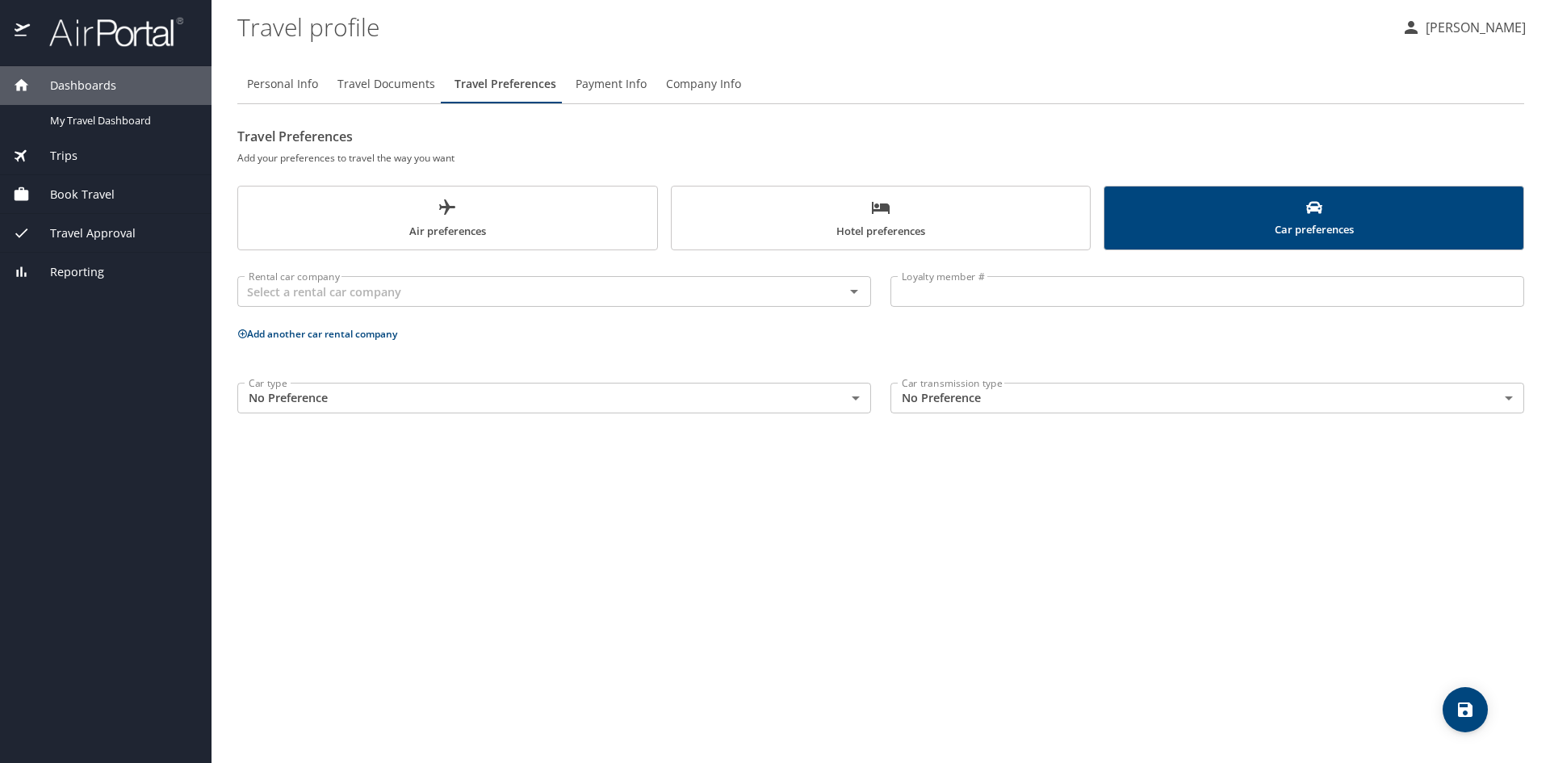
click at [858, 401] on body "Dashboards My Travel Dashboard Trips Current / Future Trips Past Trips Trips Mi…" at bounding box center [775, 381] width 1550 height 763
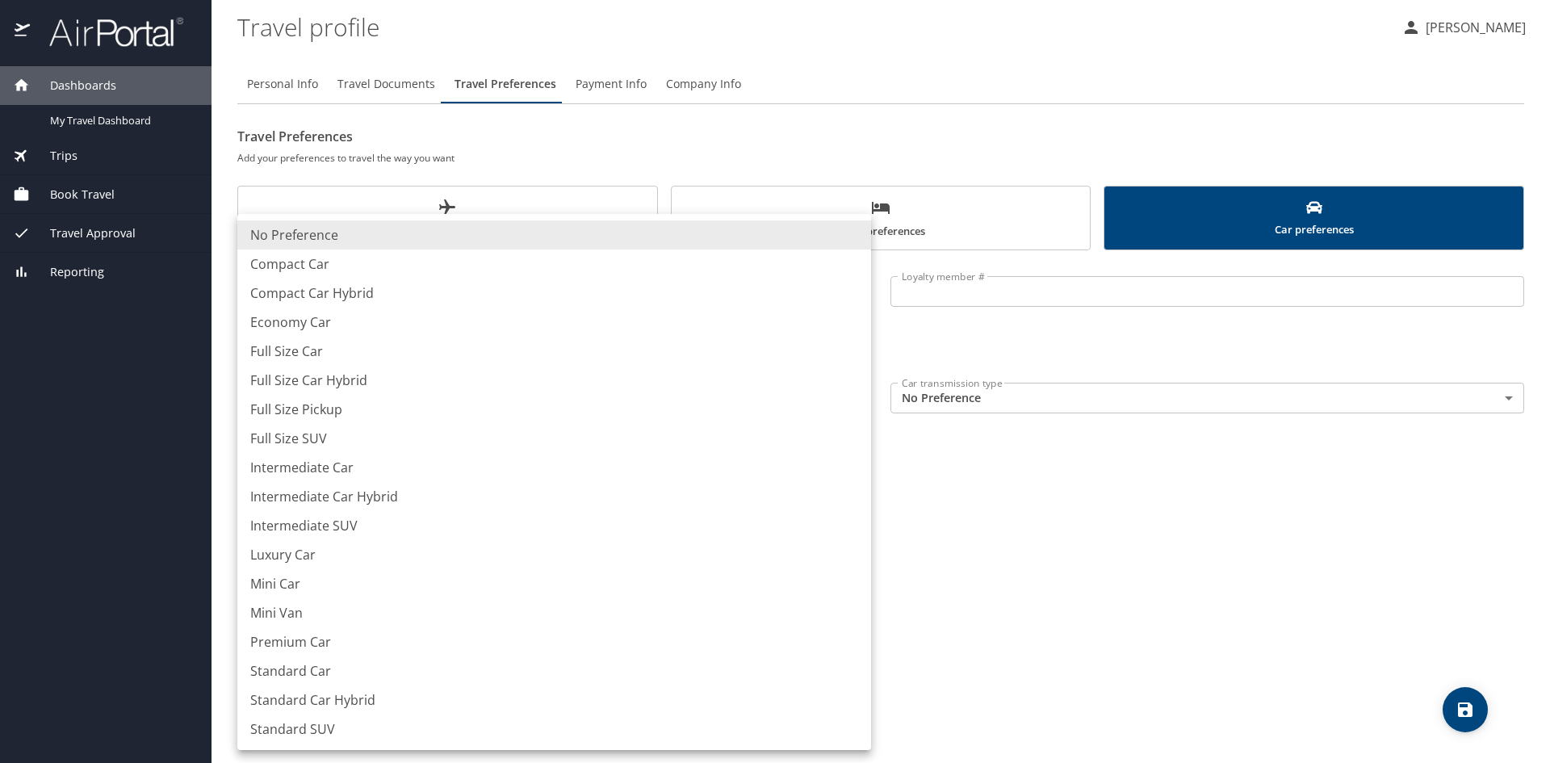
click at [1075, 532] on div at bounding box center [775, 381] width 1550 height 763
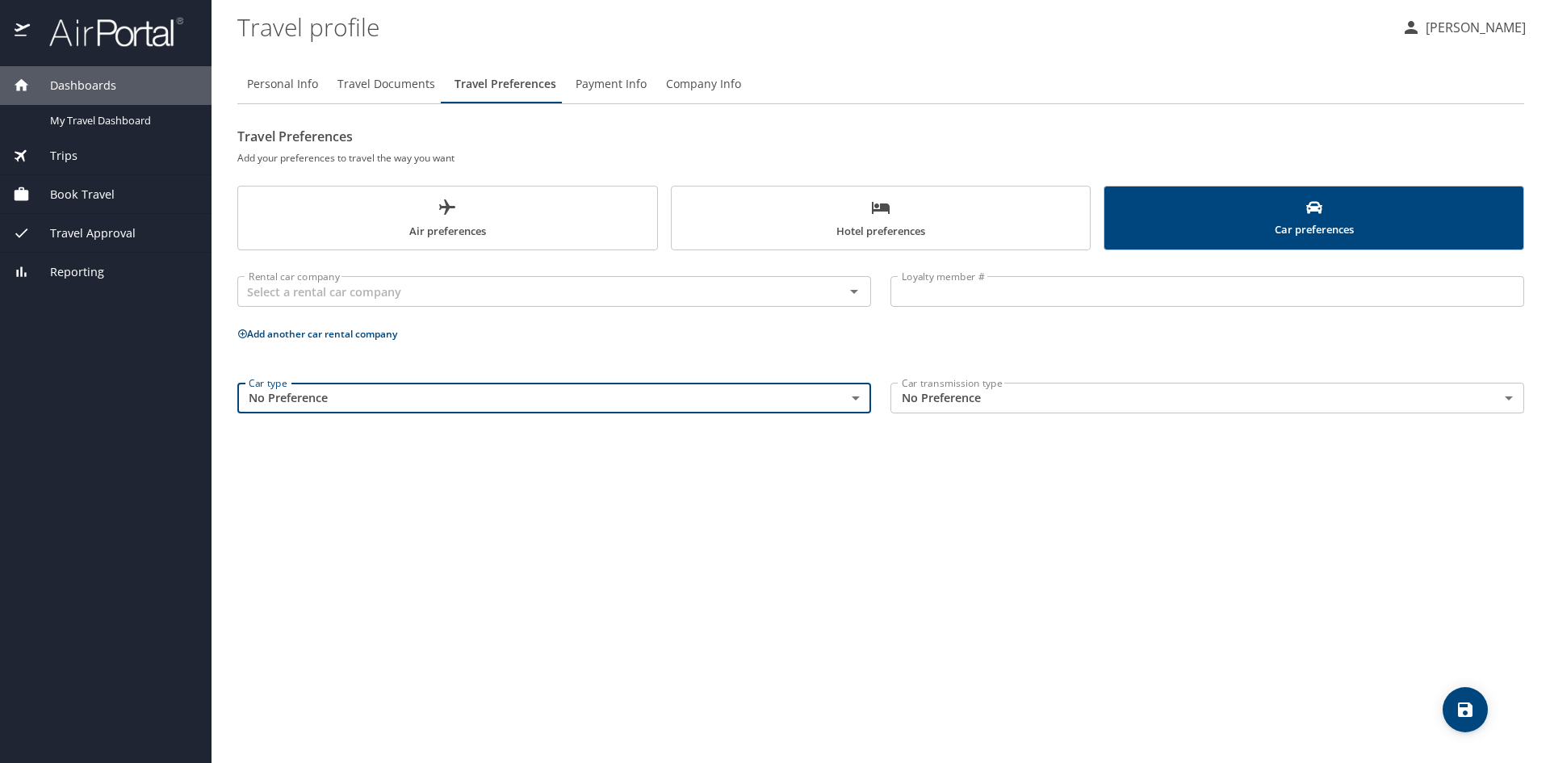
click at [1031, 403] on body "Dashboards My Travel Dashboard Trips Current / Future Trips Past Trips Trips Mi…" at bounding box center [775, 381] width 1550 height 763
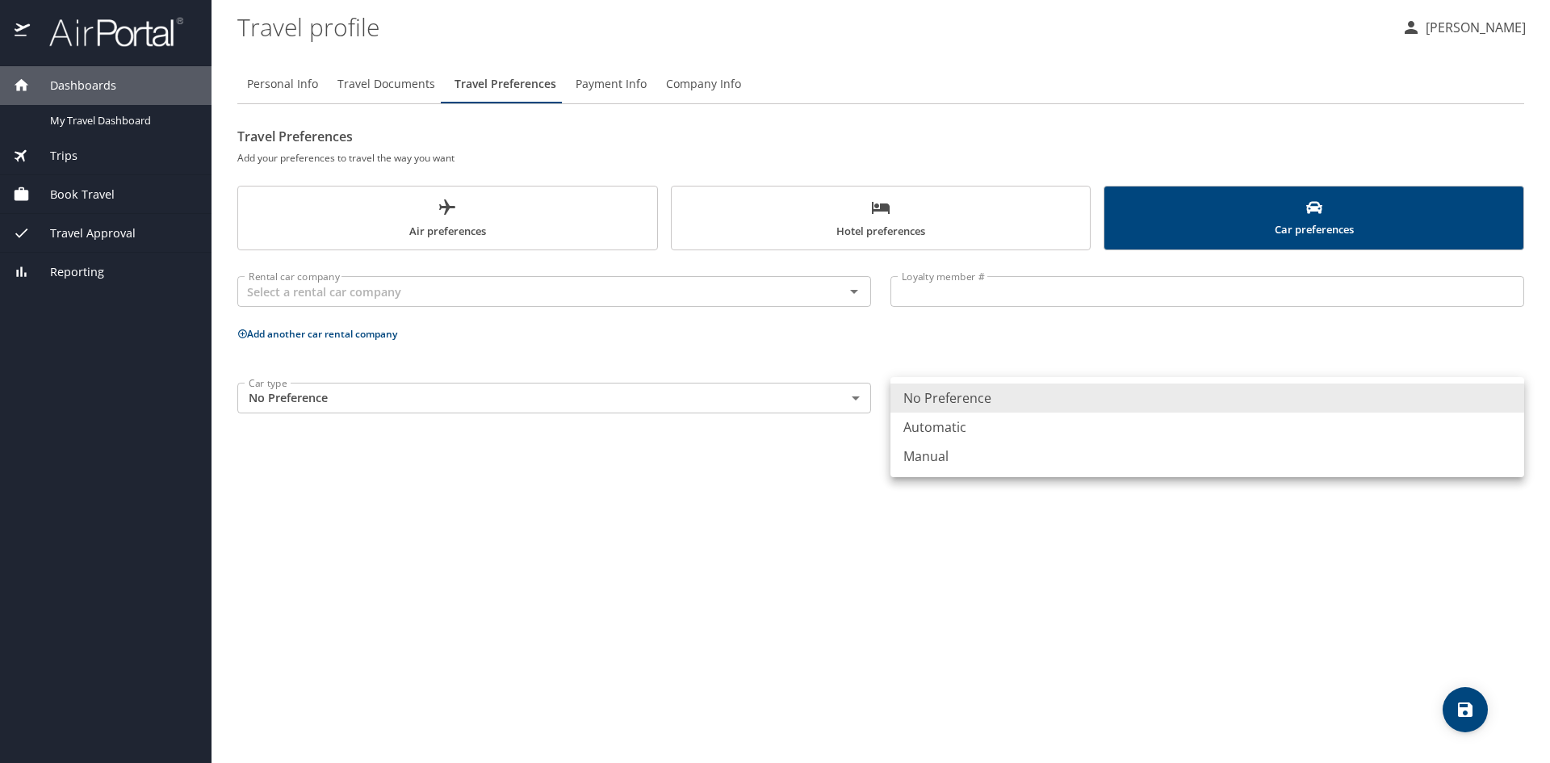
click at [1042, 398] on li "No Preference" at bounding box center [1208, 398] width 634 height 29
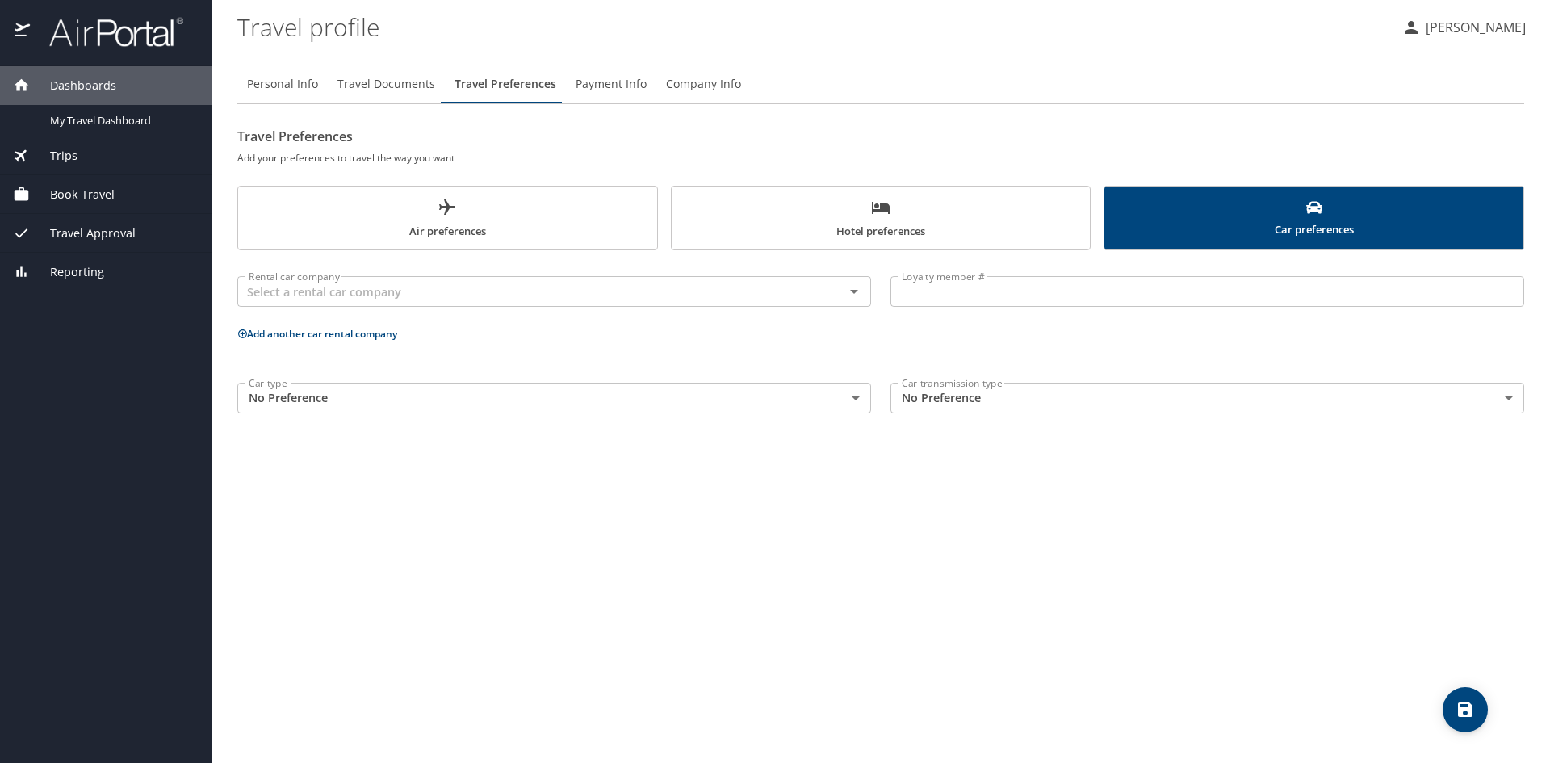
click at [983, 514] on div "Personal Info Travel Documents Travel Preferences Payment Info Company Info Tra…" at bounding box center [880, 407] width 1287 height 711
click at [591, 79] on span "Payment Info" at bounding box center [611, 84] width 71 height 20
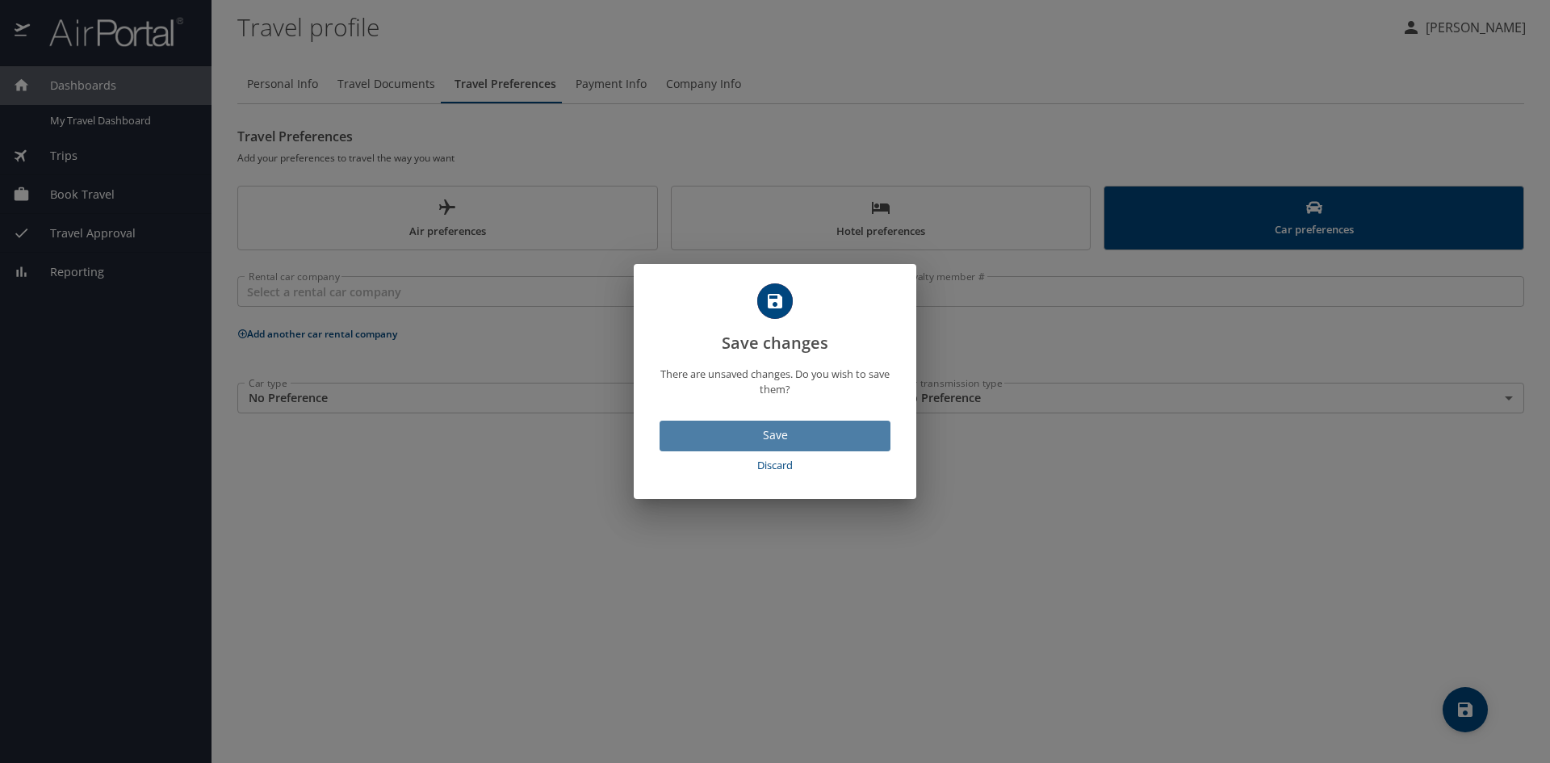
click at [822, 440] on span "Save" at bounding box center [775, 436] width 205 height 20
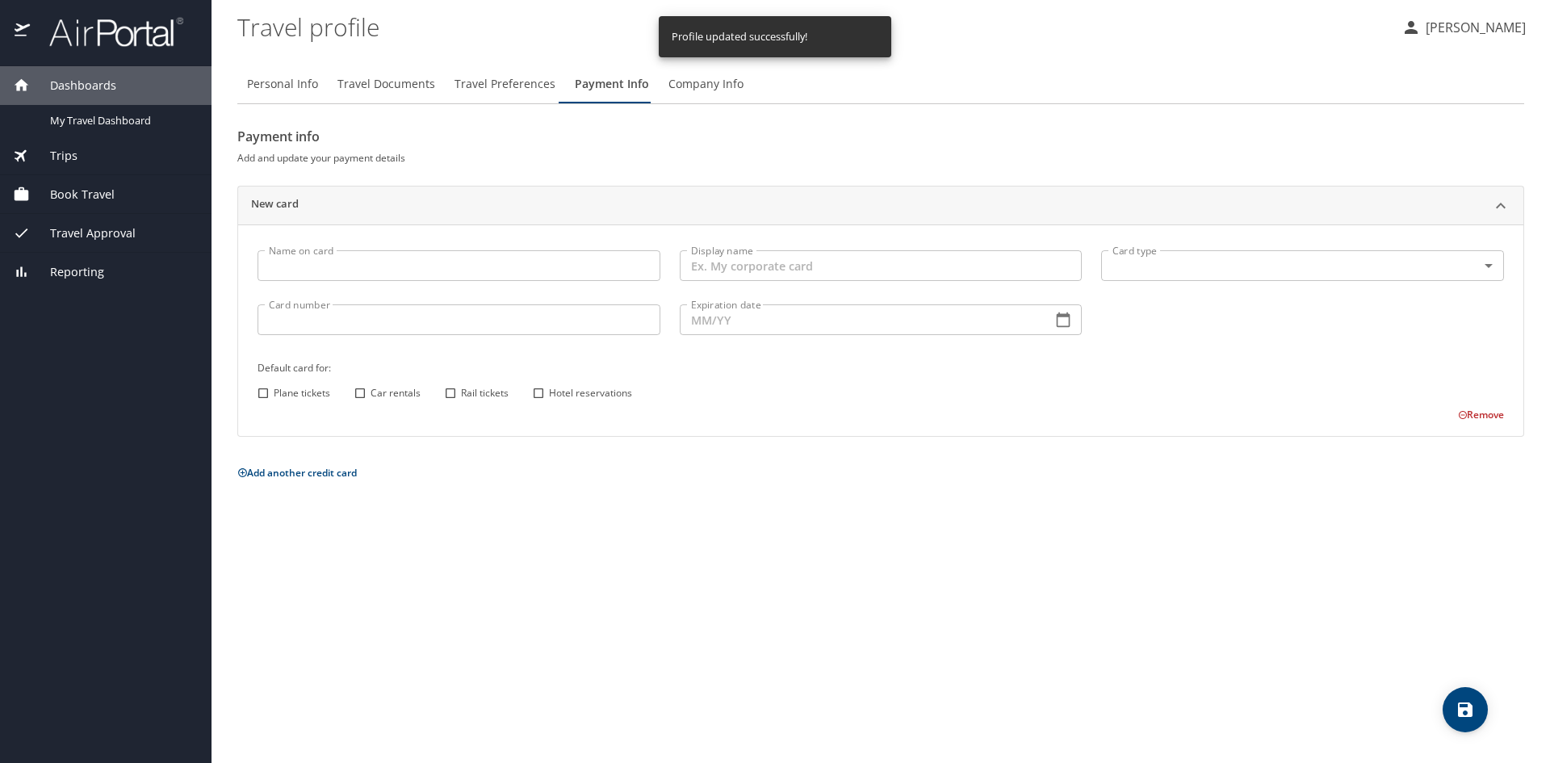
click at [520, 86] on span "Travel Preferences" at bounding box center [505, 84] width 101 height 20
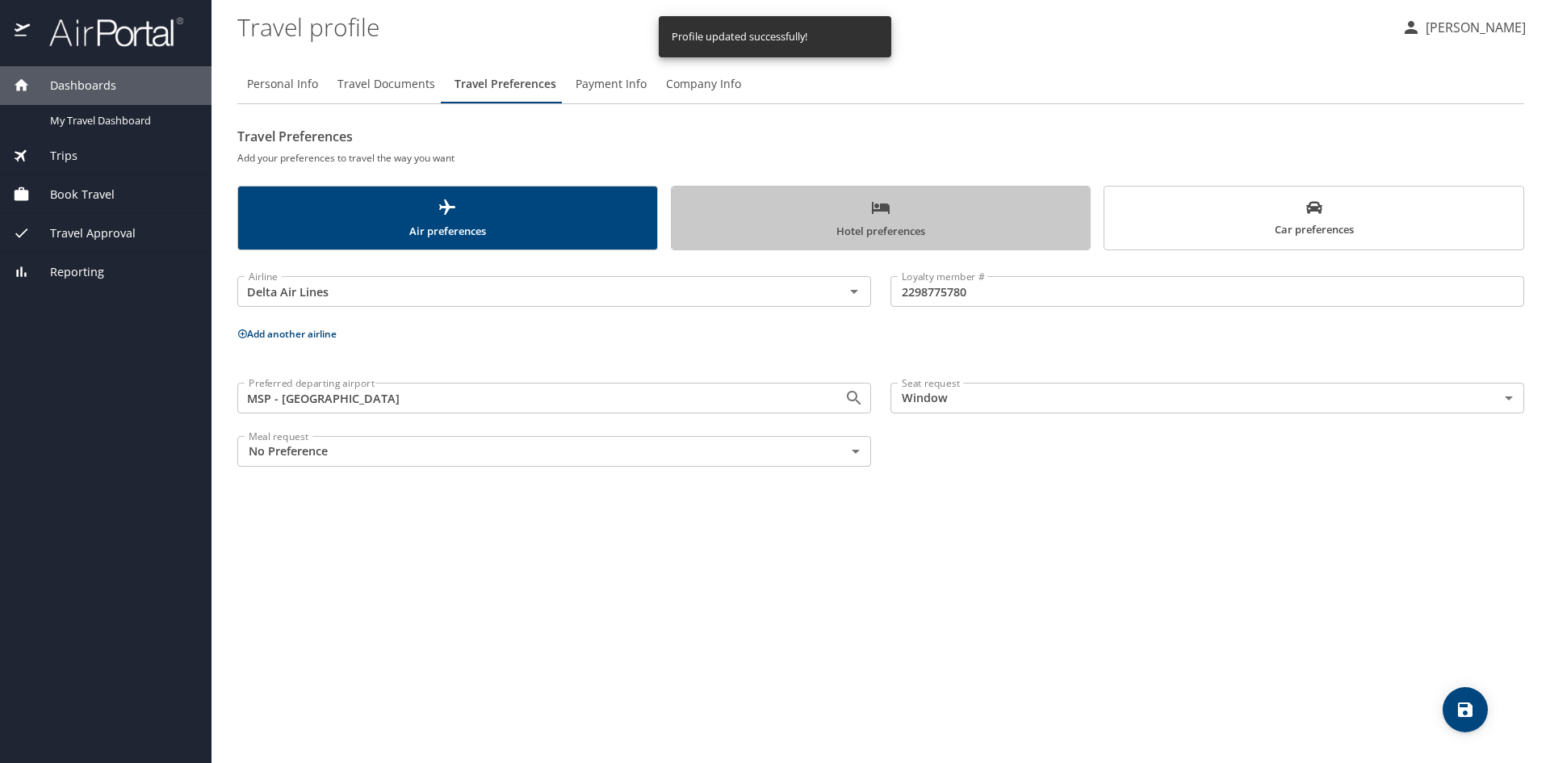
click at [795, 220] on span "Hotel preferences" at bounding box center [881, 219] width 400 height 43
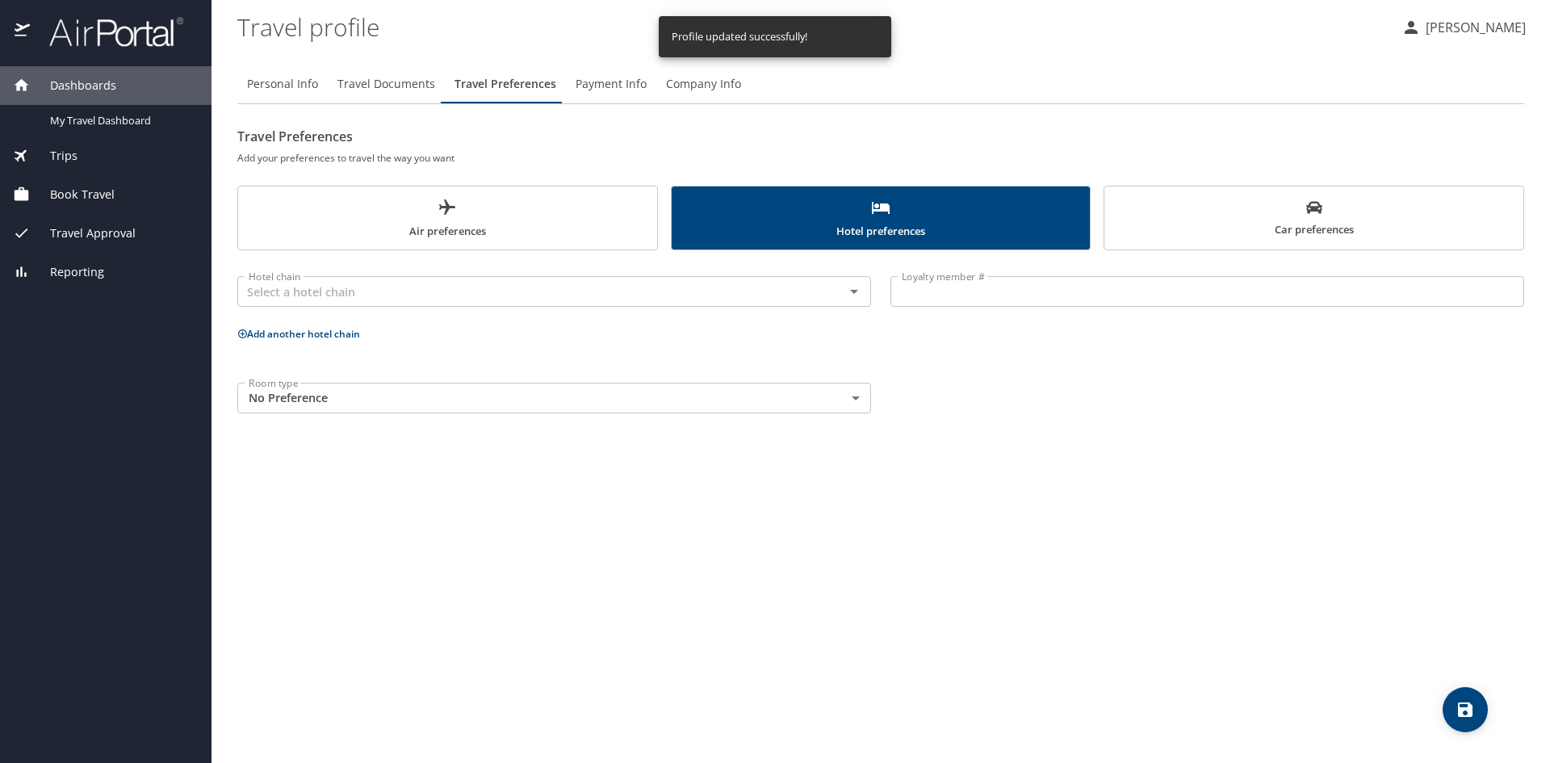
click at [1241, 212] on span "Car preferences" at bounding box center [1314, 219] width 400 height 40
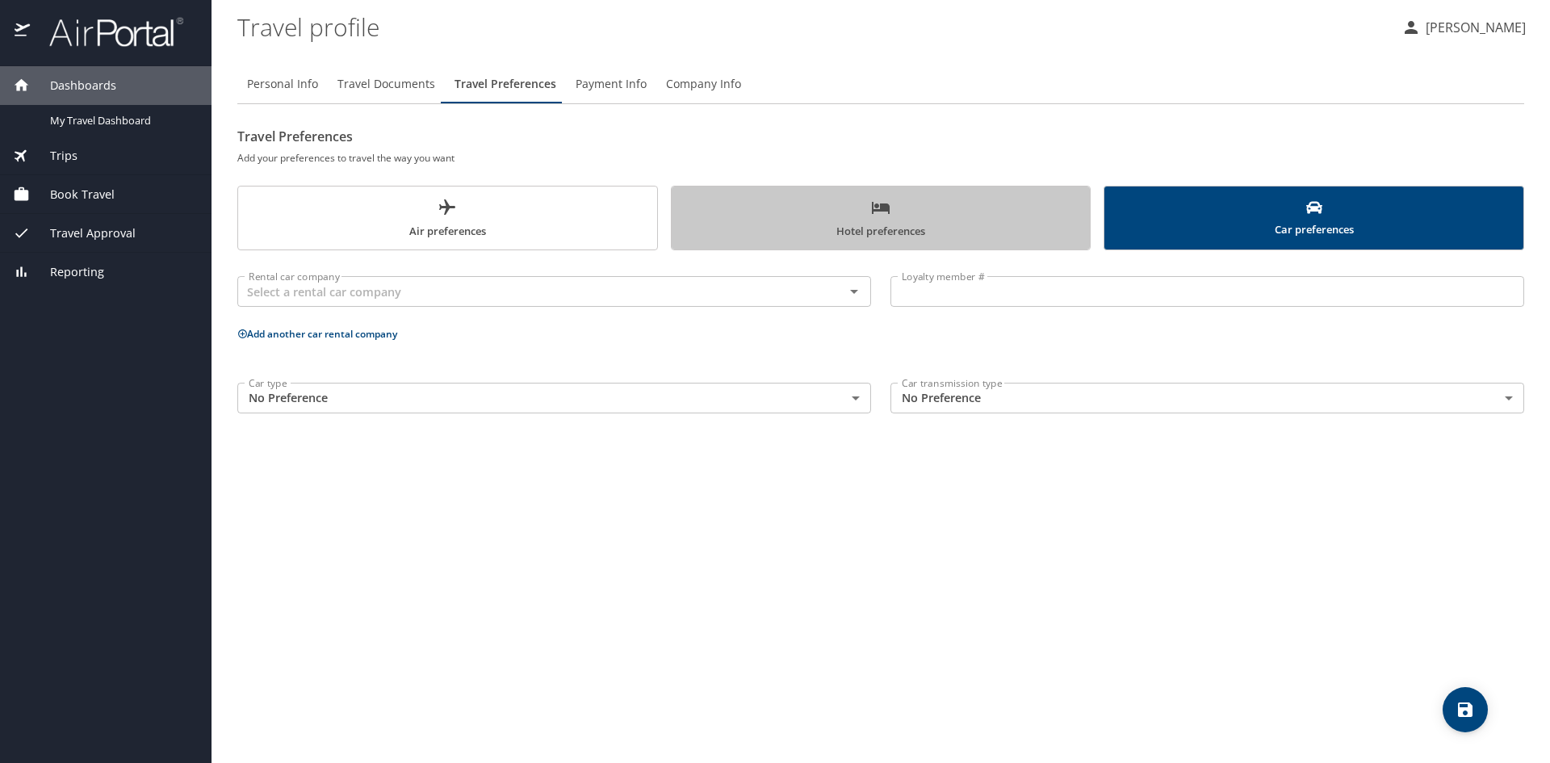
click at [954, 211] on span "Hotel preferences" at bounding box center [881, 219] width 400 height 43
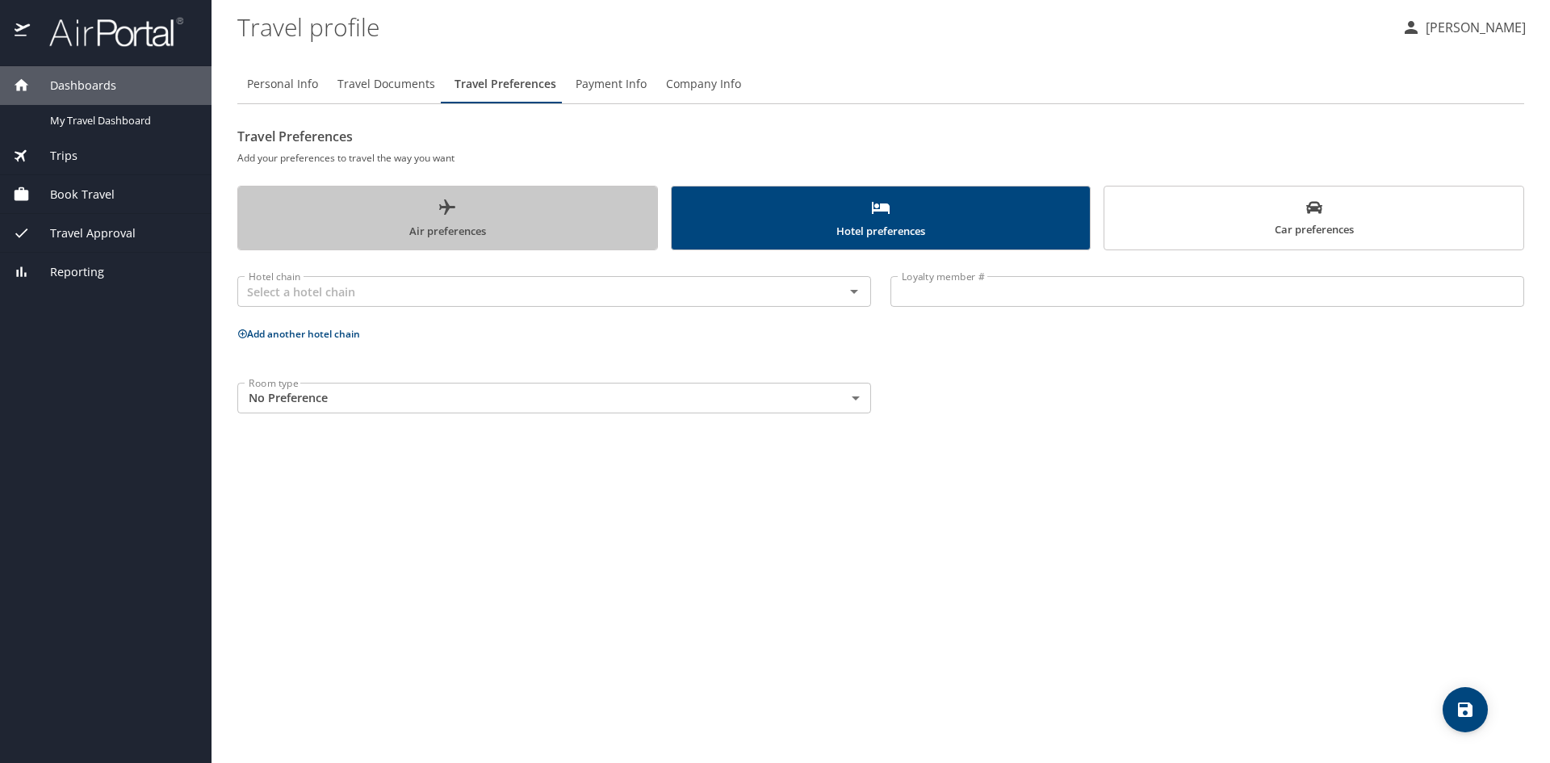
click at [592, 211] on span "Air preferences" at bounding box center [448, 219] width 400 height 43
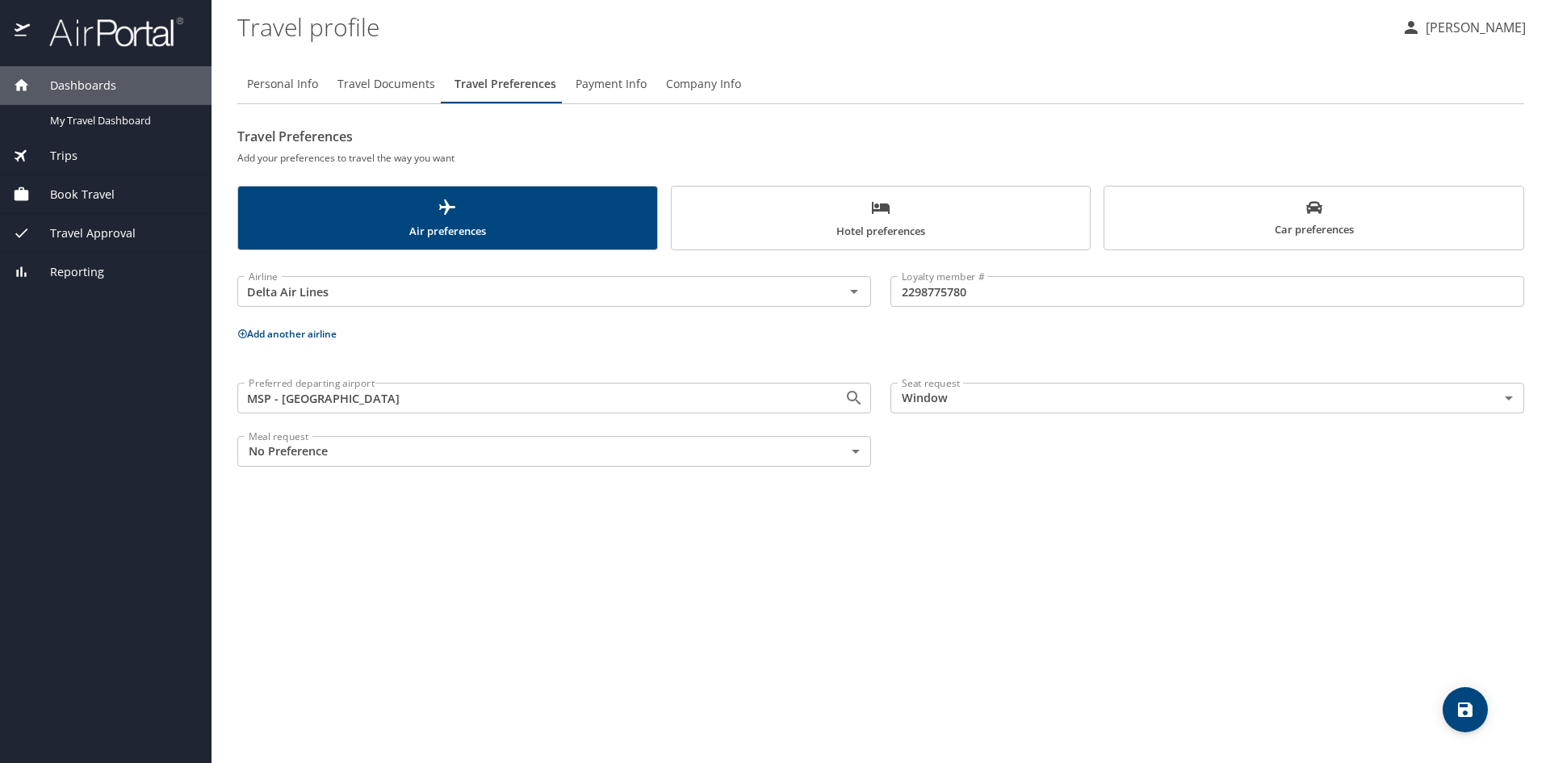
click at [585, 91] on span "Payment Info" at bounding box center [611, 84] width 71 height 20
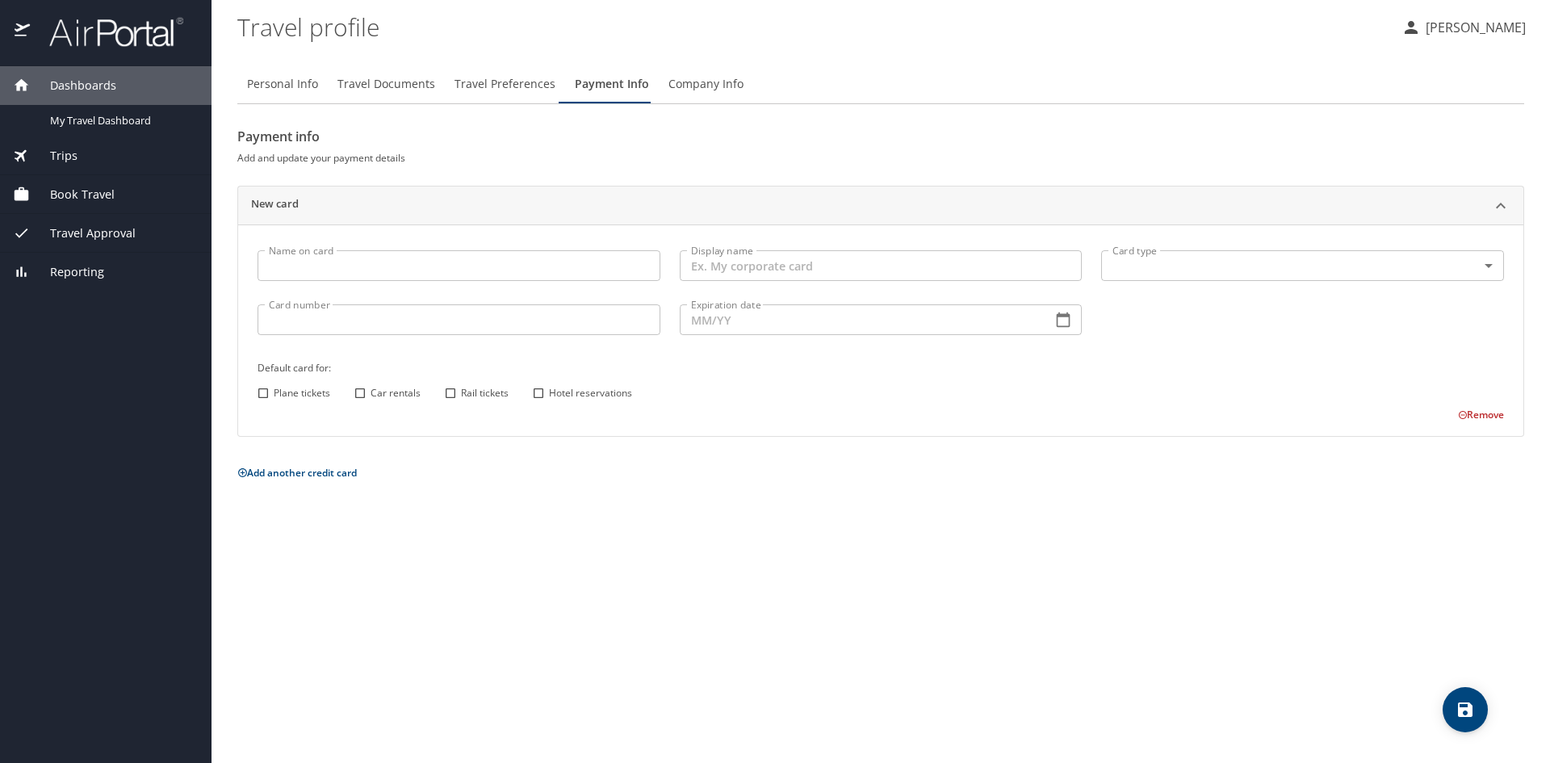
click at [367, 268] on input "Name on card" at bounding box center [459, 265] width 403 height 31
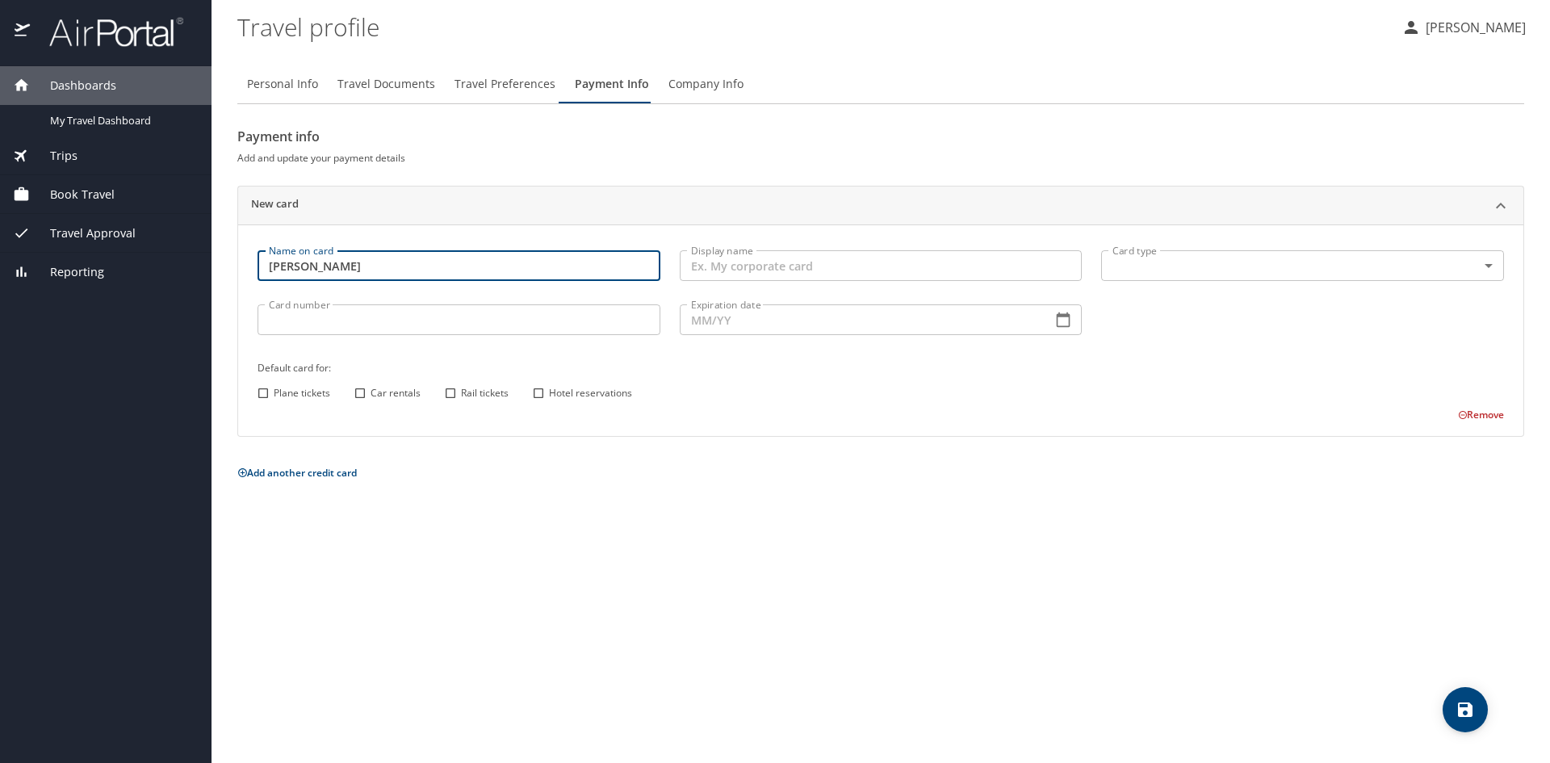
type input "Jacob H Cain"
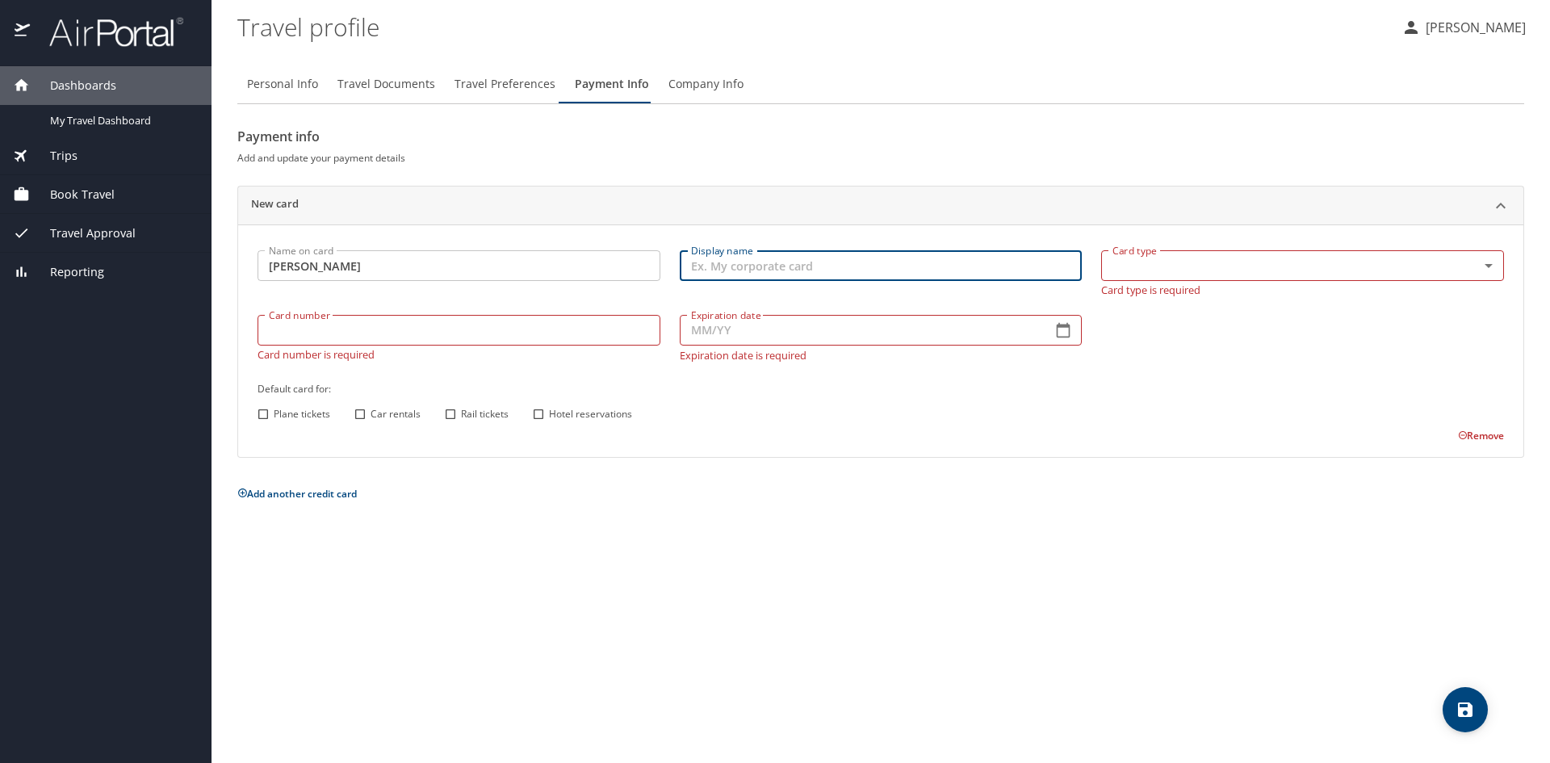
click at [827, 269] on input "Display name" at bounding box center [881, 265] width 403 height 31
click at [687, 263] on input "Skymiles" at bounding box center [881, 265] width 403 height 31
type input "AMEX Skymiles"
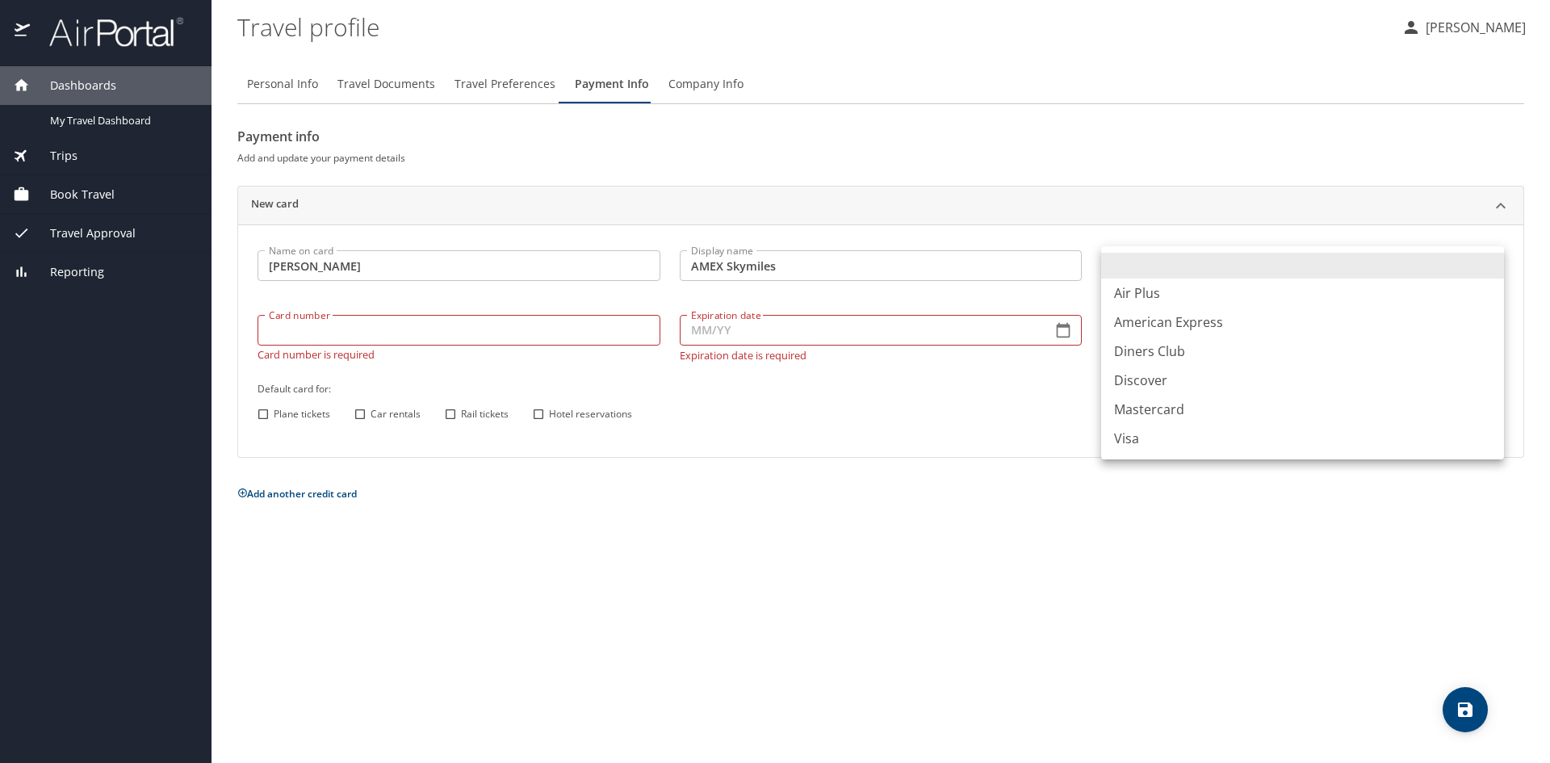
click at [1137, 272] on body "Dashboards My Travel Dashboard Trips Current / Future Trips Past Trips Trips Mi…" at bounding box center [775, 381] width 1550 height 763
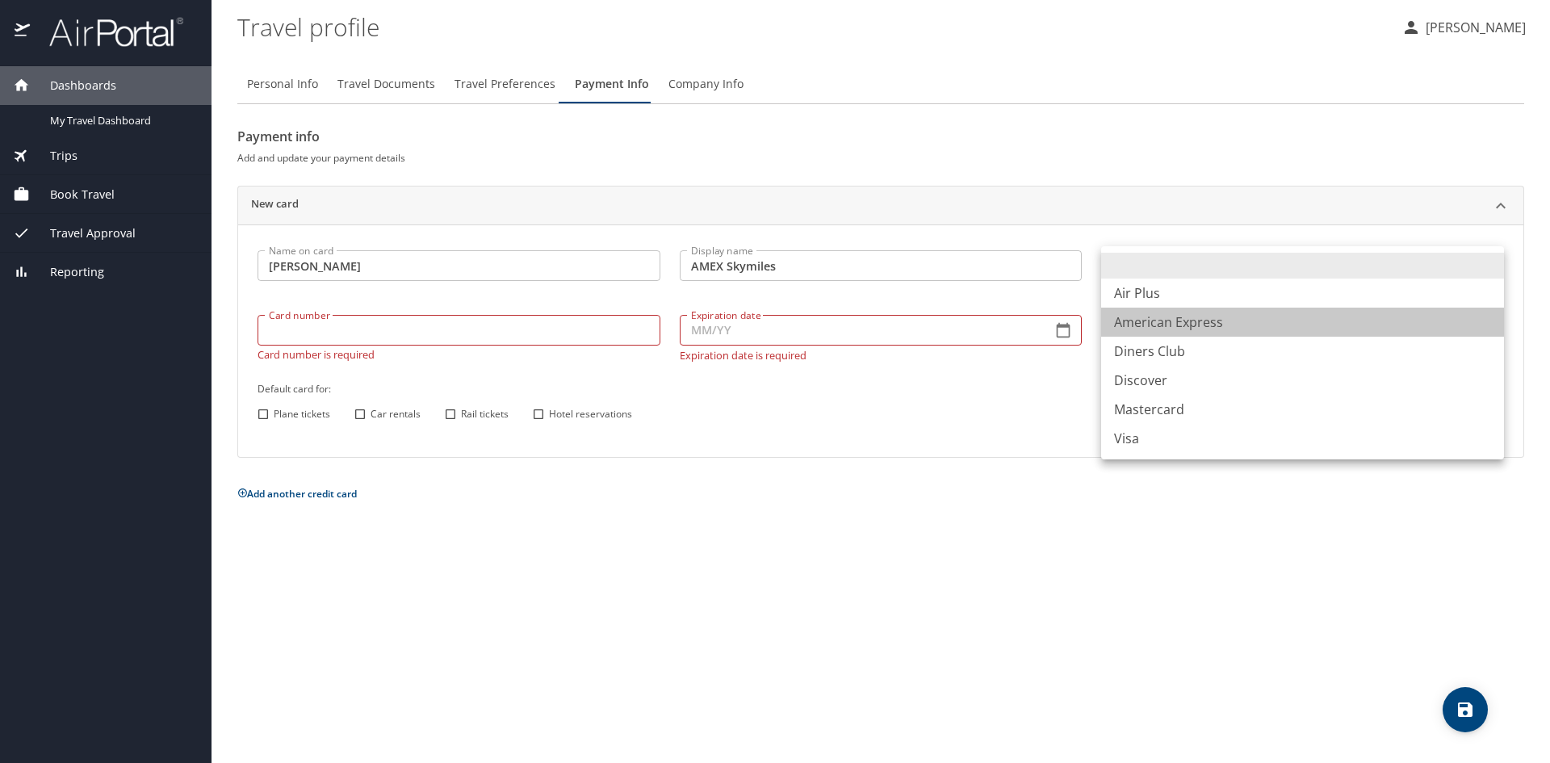
click at [1205, 322] on li "American Express" at bounding box center [1302, 322] width 403 height 29
type input "AX"
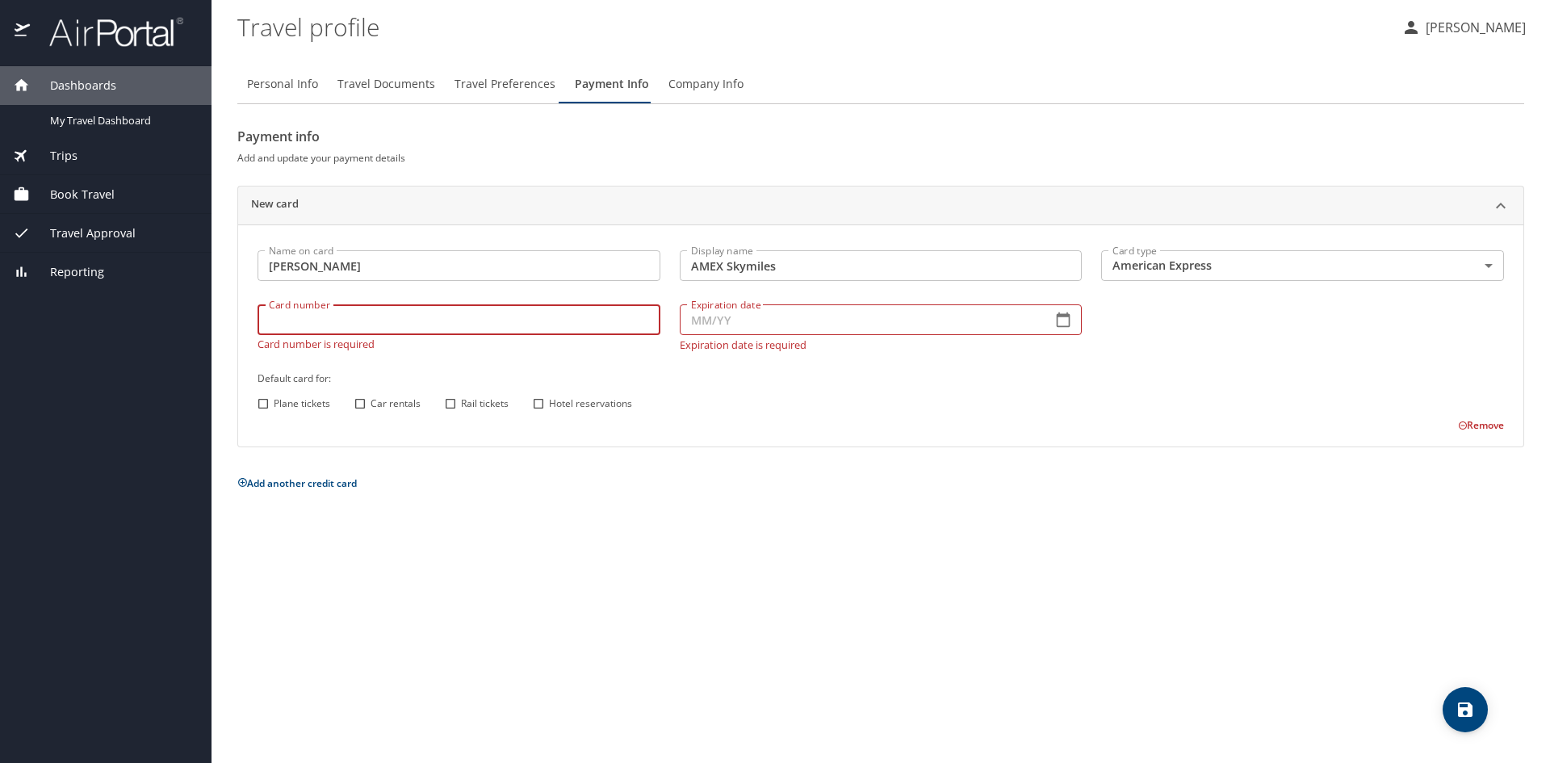
click at [367, 334] on input "Card number" at bounding box center [459, 319] width 403 height 31
type input "379262236522008"
click at [783, 316] on input "Expiration date" at bounding box center [860, 319] width 360 height 31
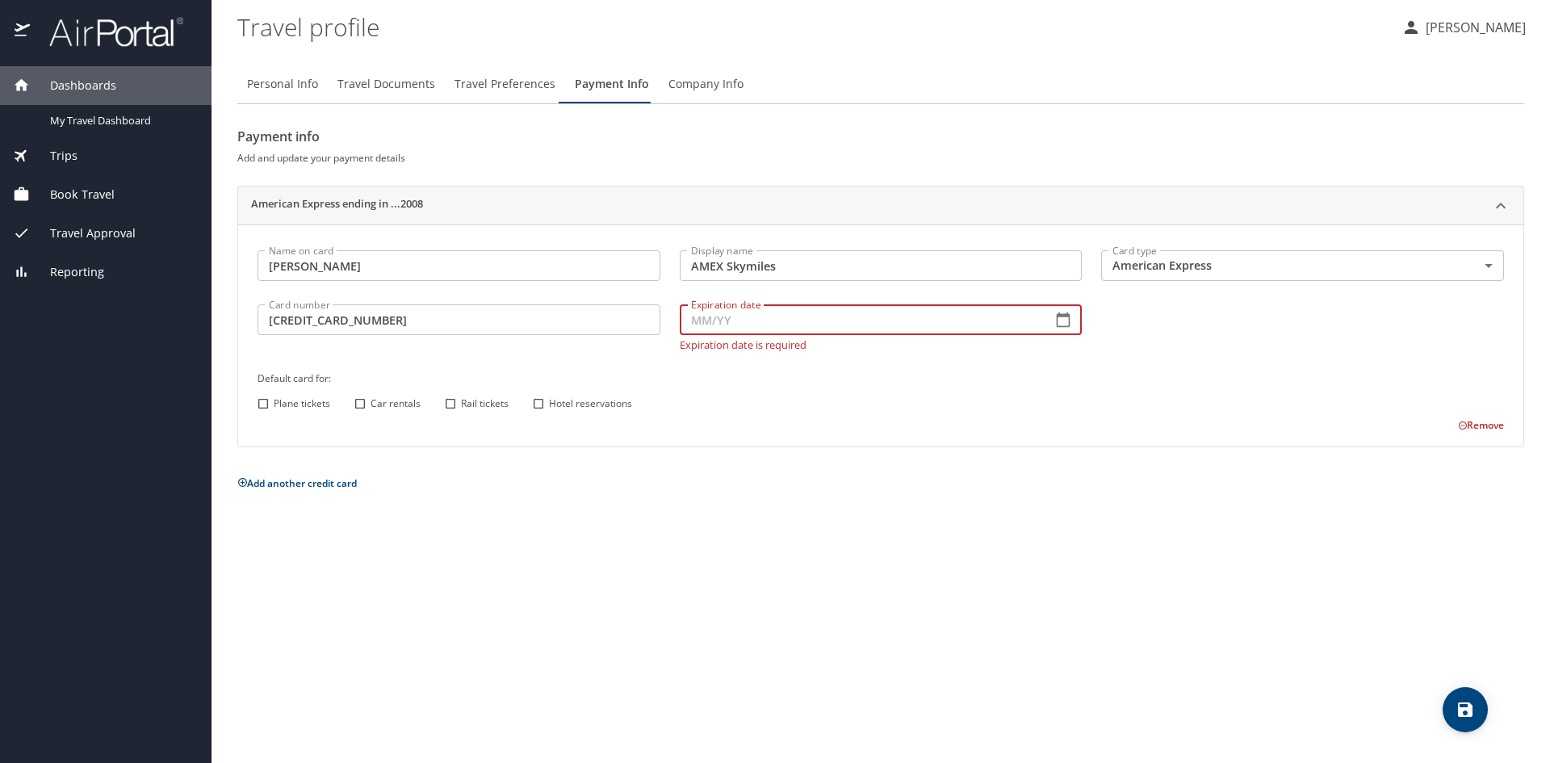
click at [805, 323] on input "Expiration date" at bounding box center [860, 319] width 360 height 31
type input "08/28"
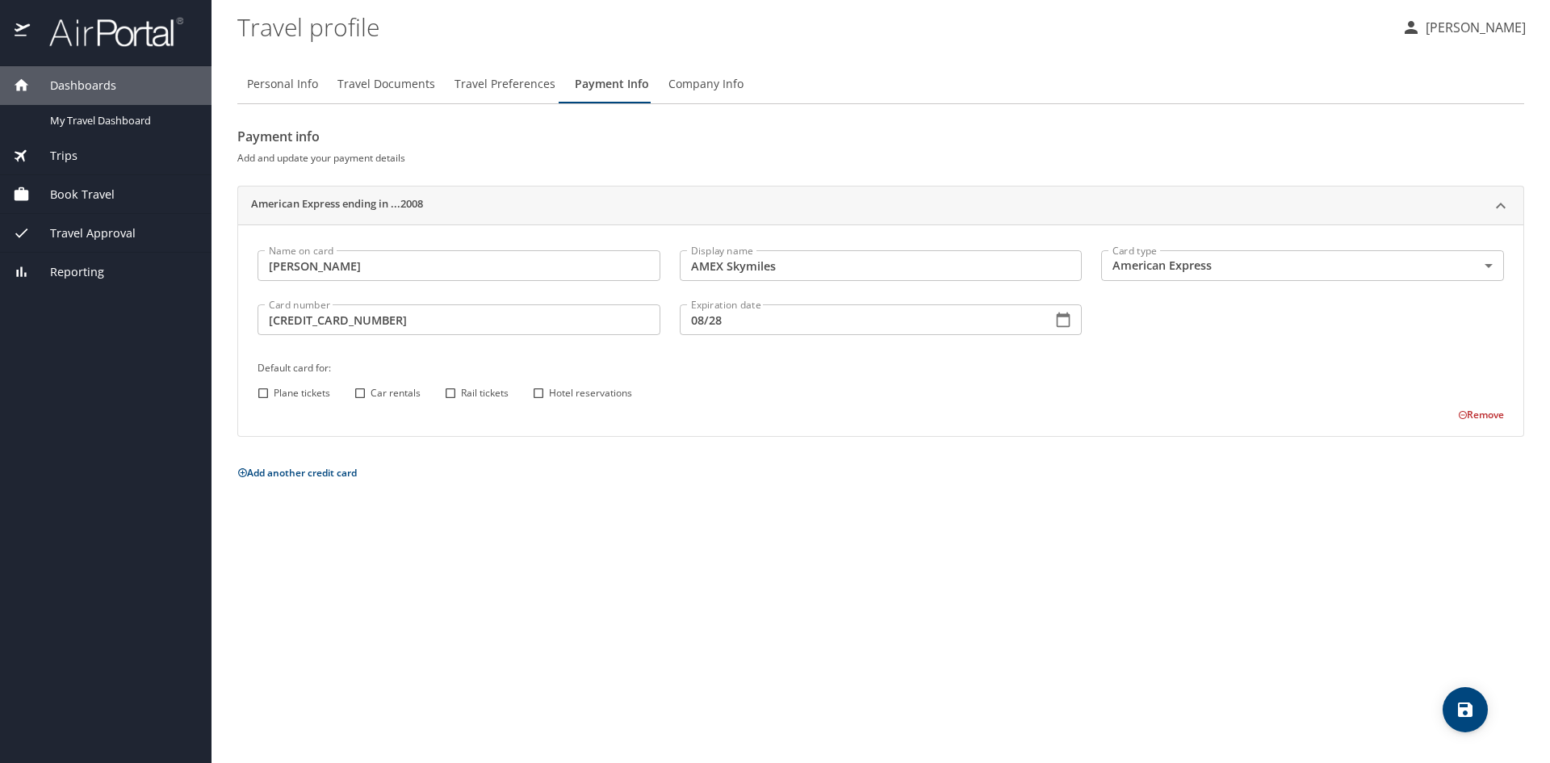
click at [262, 407] on div "Name on card Jacob H Cain Name on card Display name AMEX Skymiles Display name …" at bounding box center [881, 332] width 1266 height 182
click at [263, 393] on input "Plane tickets" at bounding box center [263, 393] width 21 height 21
checkbox input "true"
click at [363, 392] on input "Car rentals" at bounding box center [360, 393] width 21 height 21
checkbox input "true"
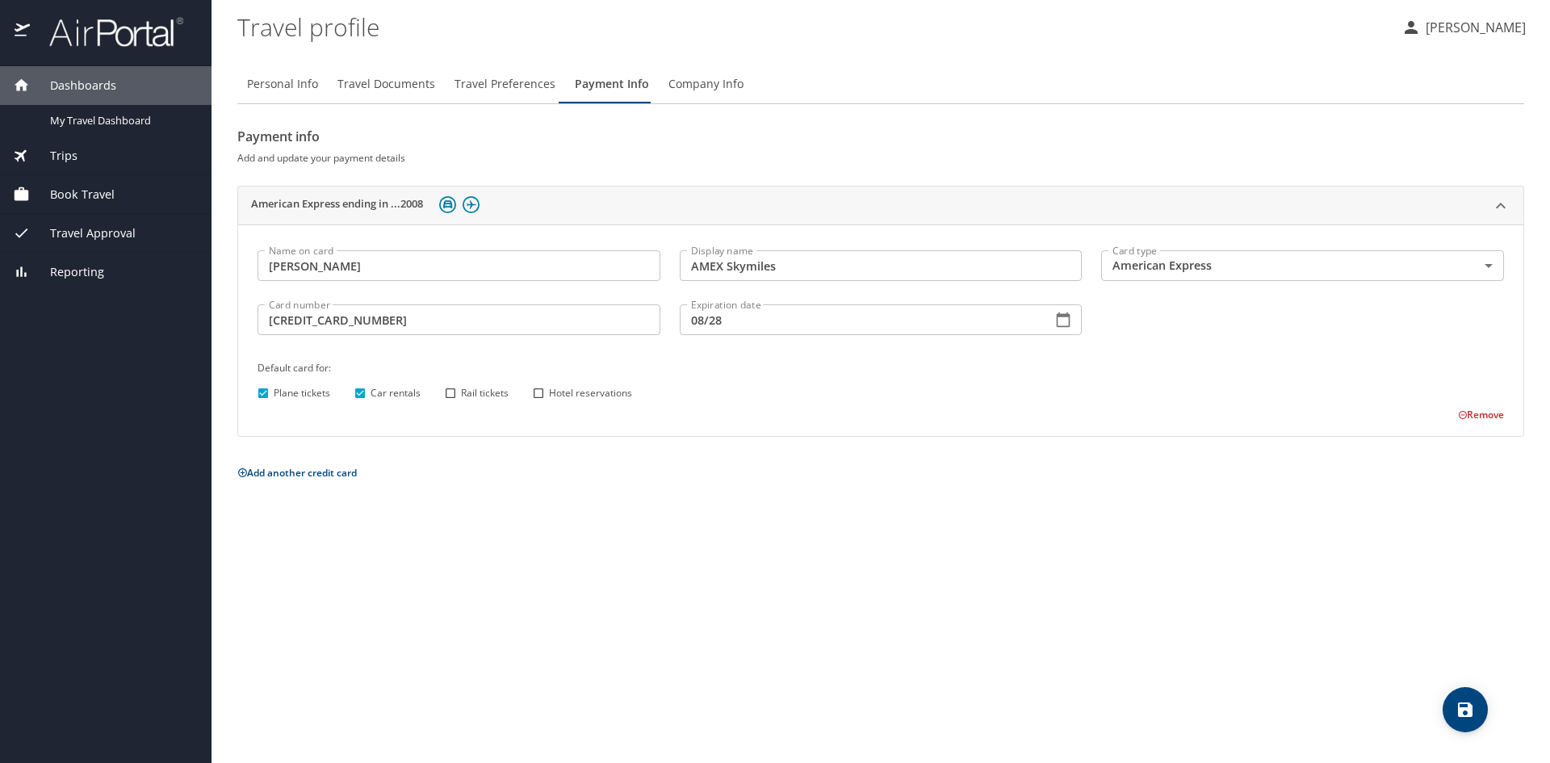
click at [448, 391] on input "Rail tickets" at bounding box center [450, 393] width 21 height 21
checkbox input "true"
click at [535, 392] on input "Hotel reservations" at bounding box center [538, 393] width 21 height 21
checkbox input "true"
click at [1469, 701] on icon "save" at bounding box center [1465, 709] width 19 height 19
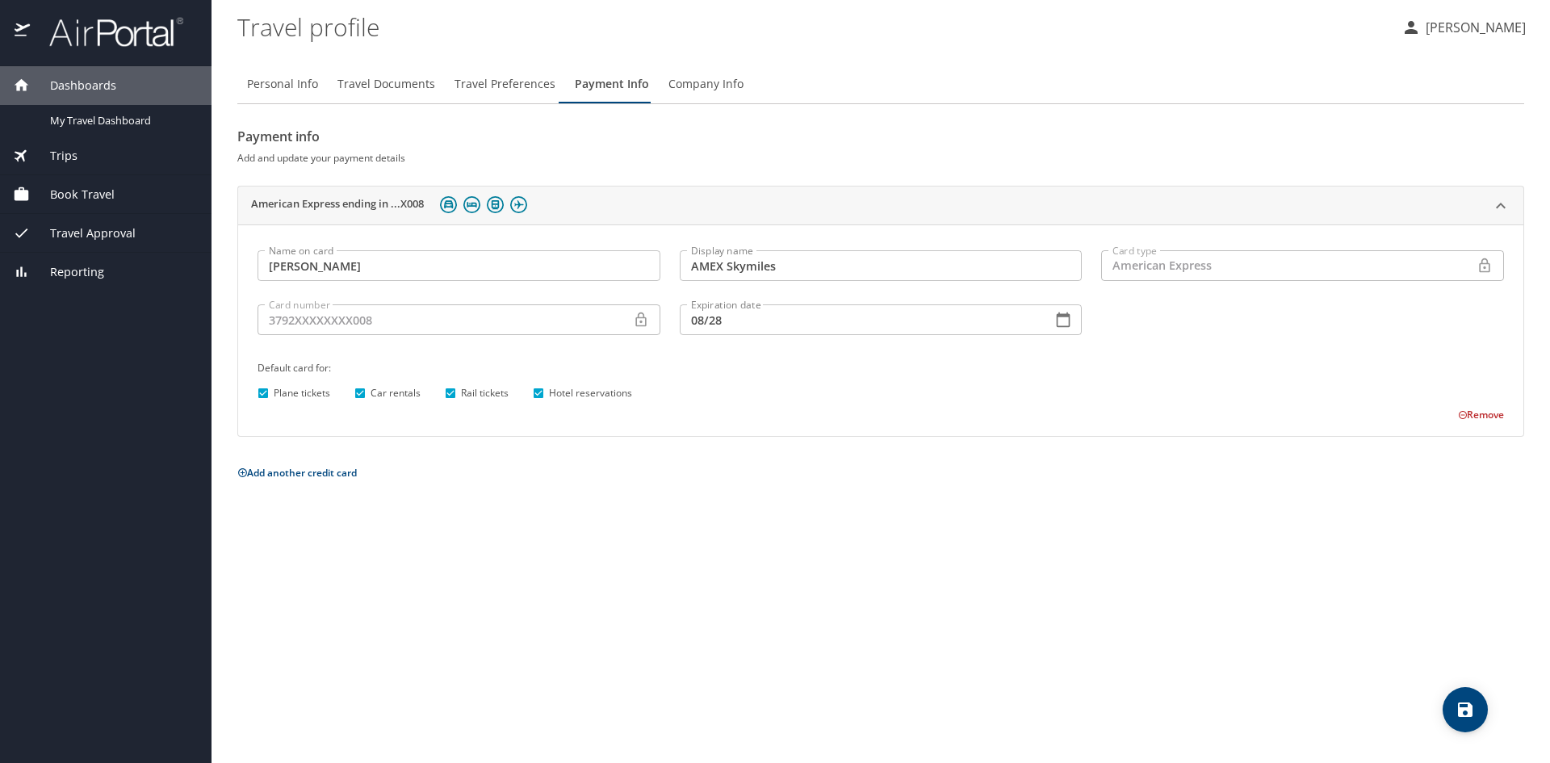
click at [1482, 714] on span "save" at bounding box center [1465, 709] width 45 height 19
click at [709, 79] on span "Company Info" at bounding box center [706, 84] width 75 height 20
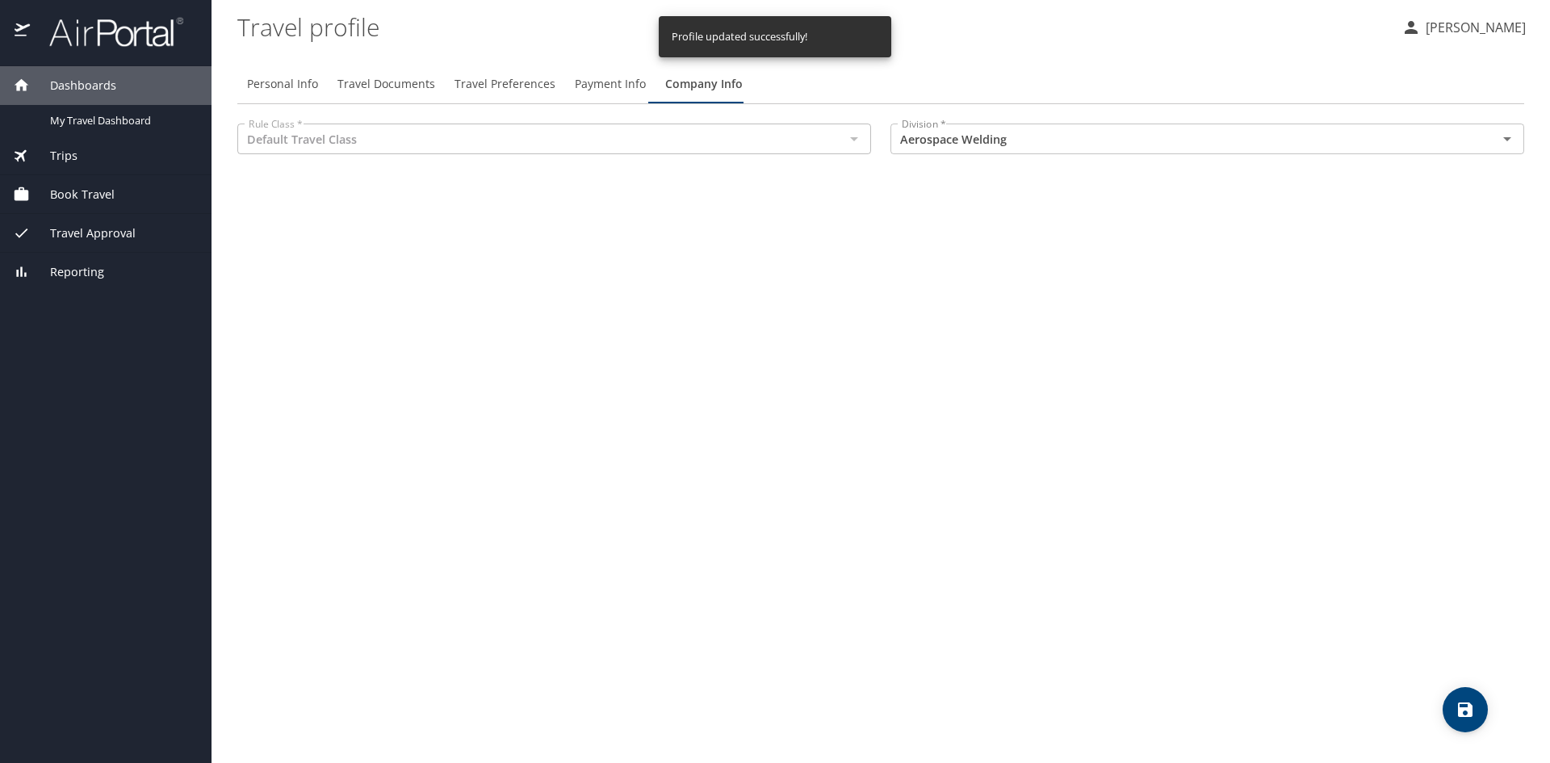
click at [858, 143] on div at bounding box center [853, 139] width 21 height 23
click at [848, 136] on div at bounding box center [853, 139] width 21 height 23
click at [280, 87] on span "Personal Info" at bounding box center [282, 84] width 71 height 20
select select "US"
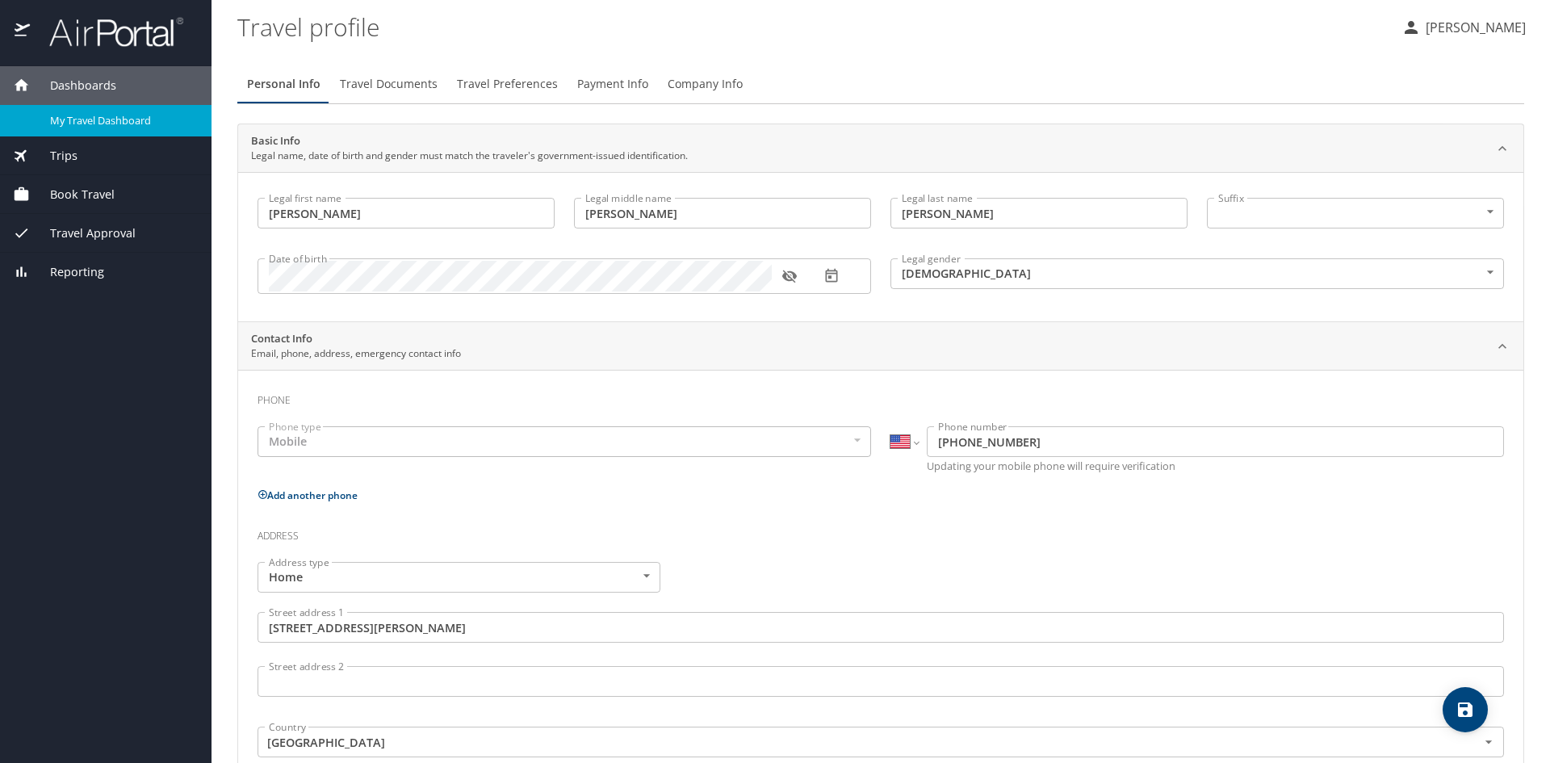
click at [94, 124] on span "My Travel Dashboard" at bounding box center [121, 120] width 142 height 15
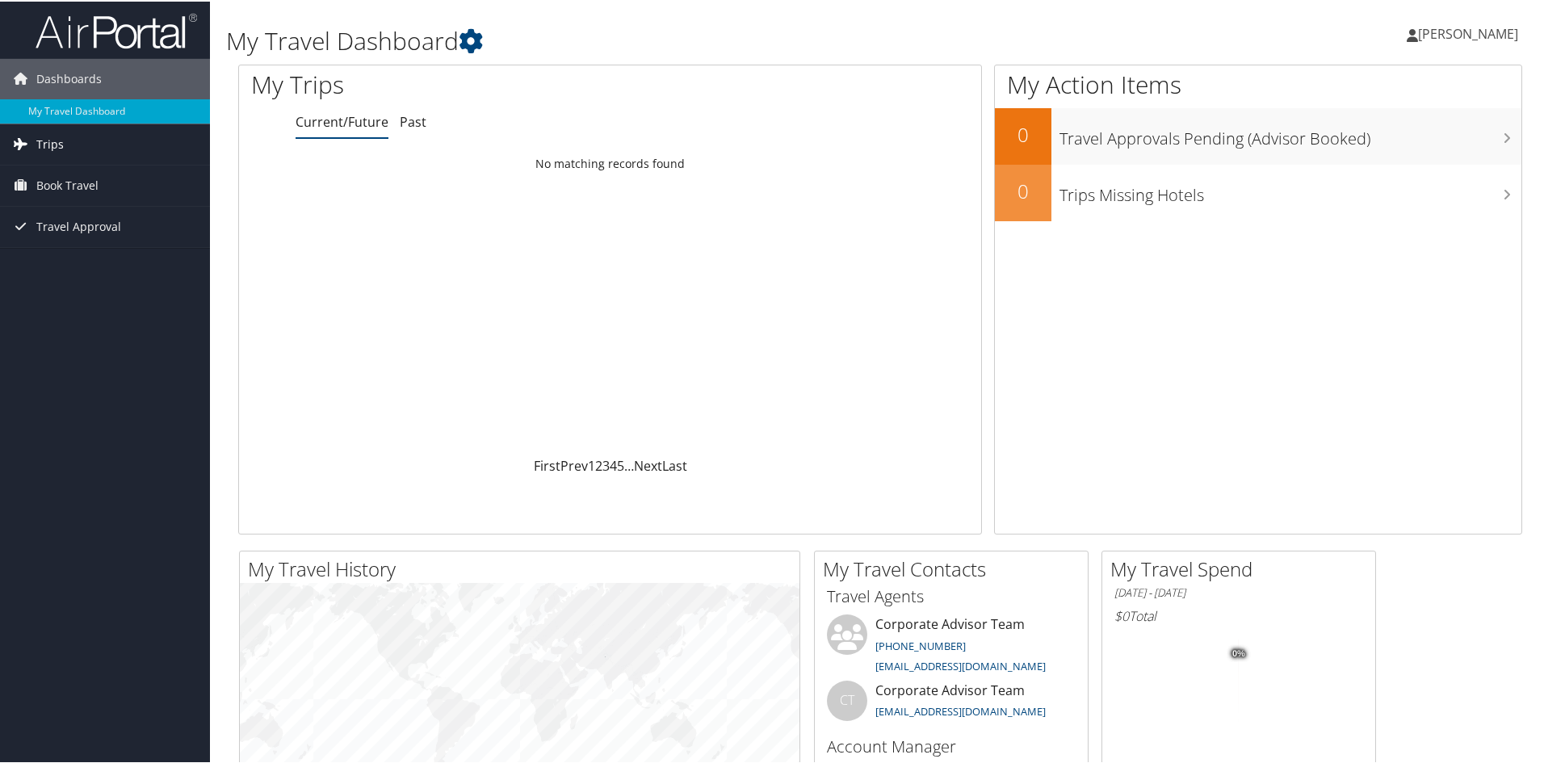
click at [44, 145] on span "Trips" at bounding box center [49, 143] width 27 height 40
click at [78, 257] on span "Book Travel" at bounding box center [67, 257] width 62 height 40
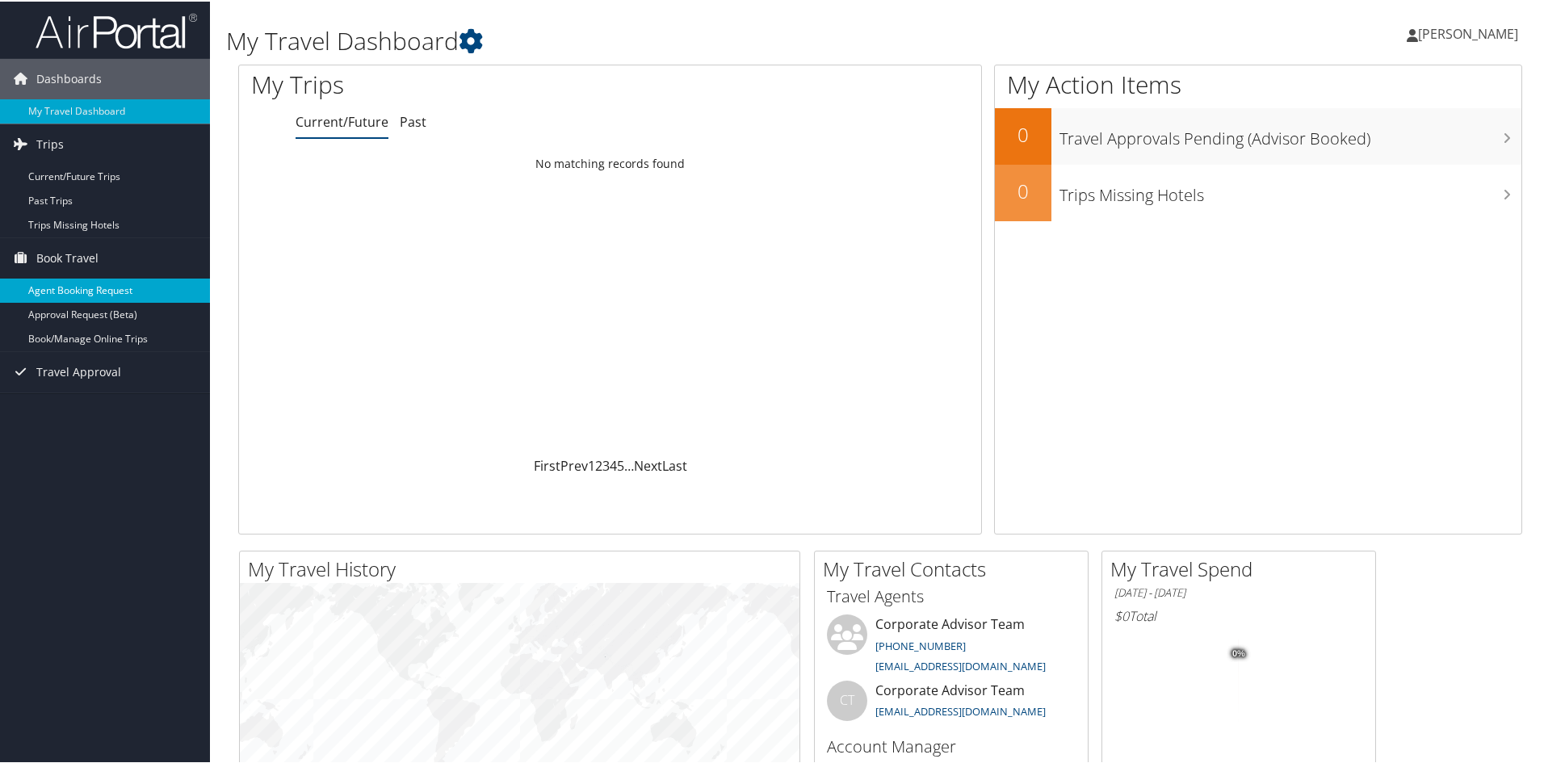
click at [96, 289] on link "Agent Booking Request" at bounding box center [105, 289] width 210 height 24
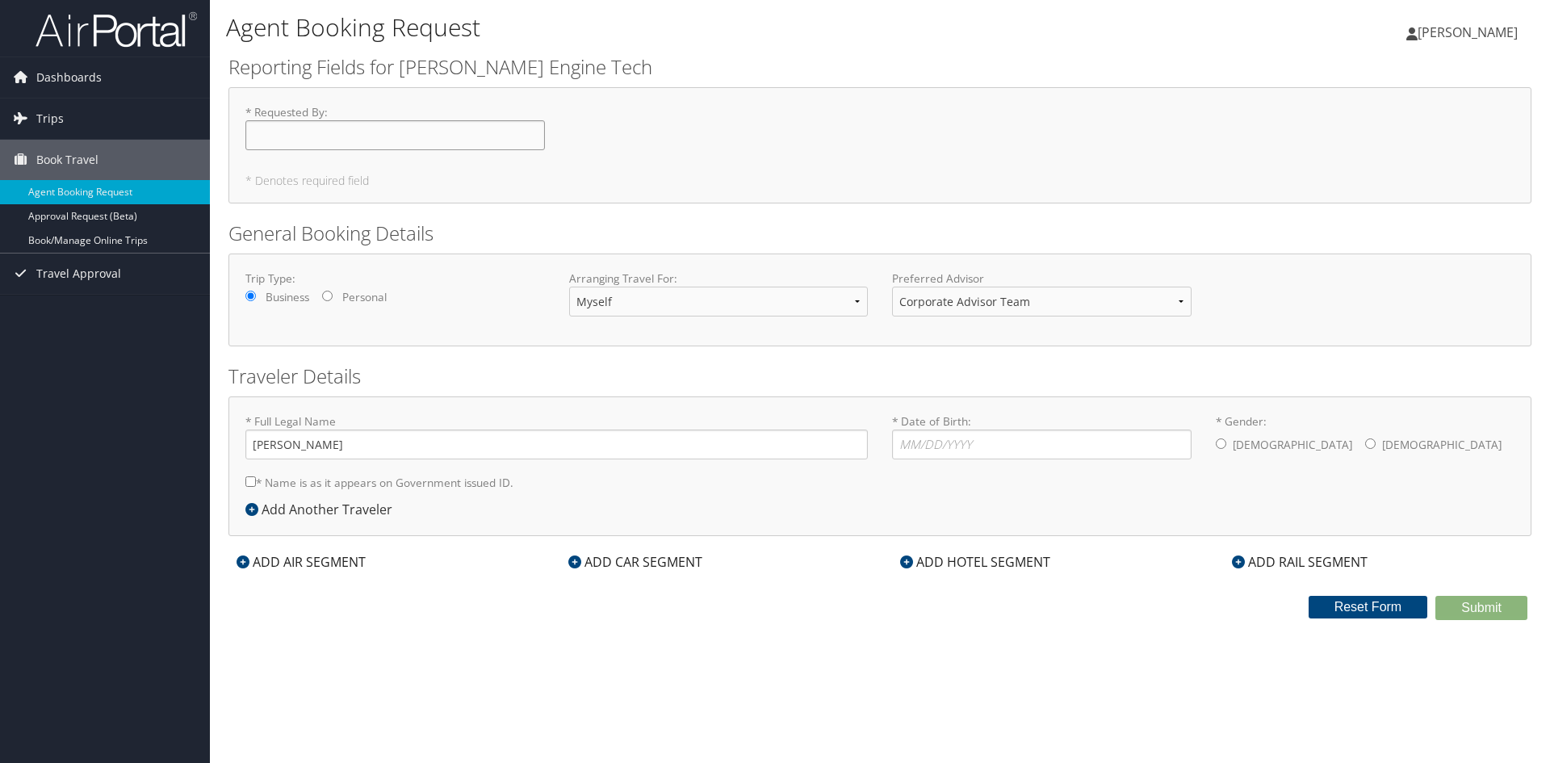
click at [296, 121] on input "* Requested By : Required" at bounding box center [395, 135] width 300 height 30
click at [300, 133] on input "* Requested By : Required" at bounding box center [395, 135] width 300 height 30
type input "[PERSON_NAME]"
click at [1055, 304] on select "Corporate Advisor Team Corporate Advisor Team" at bounding box center [1042, 302] width 300 height 30
click at [1055, 302] on select "Corporate Advisor Team Corporate Advisor Team" at bounding box center [1042, 302] width 300 height 30
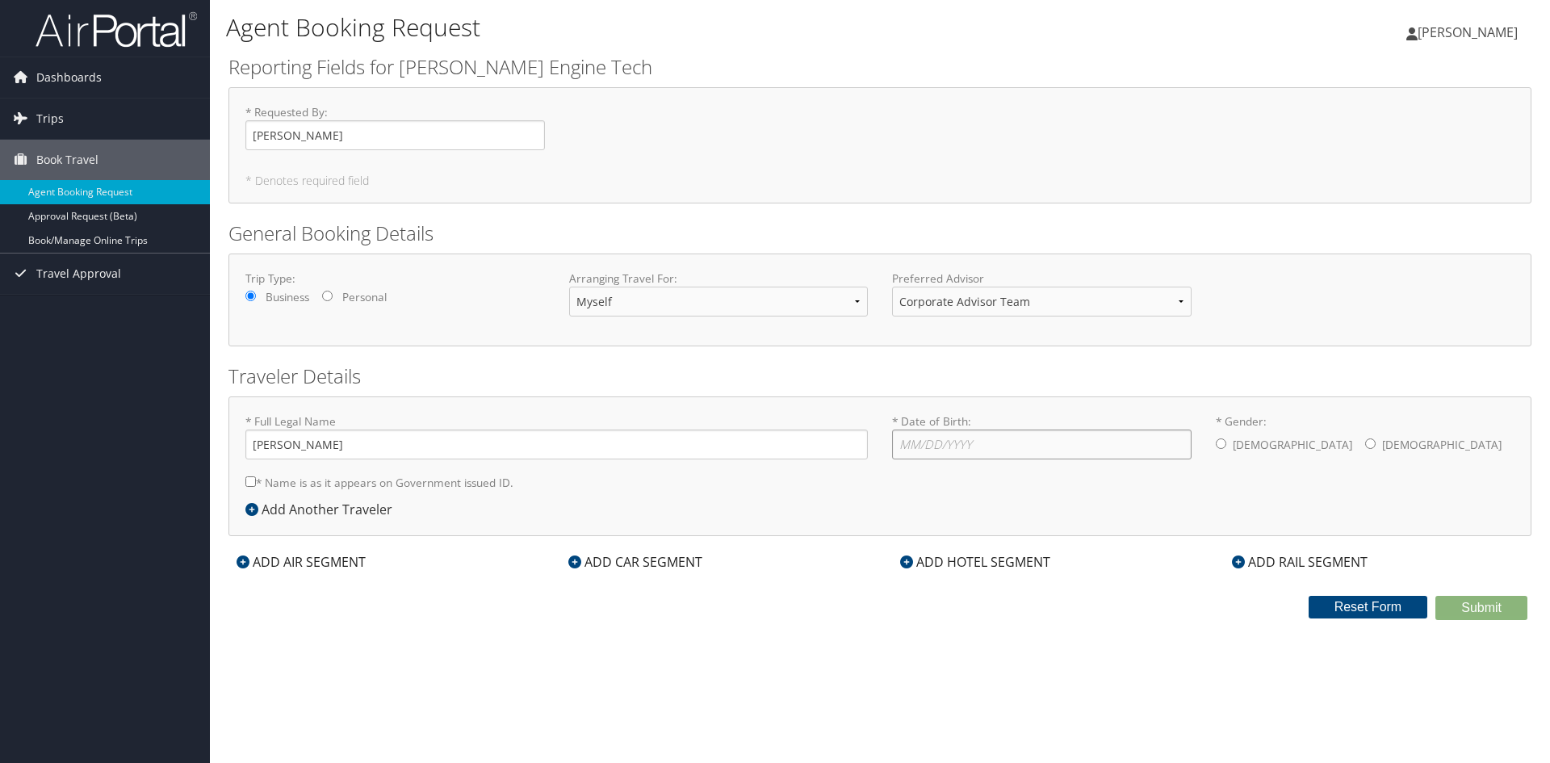
click at [946, 457] on input "* Date of Birth: Invalid Date" at bounding box center [1042, 445] width 300 height 30
type input "06/08/1887"
click at [1222, 442] on input "* Gender: Male Female" at bounding box center [1221, 443] width 10 height 10
radio input "true"
click at [249, 481] on input "* Name is as it appears on Government issued ID." at bounding box center [250, 481] width 10 height 10
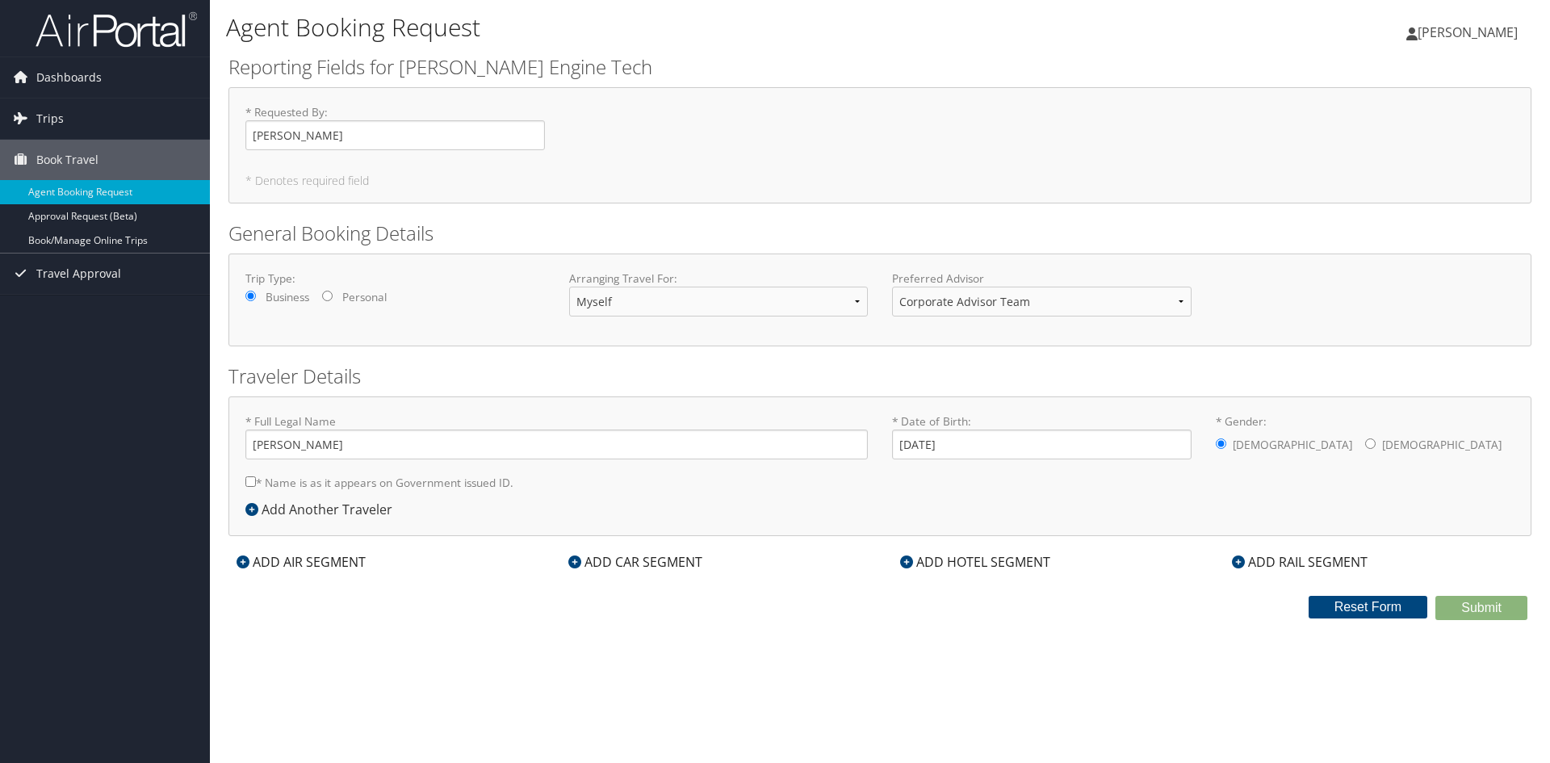
checkbox input "true"
click at [262, 565] on div "ADD AIR SEGMENT" at bounding box center [301, 561] width 145 height 19
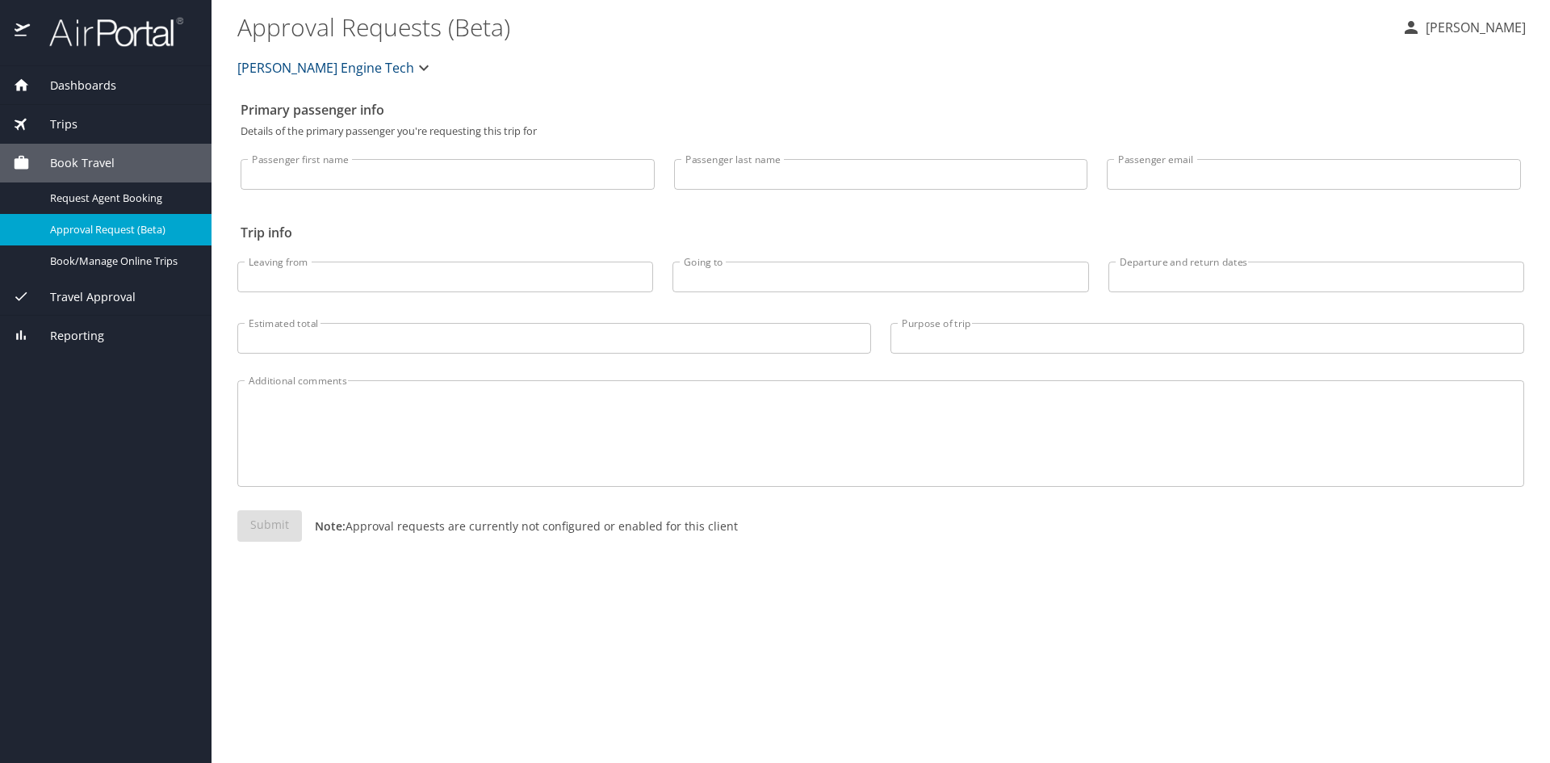
click at [81, 296] on span "Travel Approval" at bounding box center [83, 297] width 106 height 18
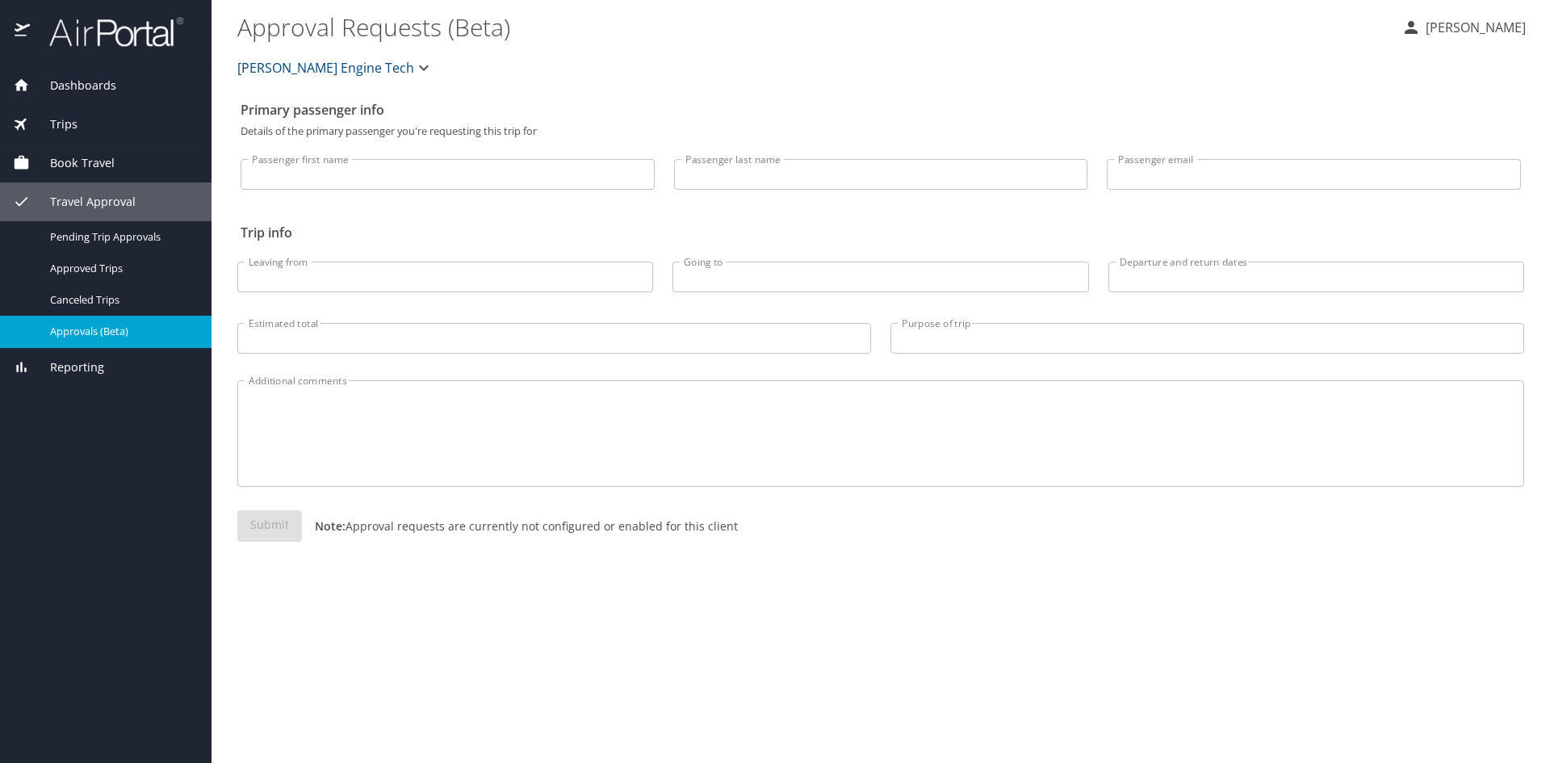
click at [112, 336] on span "Approvals (Beta)" at bounding box center [121, 331] width 142 height 15
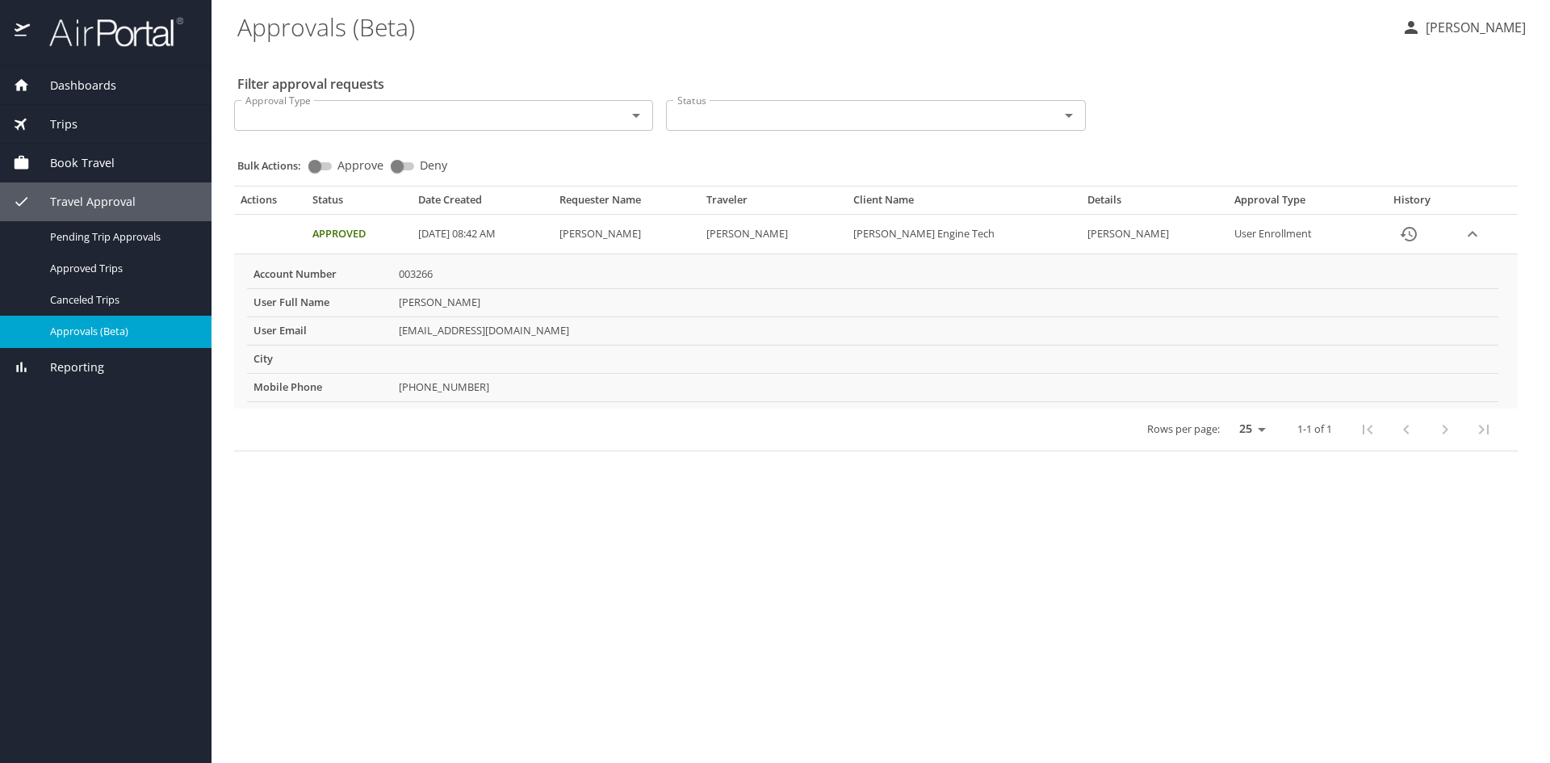
click at [549, 119] on input "Approval Type" at bounding box center [420, 115] width 362 height 21
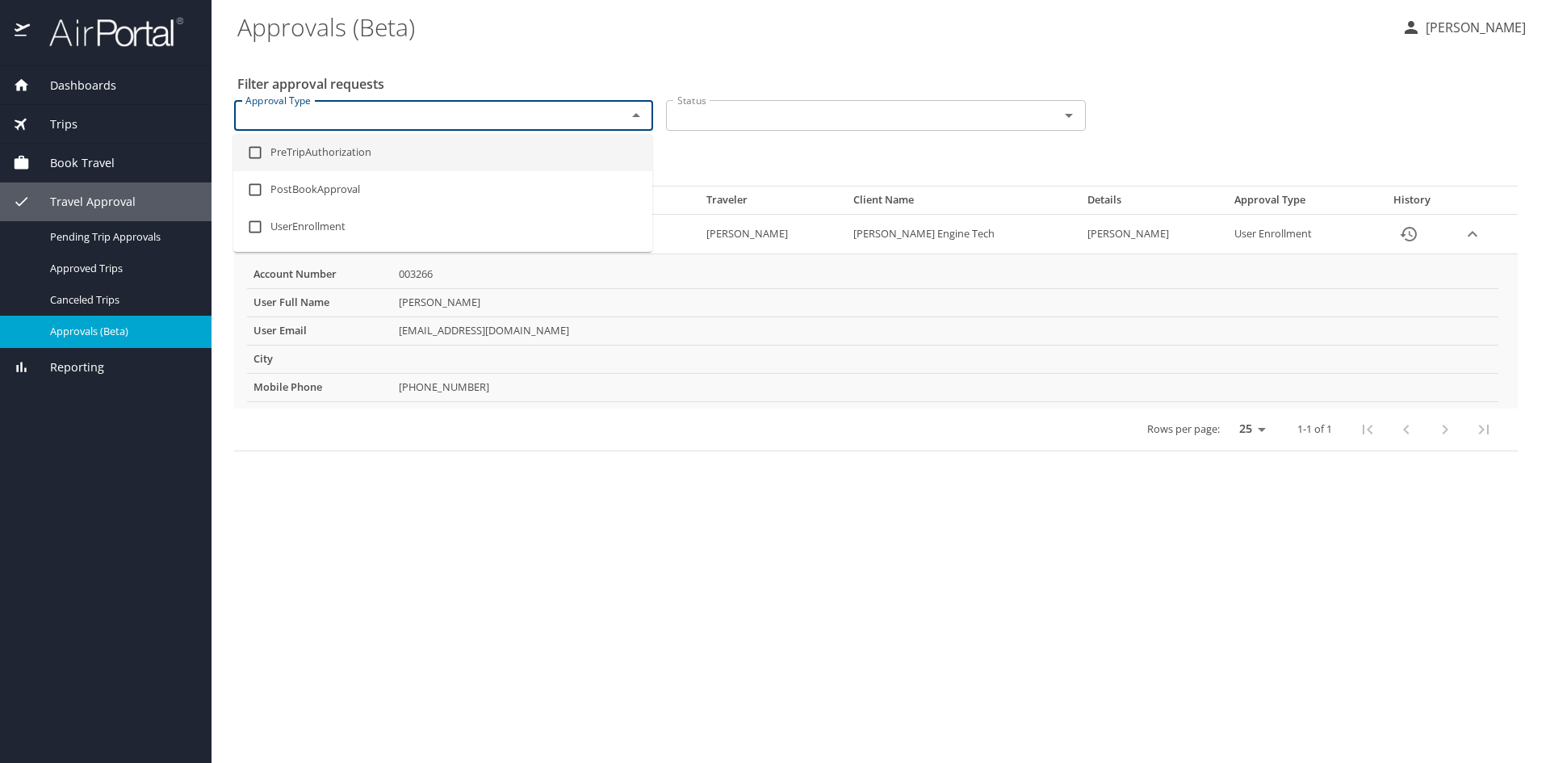
click at [253, 157] on input "checkbox" at bounding box center [255, 152] width 31 height 31
checkbox input "true"
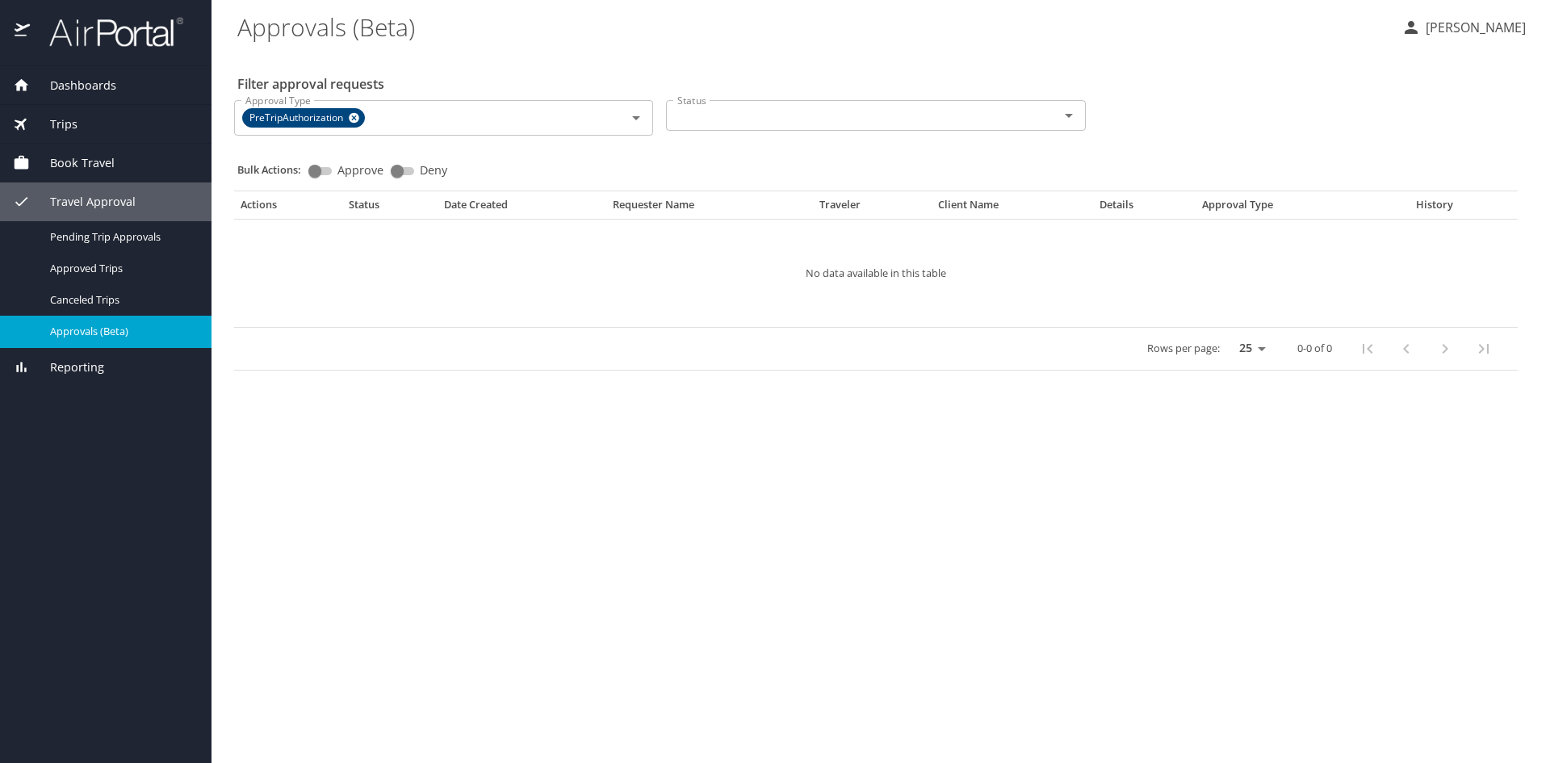
click at [554, 55] on div "Filter approval requests Approval Type PreTripAuthorization Approval Type Statu…" at bounding box center [880, 214] width 1287 height 325
click at [606, 124] on button "Clear" at bounding box center [615, 118] width 23 height 23
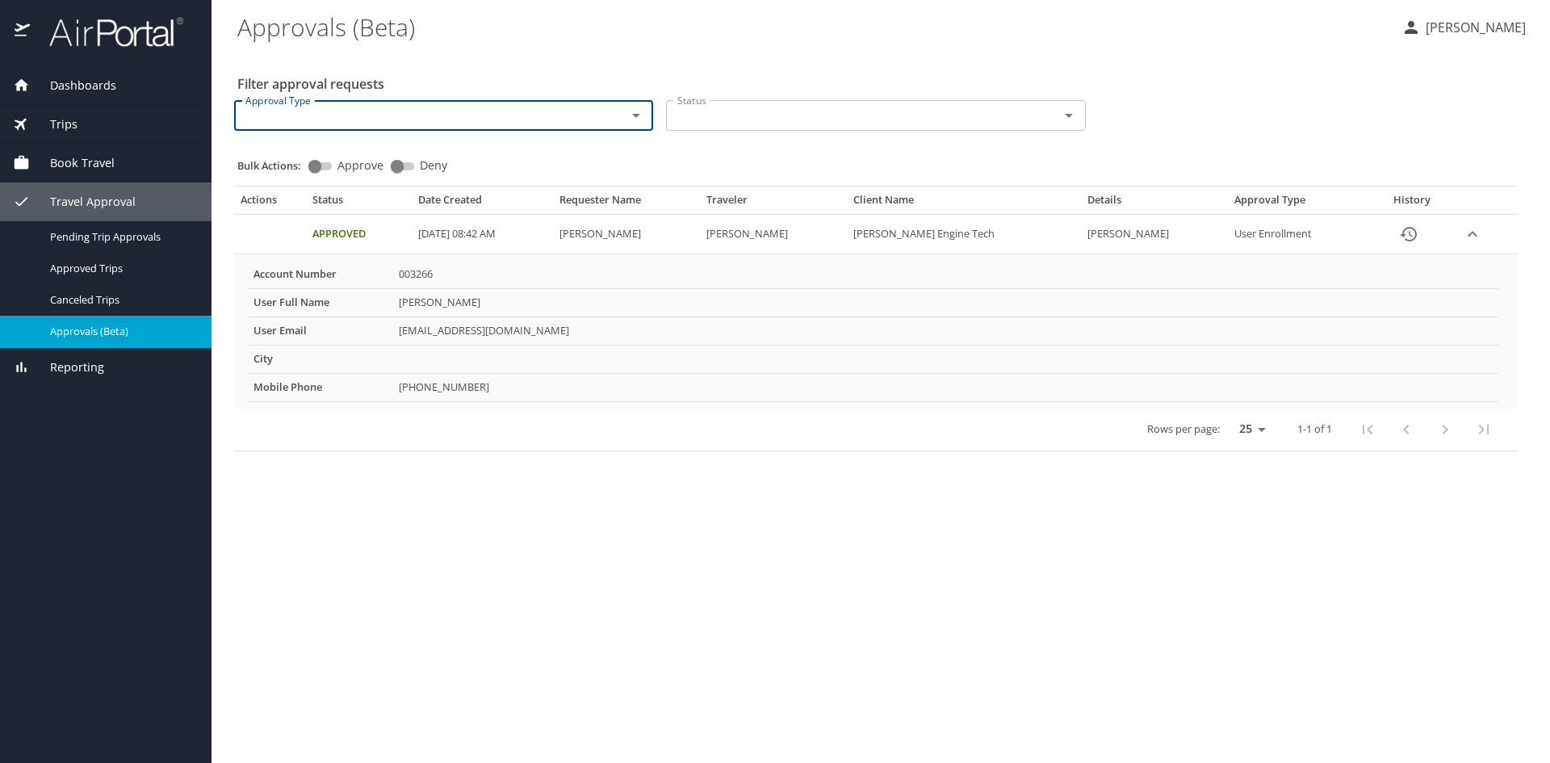
click at [632, 115] on icon "Open" at bounding box center [636, 115] width 19 height 19
click at [633, 115] on icon "Close" at bounding box center [636, 115] width 19 height 19
click at [324, 167] on input "Approve" at bounding box center [315, 166] width 58 height 19
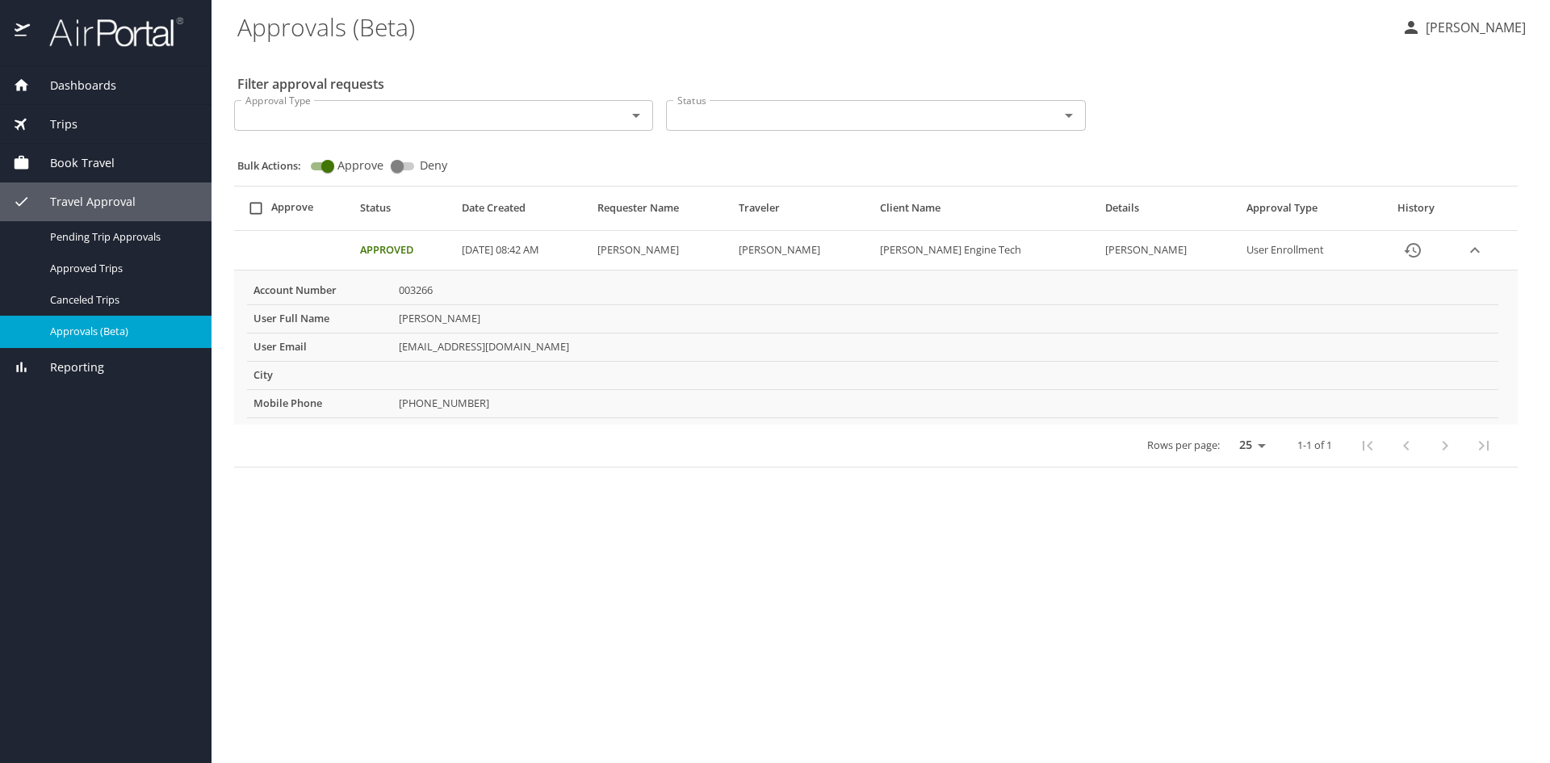
click at [324, 167] on input "Approve" at bounding box center [328, 166] width 58 height 19
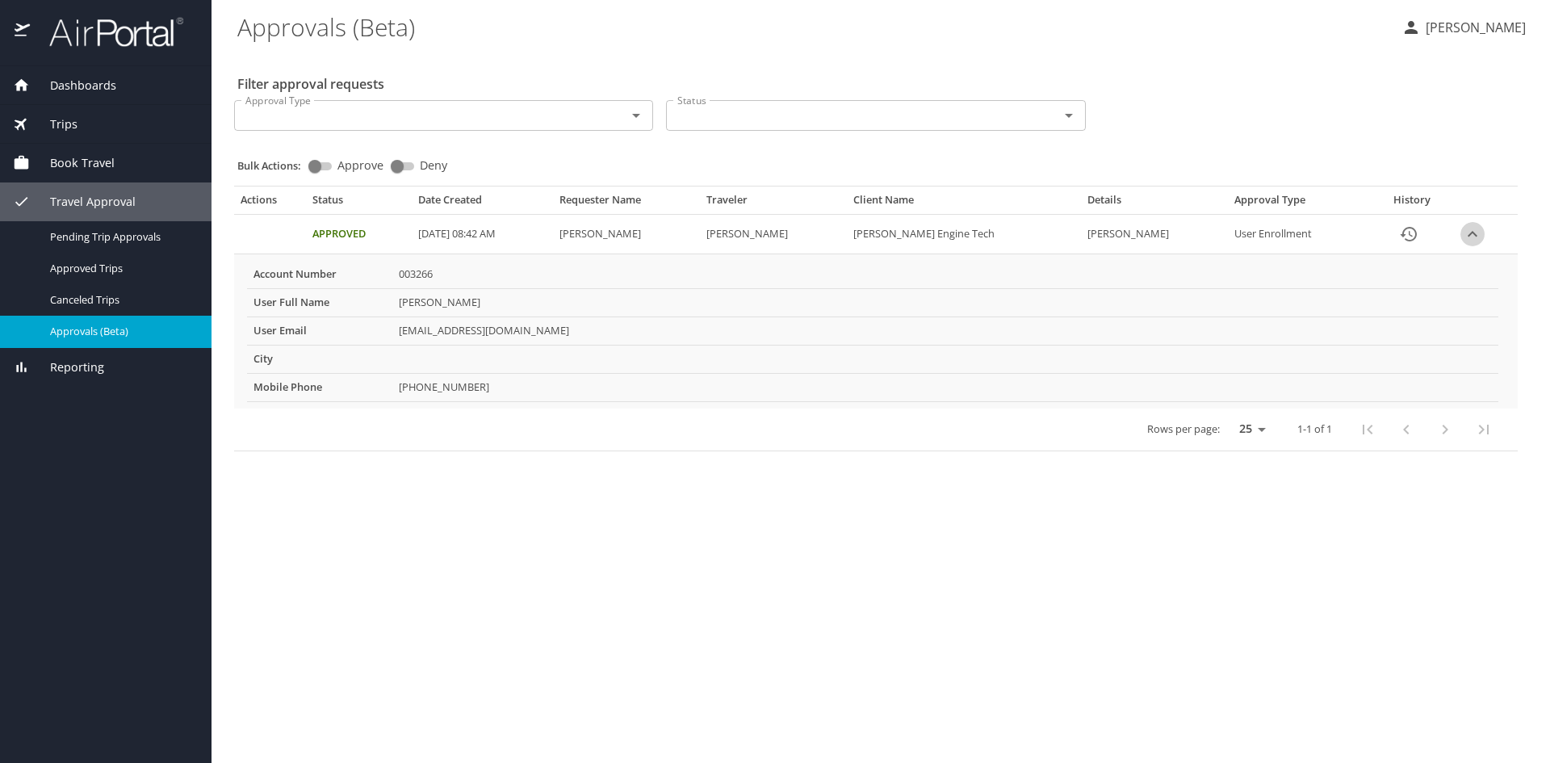
click at [1468, 233] on icon "expand row" at bounding box center [1473, 234] width 10 height 6
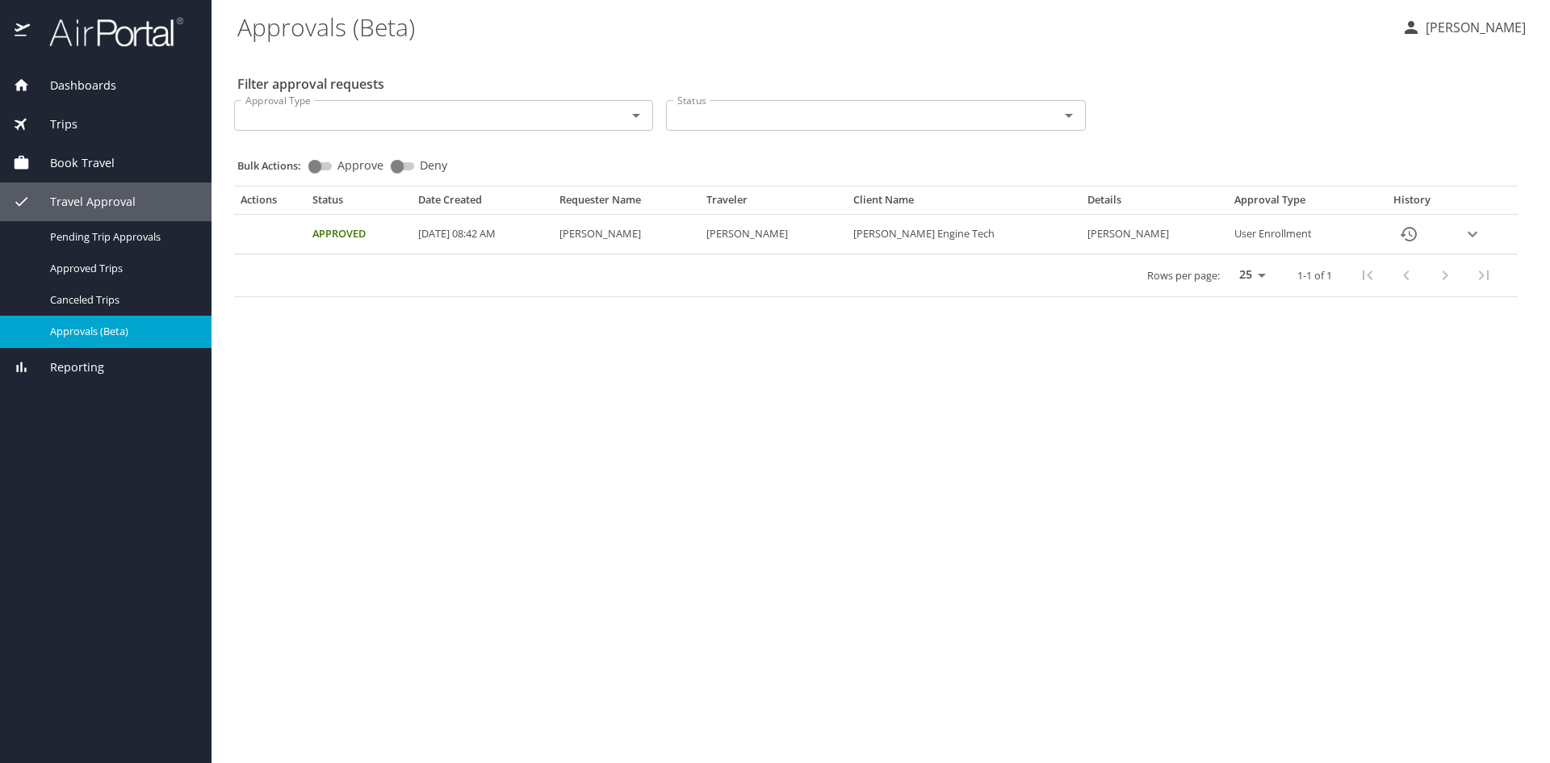
click at [1468, 233] on icon "expand row" at bounding box center [1472, 233] width 19 height 19
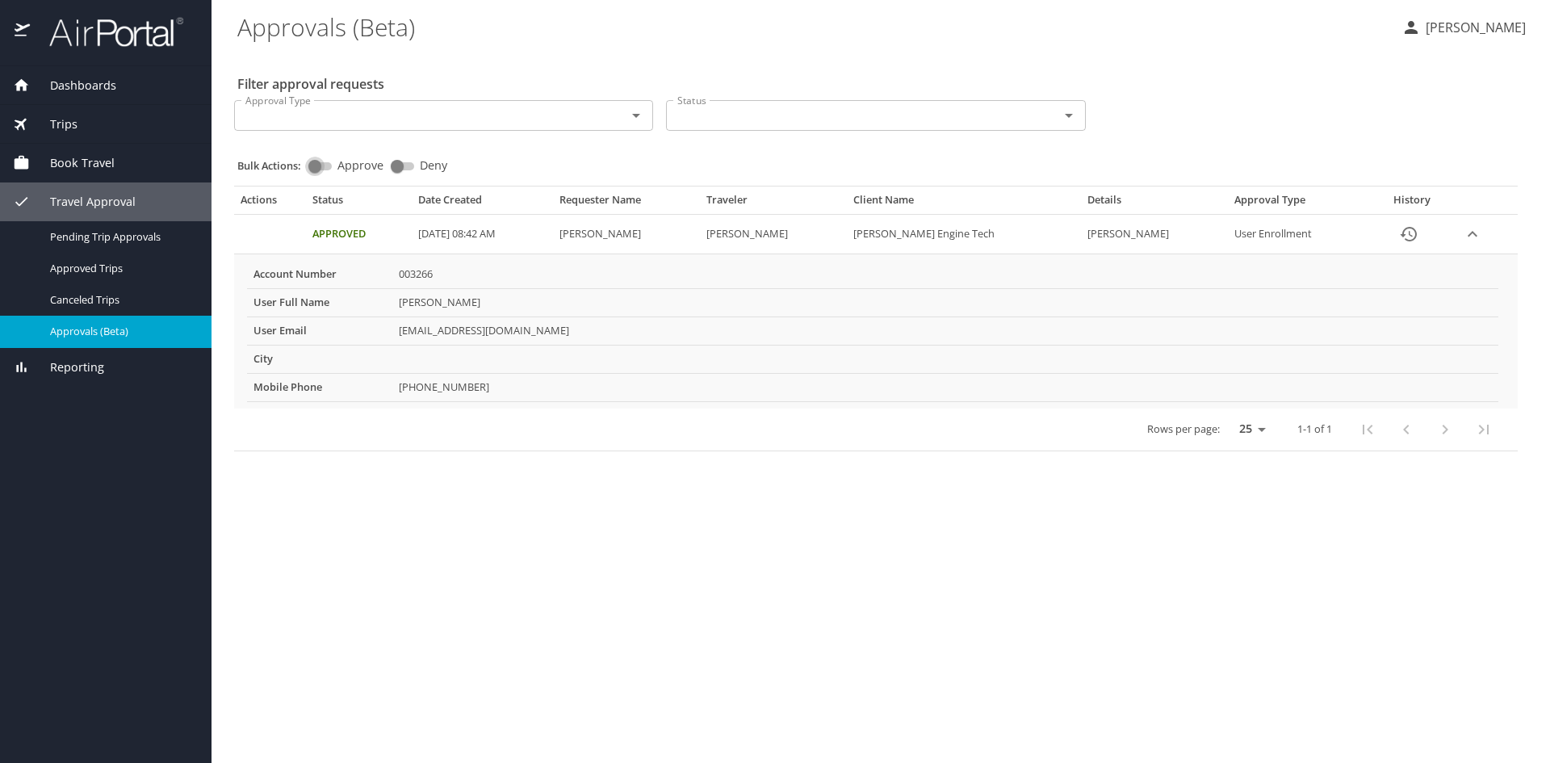
click at [322, 166] on input "Approve" at bounding box center [315, 166] width 58 height 19
checkbox input "true"
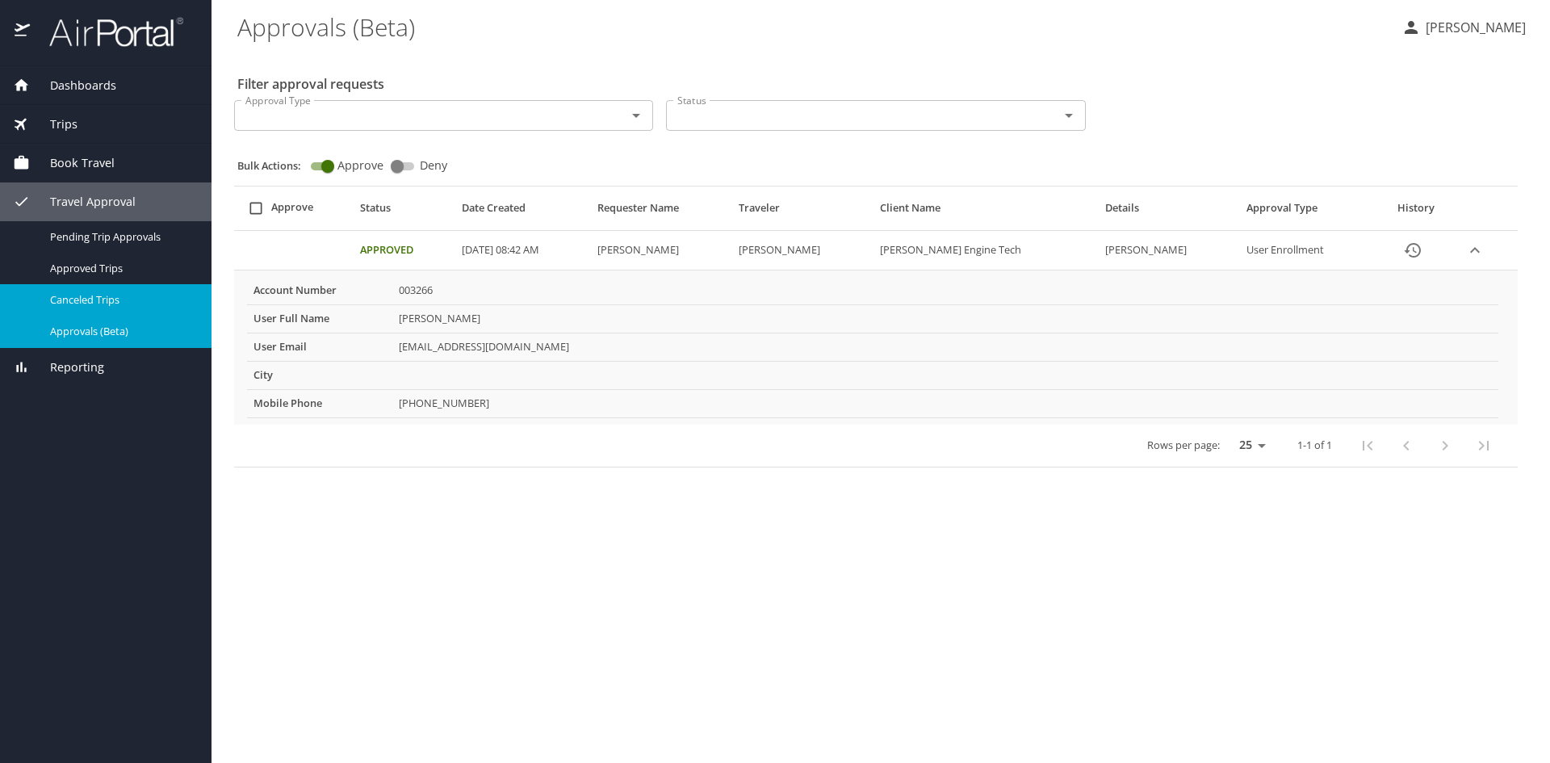
click at [103, 300] on span "Canceled Trips" at bounding box center [121, 299] width 142 height 15
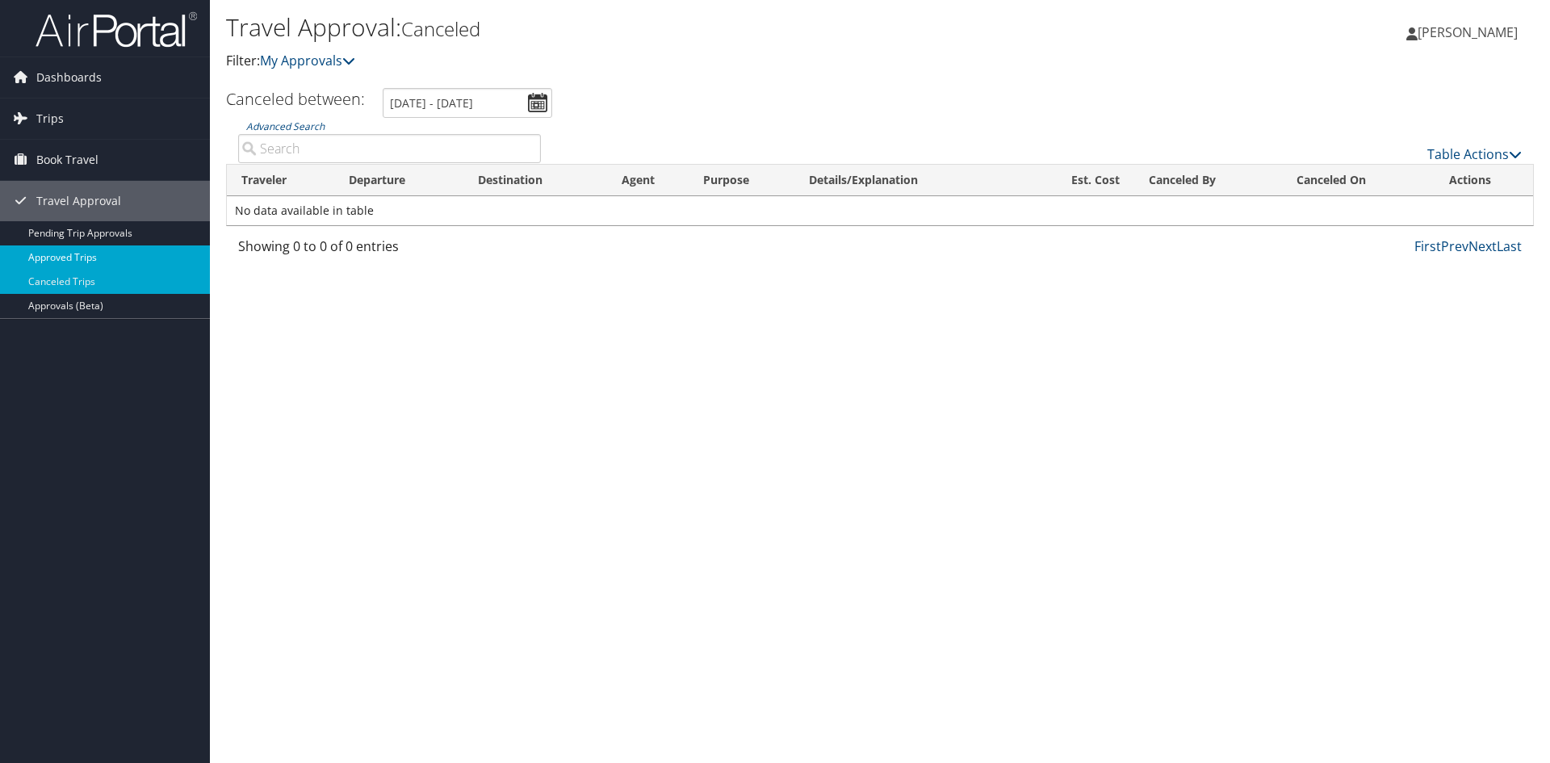
click at [76, 255] on link "Approved Trips" at bounding box center [105, 257] width 210 height 24
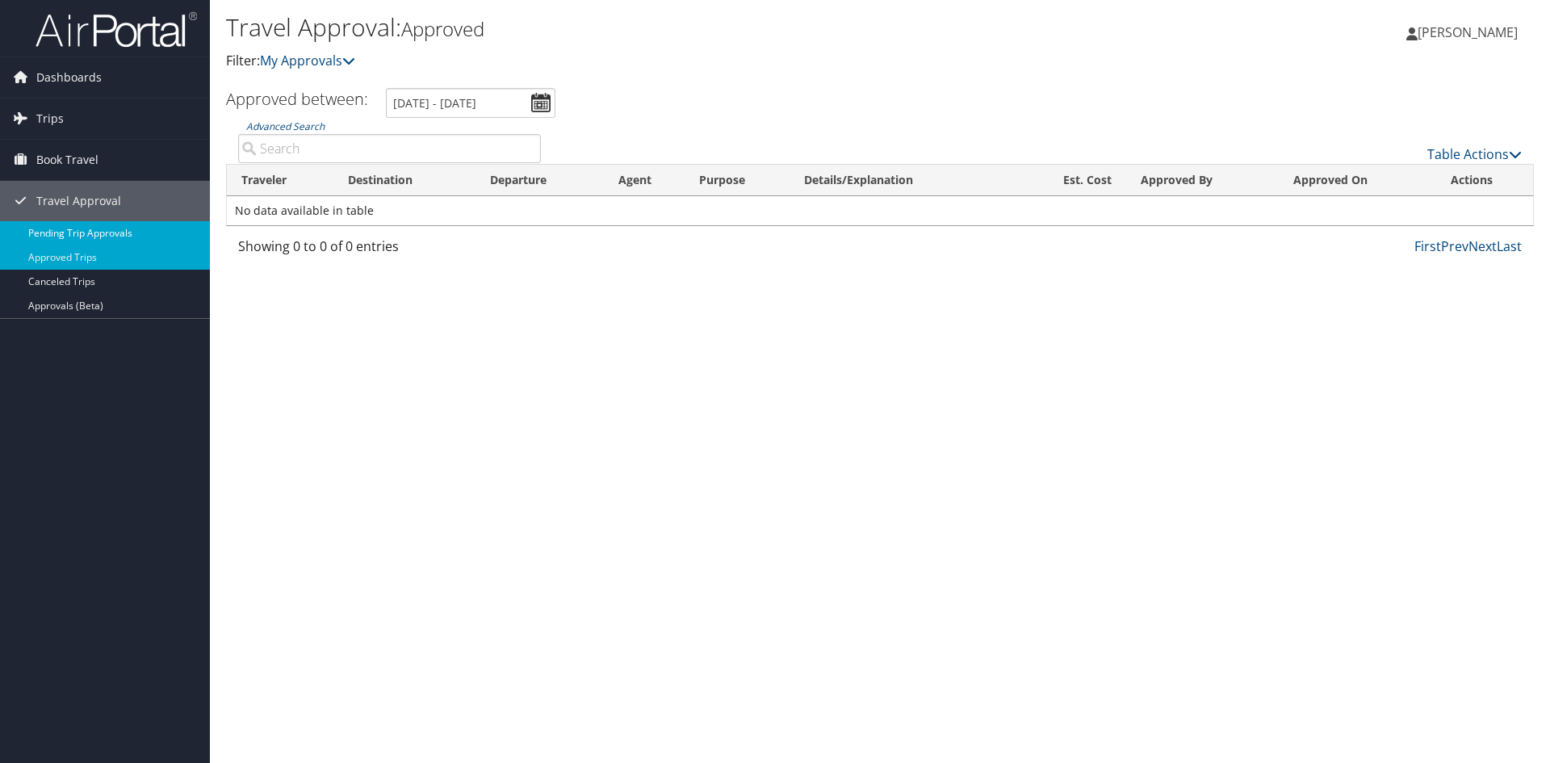
click at [111, 233] on link "Pending Trip Approvals" at bounding box center [105, 233] width 210 height 24
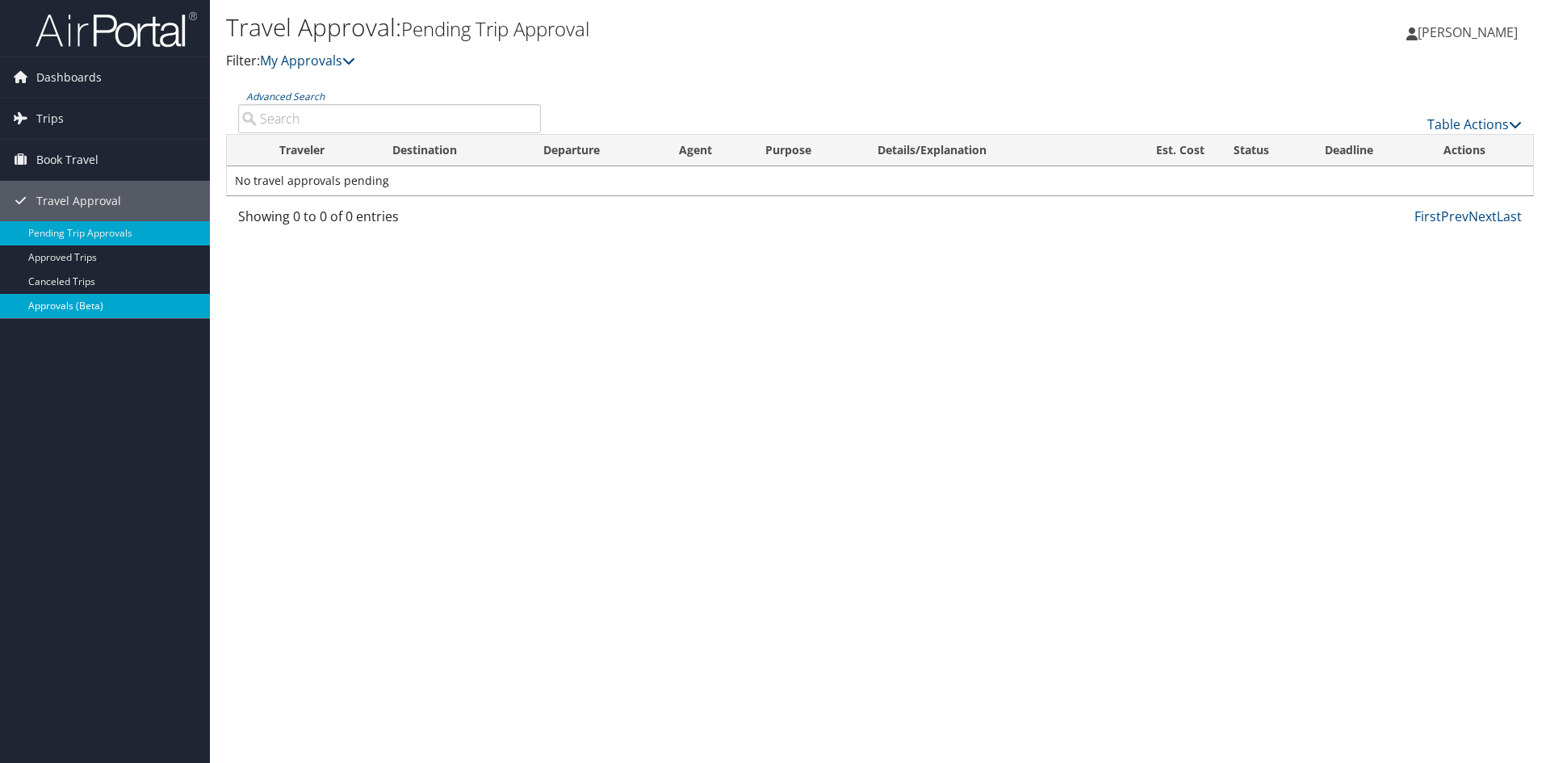
click at [94, 304] on link "Approvals (Beta)" at bounding box center [105, 306] width 210 height 24
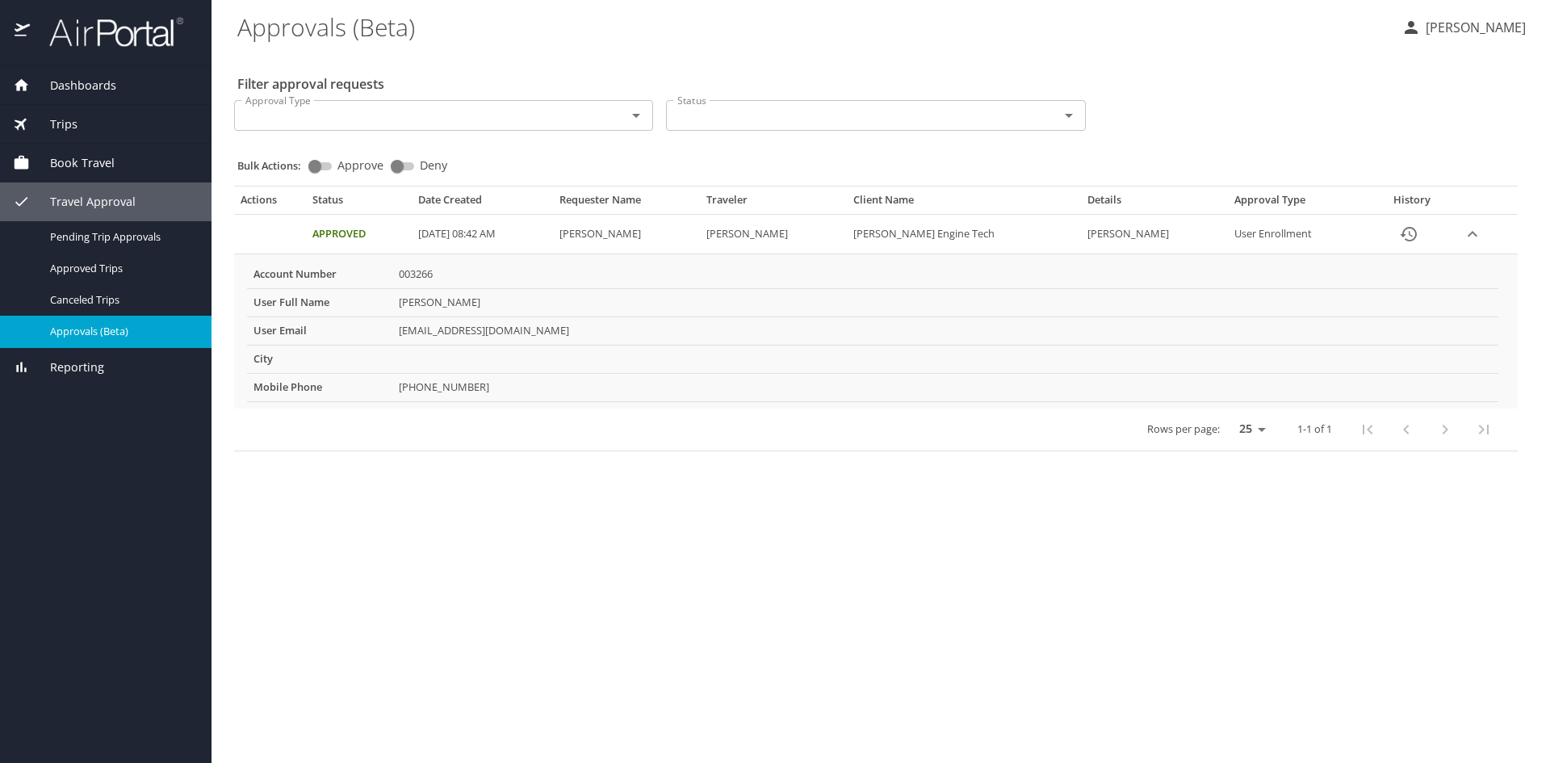
click at [100, 165] on span "Book Travel" at bounding box center [72, 163] width 85 height 18
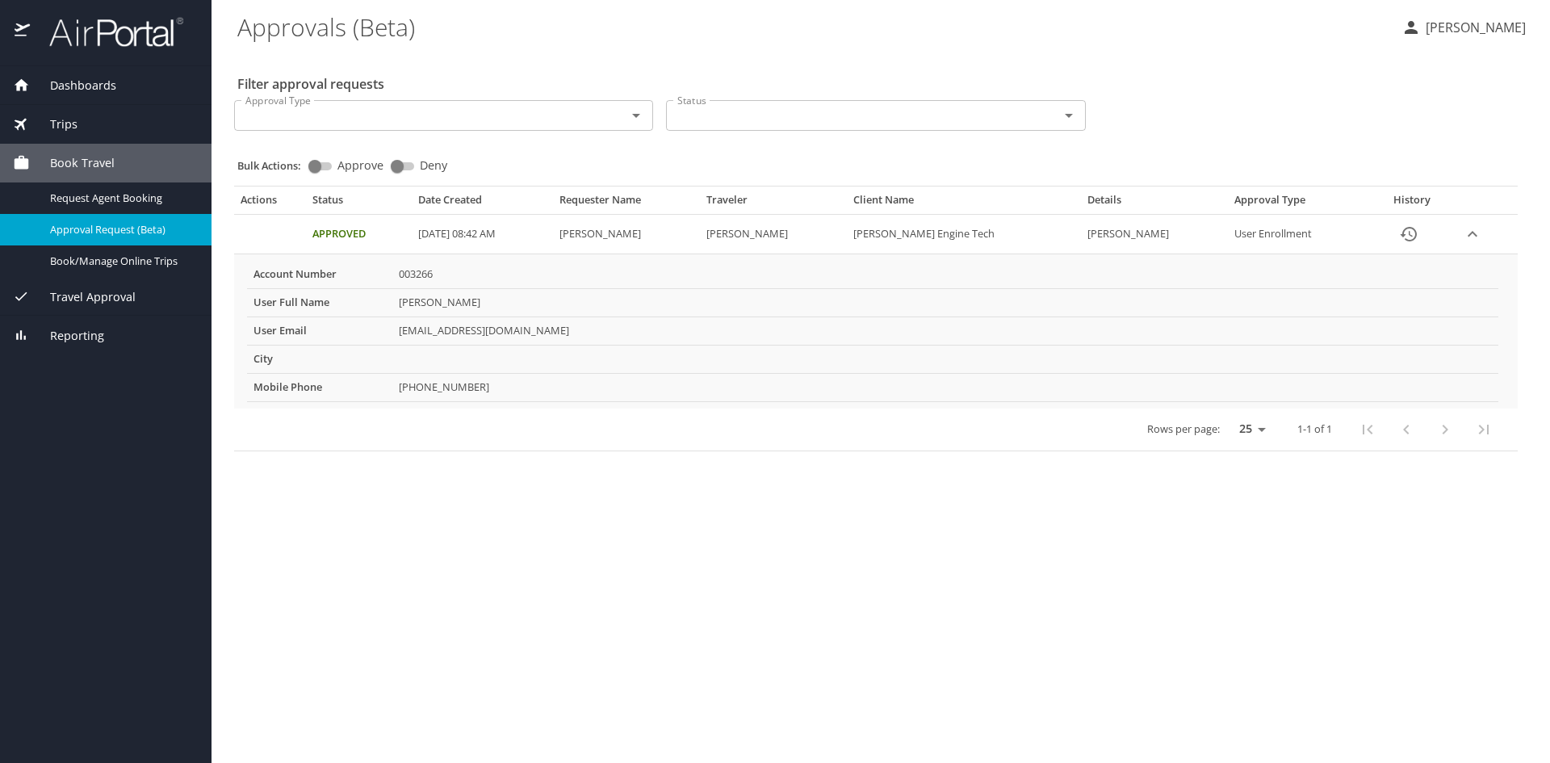
click at [122, 233] on span "Approval Request (Beta)" at bounding box center [121, 229] width 142 height 15
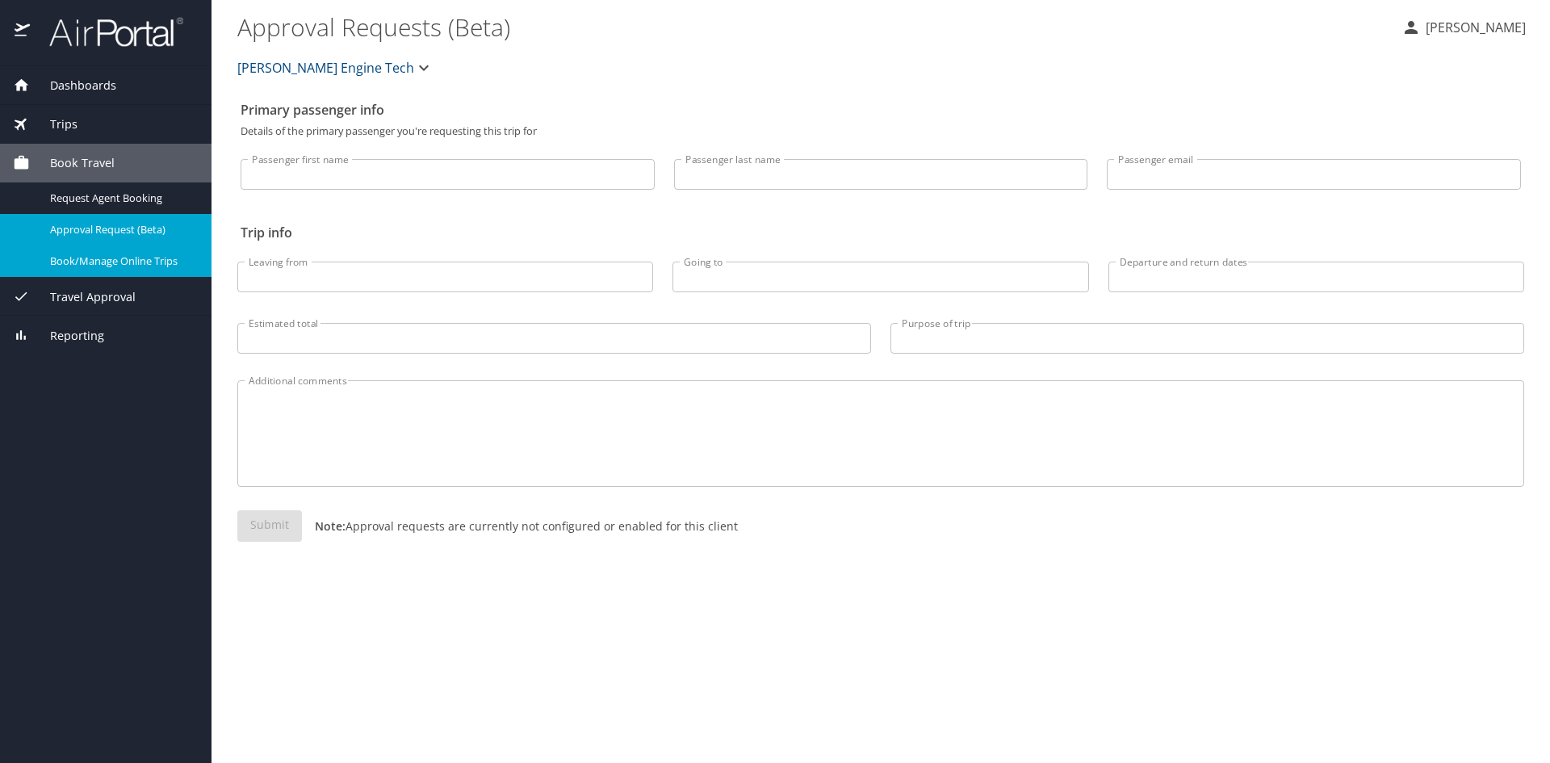
click at [132, 263] on span "Book/Manage Online Trips" at bounding box center [121, 261] width 142 height 15
